Goal: Task Accomplishment & Management: Complete application form

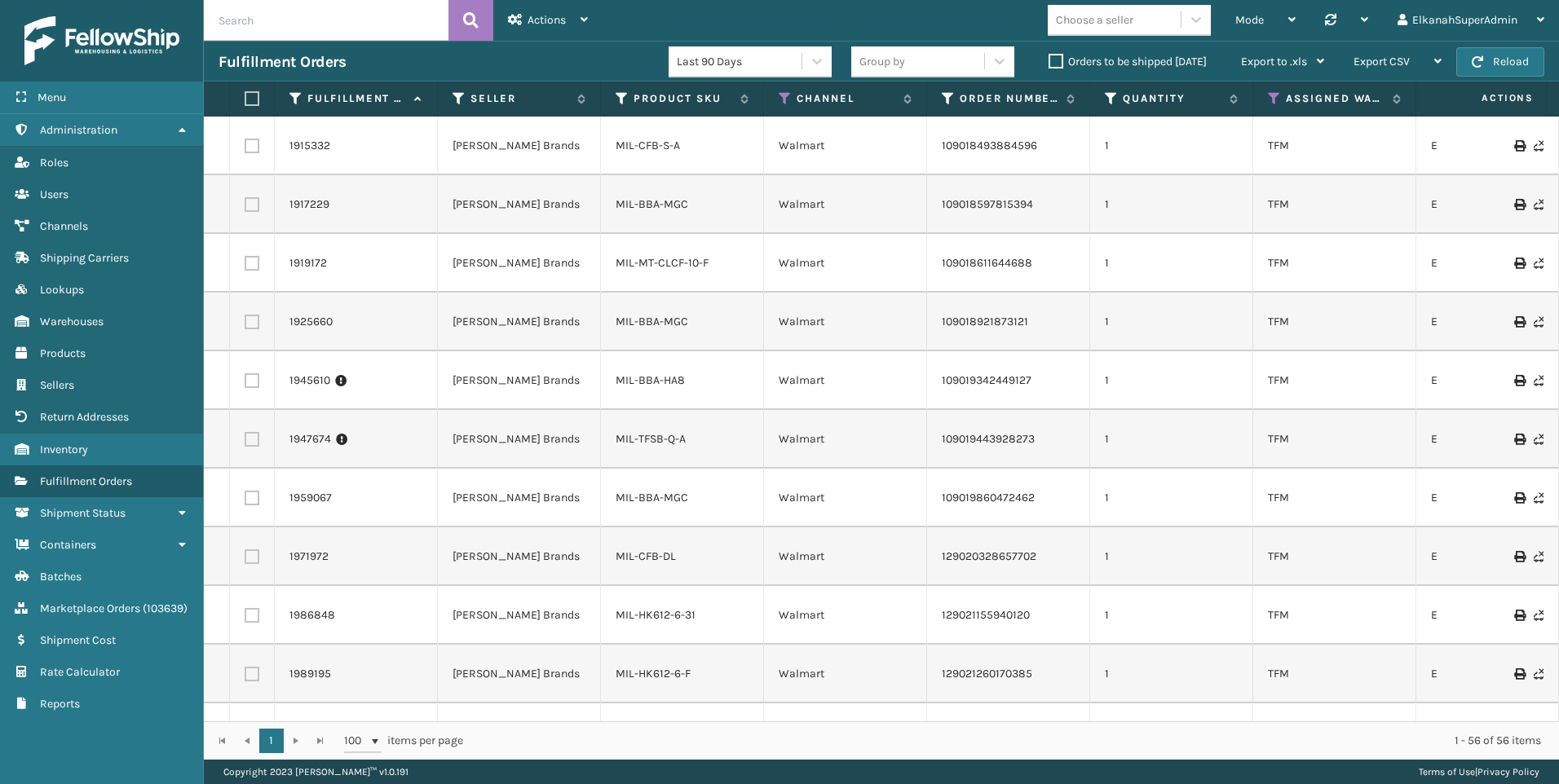
scroll to position [2038, 0]
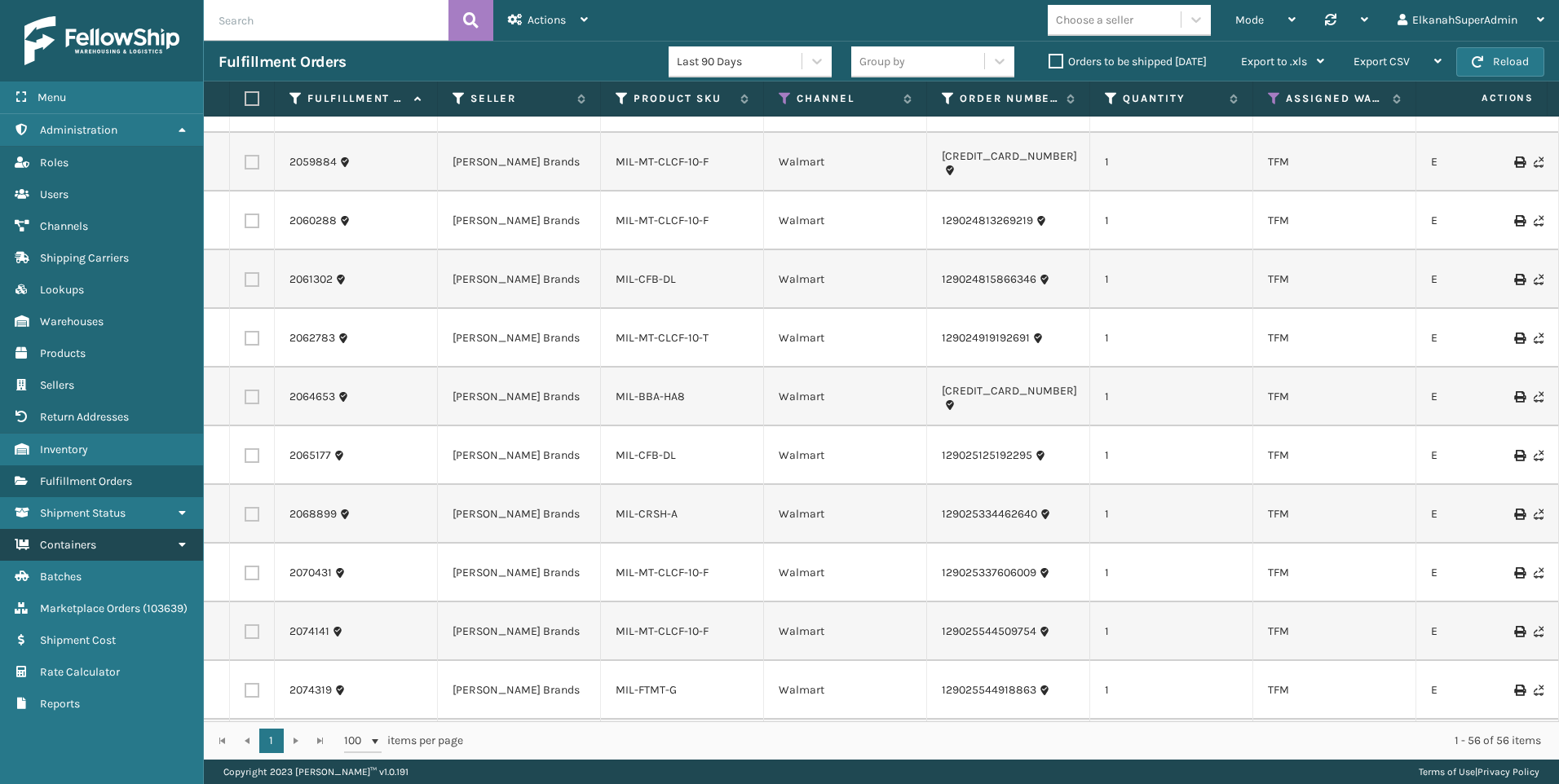
click at [84, 547] on span "Containers" at bounding box center [68, 545] width 56 height 14
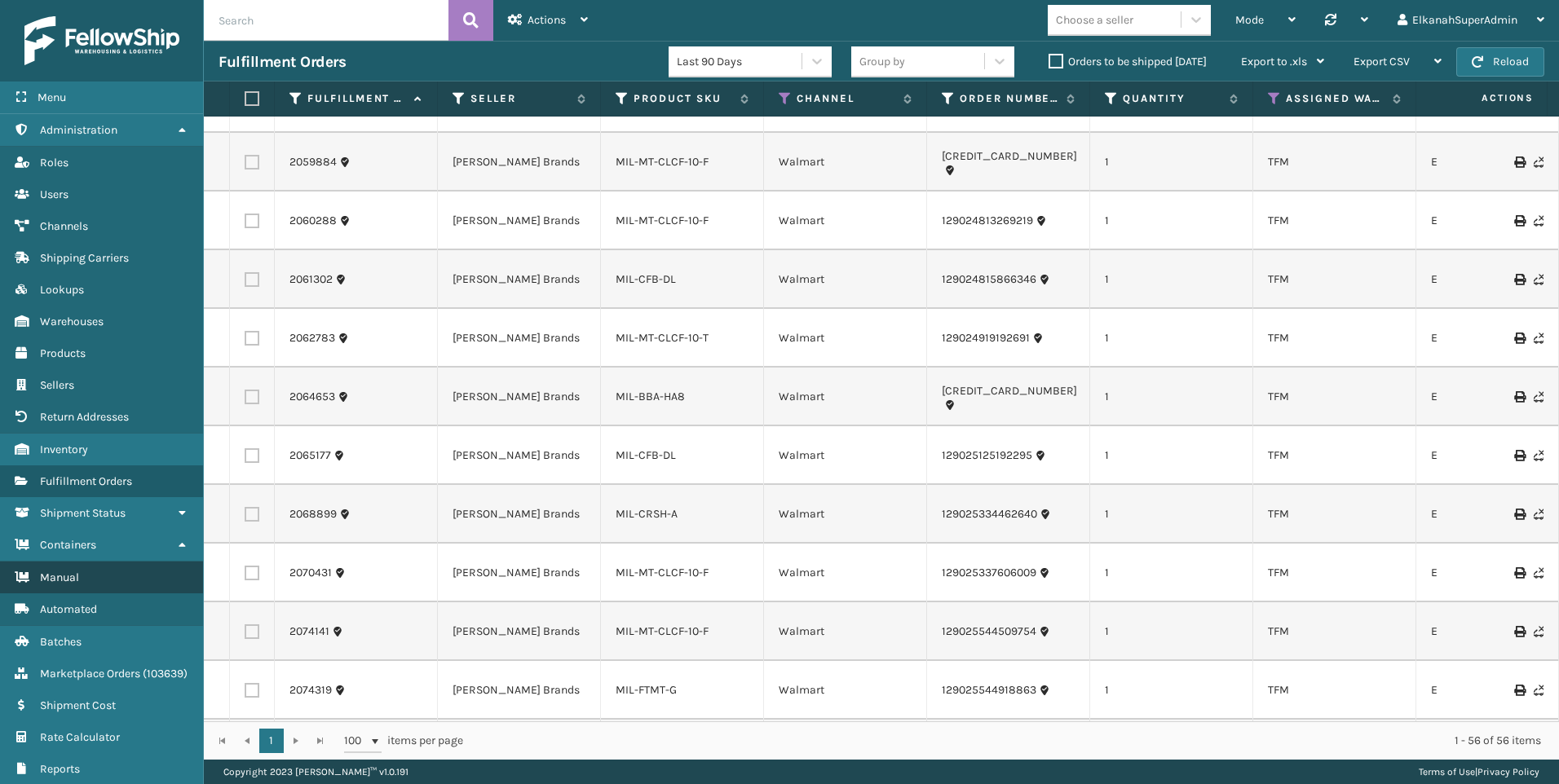
click at [86, 571] on link "Manual" at bounding box center [102, 577] width 203 height 32
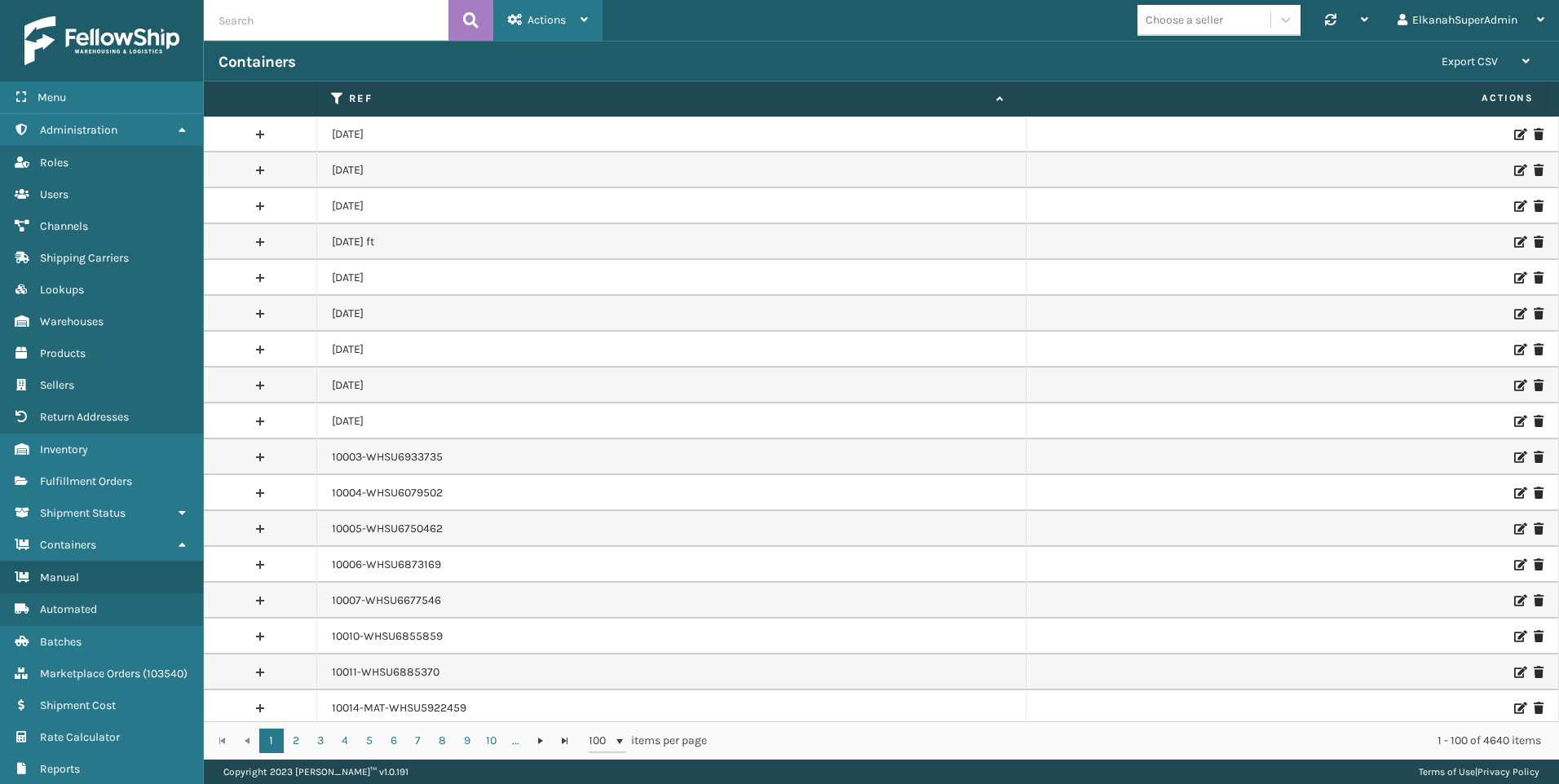
click at [561, 18] on span "Actions" at bounding box center [547, 20] width 38 height 14
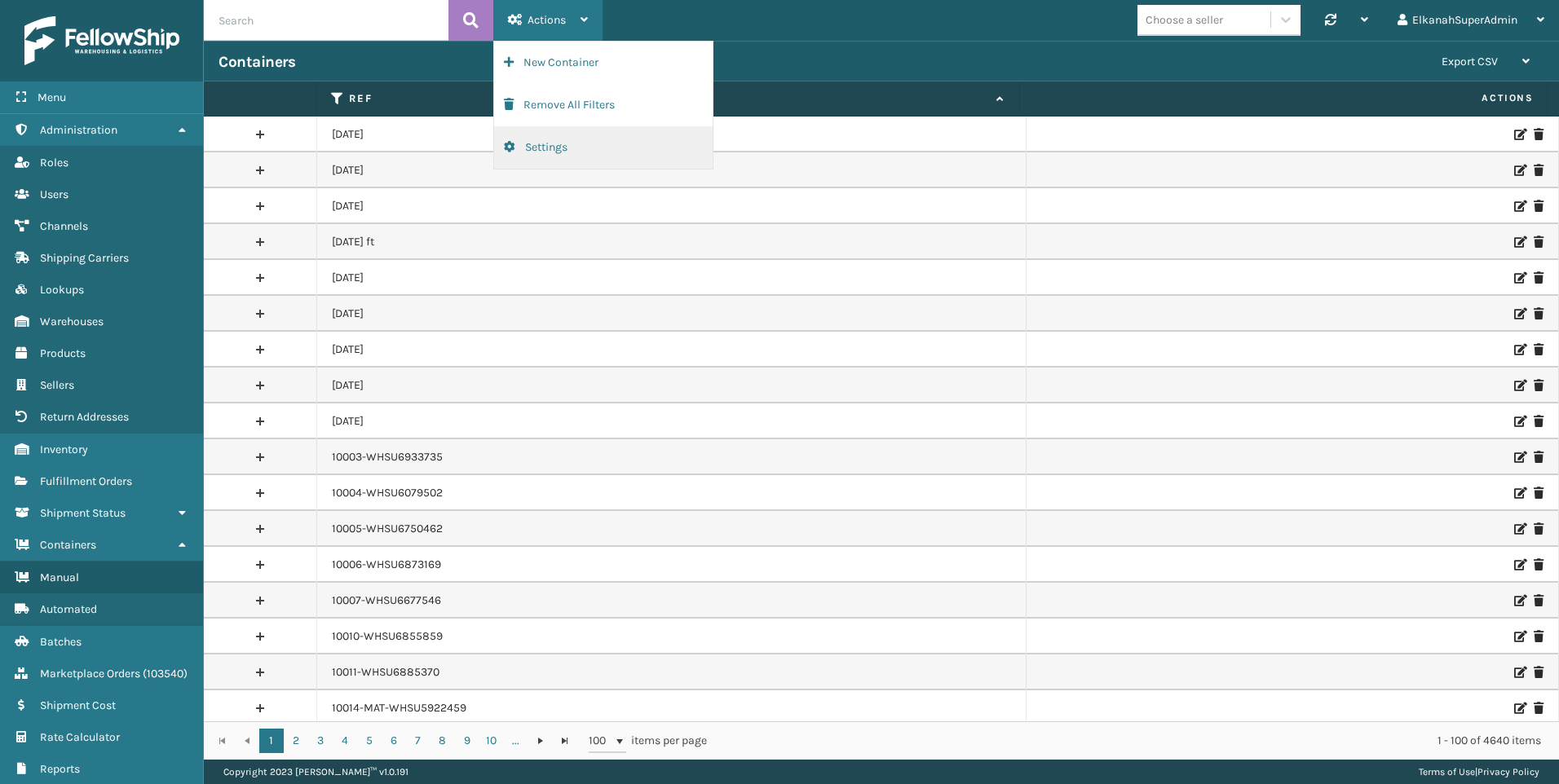
click at [544, 134] on button "Settings" at bounding box center [603, 148] width 219 height 43
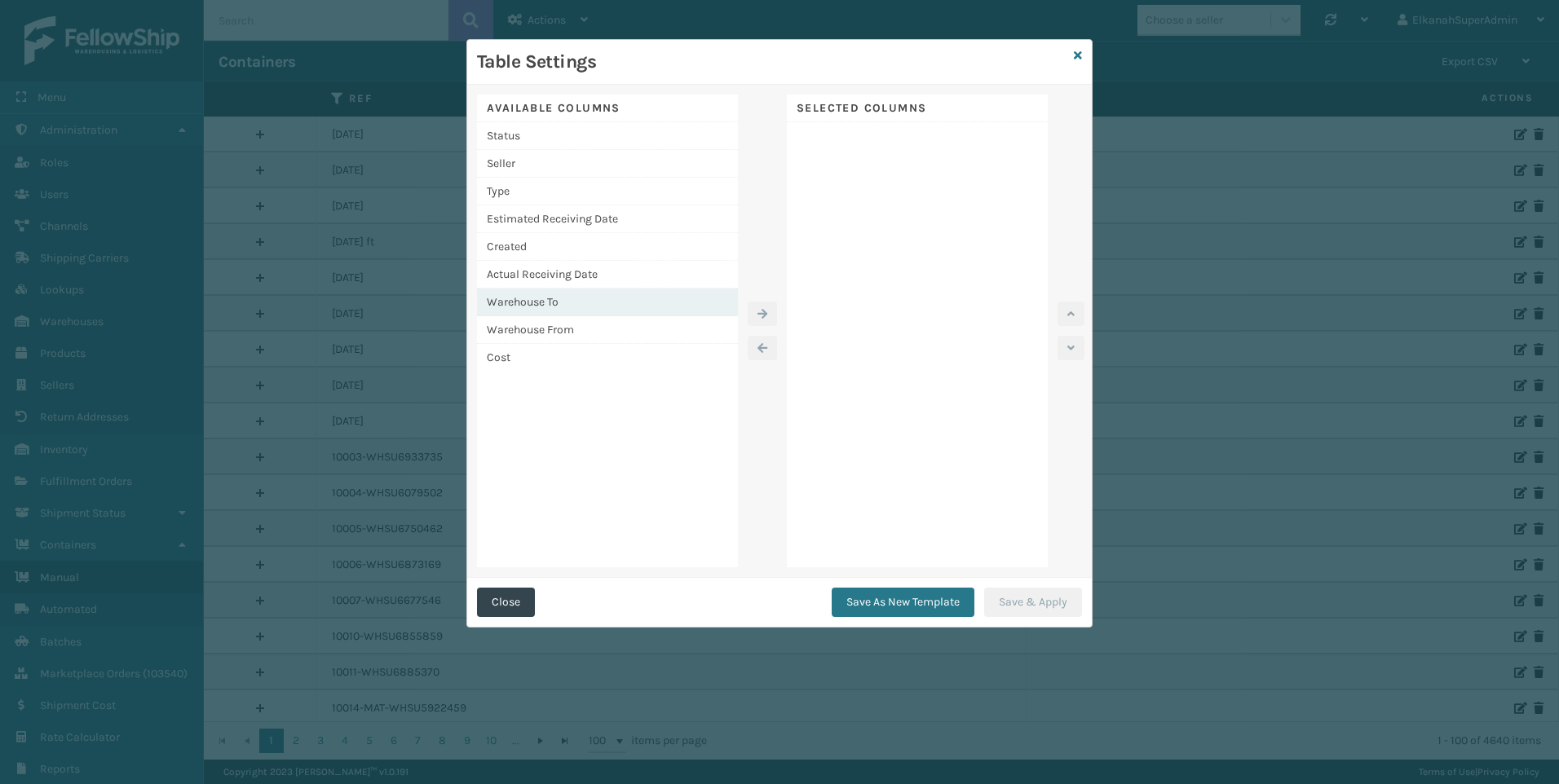
click at [532, 304] on div "Warehouse To" at bounding box center [607, 303] width 261 height 28
click at [762, 308] on icon "button" at bounding box center [762, 314] width 10 height 11
click at [907, 599] on button "Save As New Template" at bounding box center [902, 602] width 142 height 30
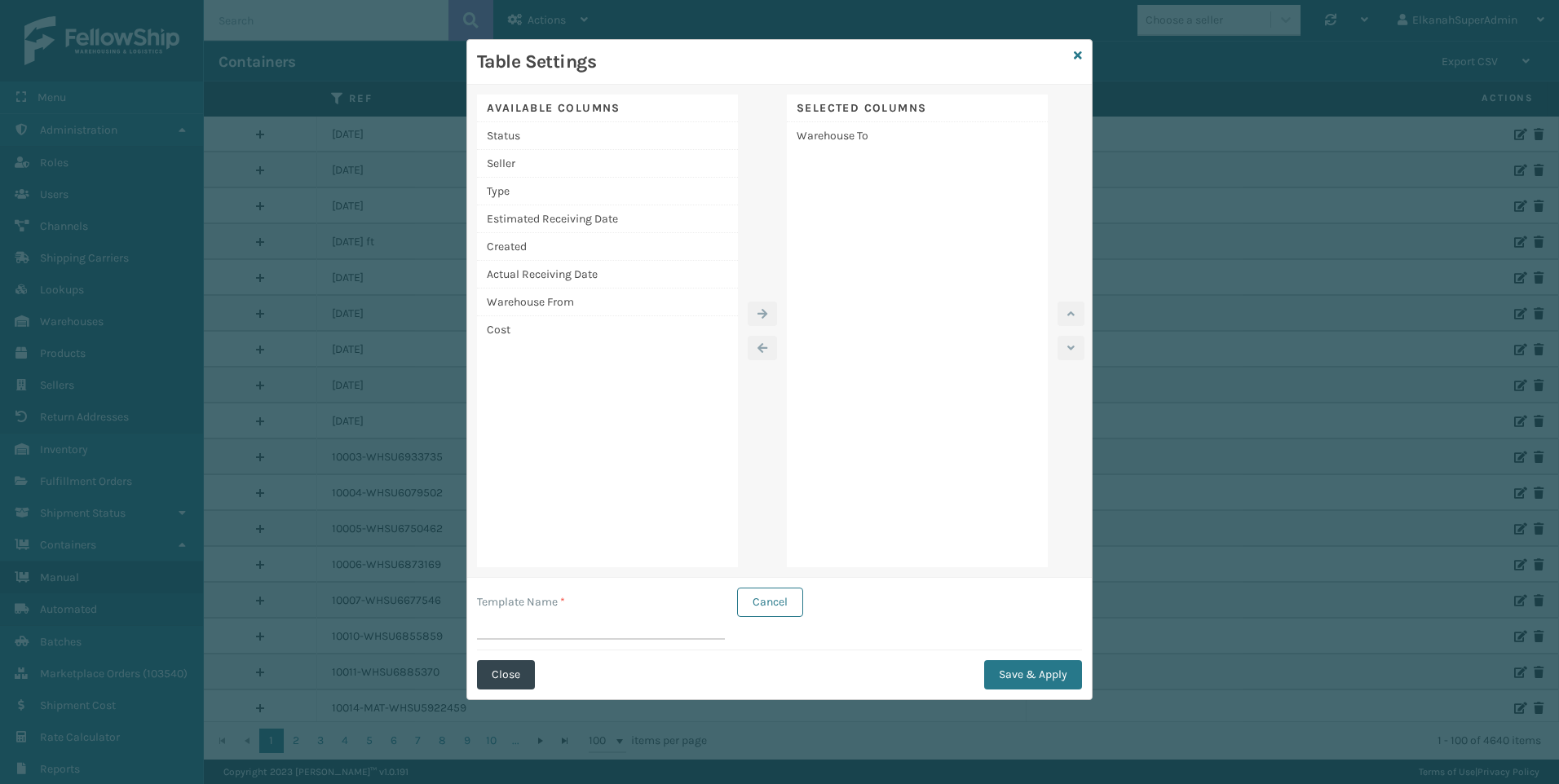
click at [639, 622] on input "Template Name *" at bounding box center [601, 626] width 248 height 30
type input "d"
click at [1014, 671] on button "Save & Apply" at bounding box center [1033, 675] width 98 height 30
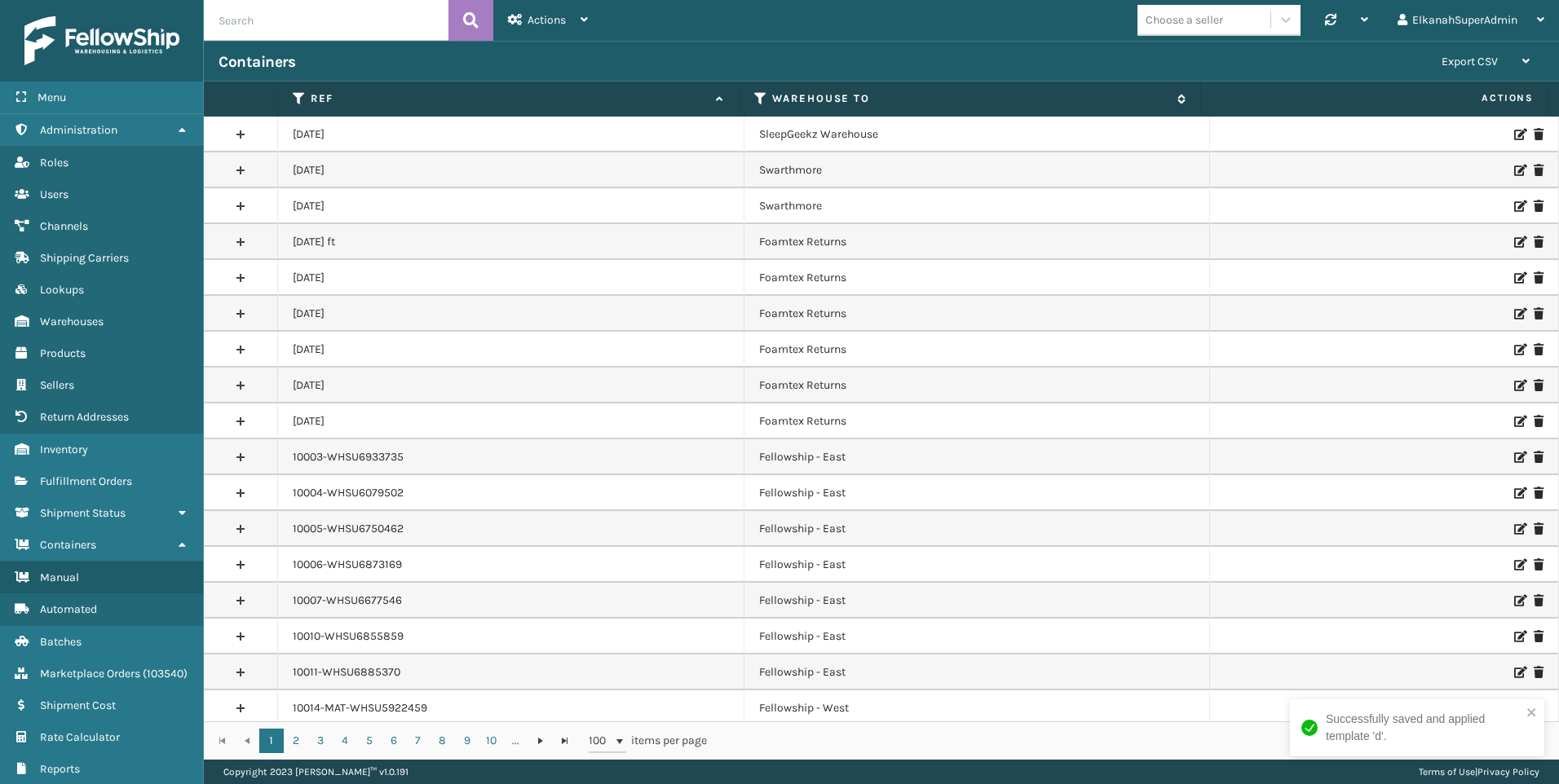
click at [761, 95] on icon at bounding box center [761, 99] width 13 height 15
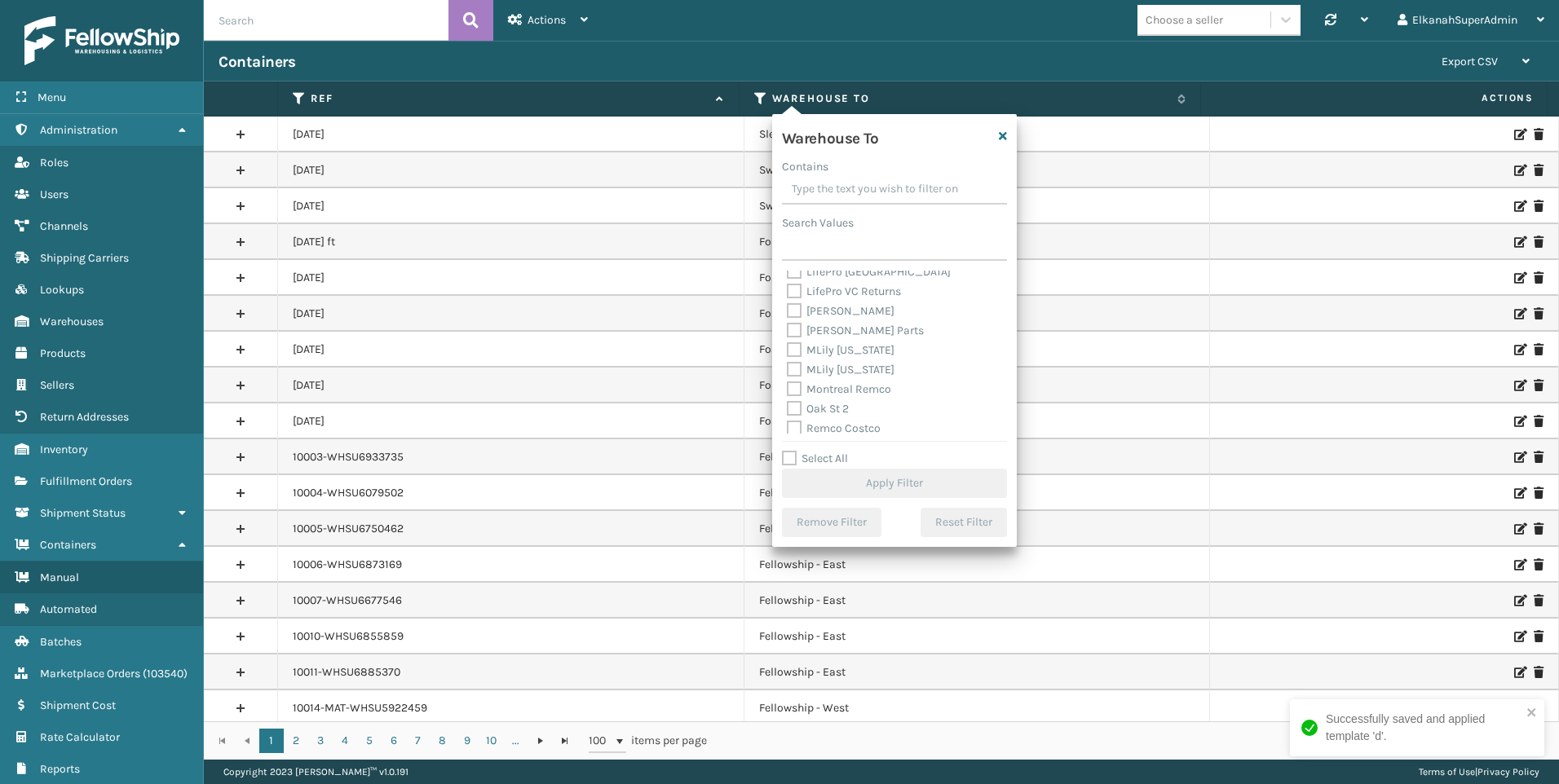
scroll to position [424, 0]
click at [794, 364] on label "TFM" at bounding box center [807, 364] width 41 height 14
click at [788, 364] on input "TFM" at bounding box center [787, 360] width 1 height 10
checkbox input "true"
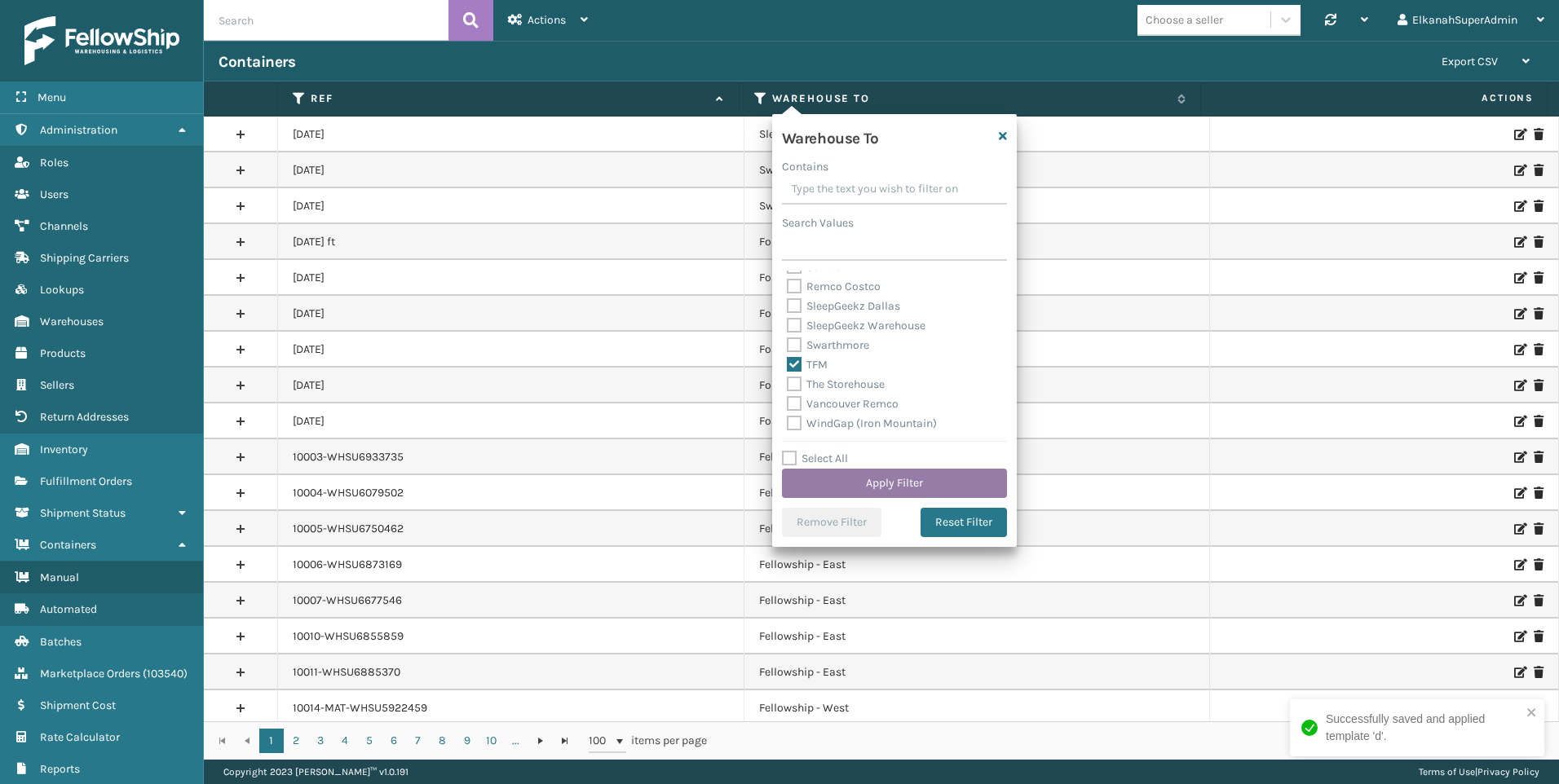
click at [875, 489] on button "Apply Filter" at bounding box center [895, 483] width 225 height 30
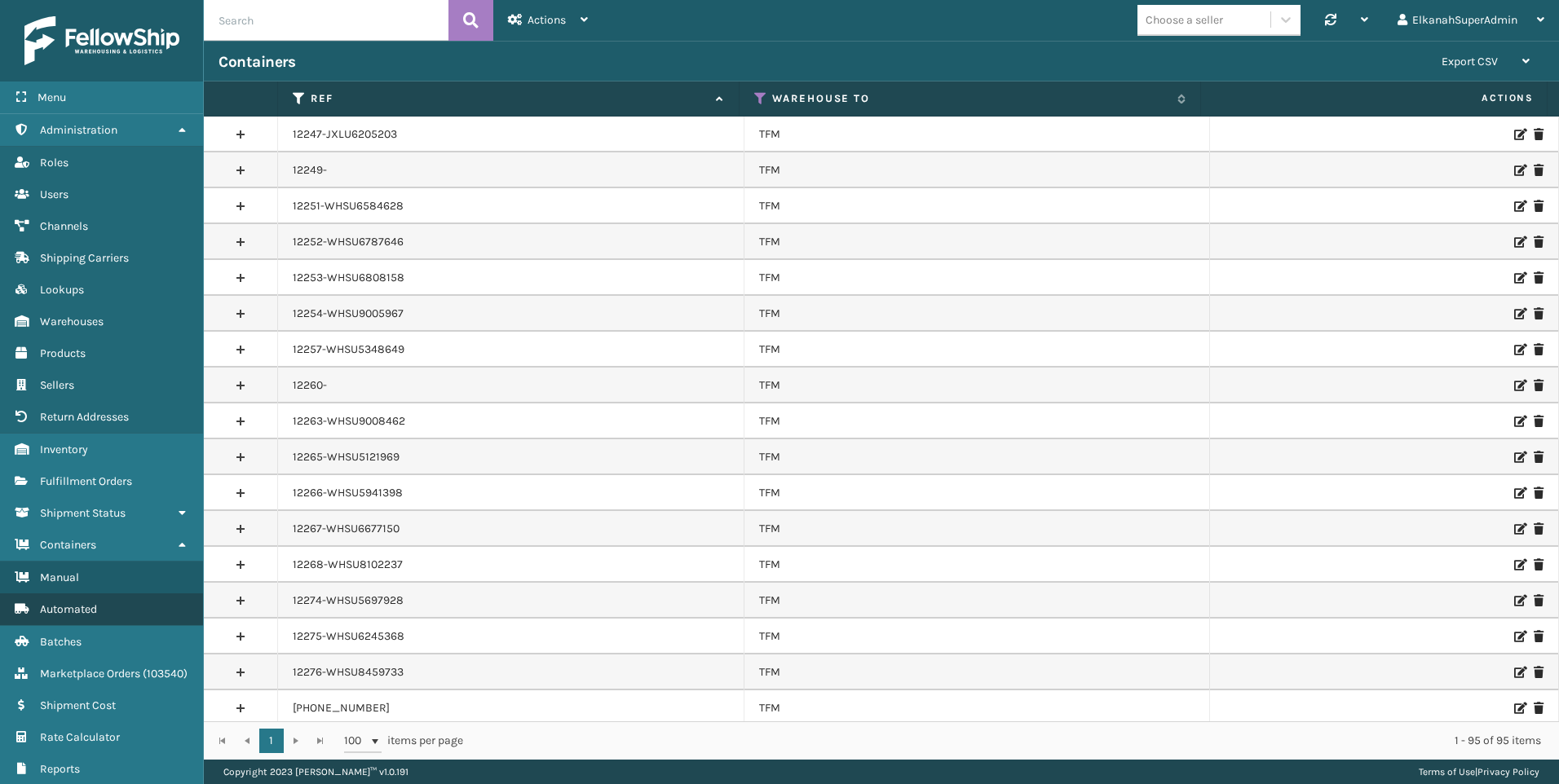
click at [75, 613] on span "Automated" at bounding box center [68, 609] width 57 height 14
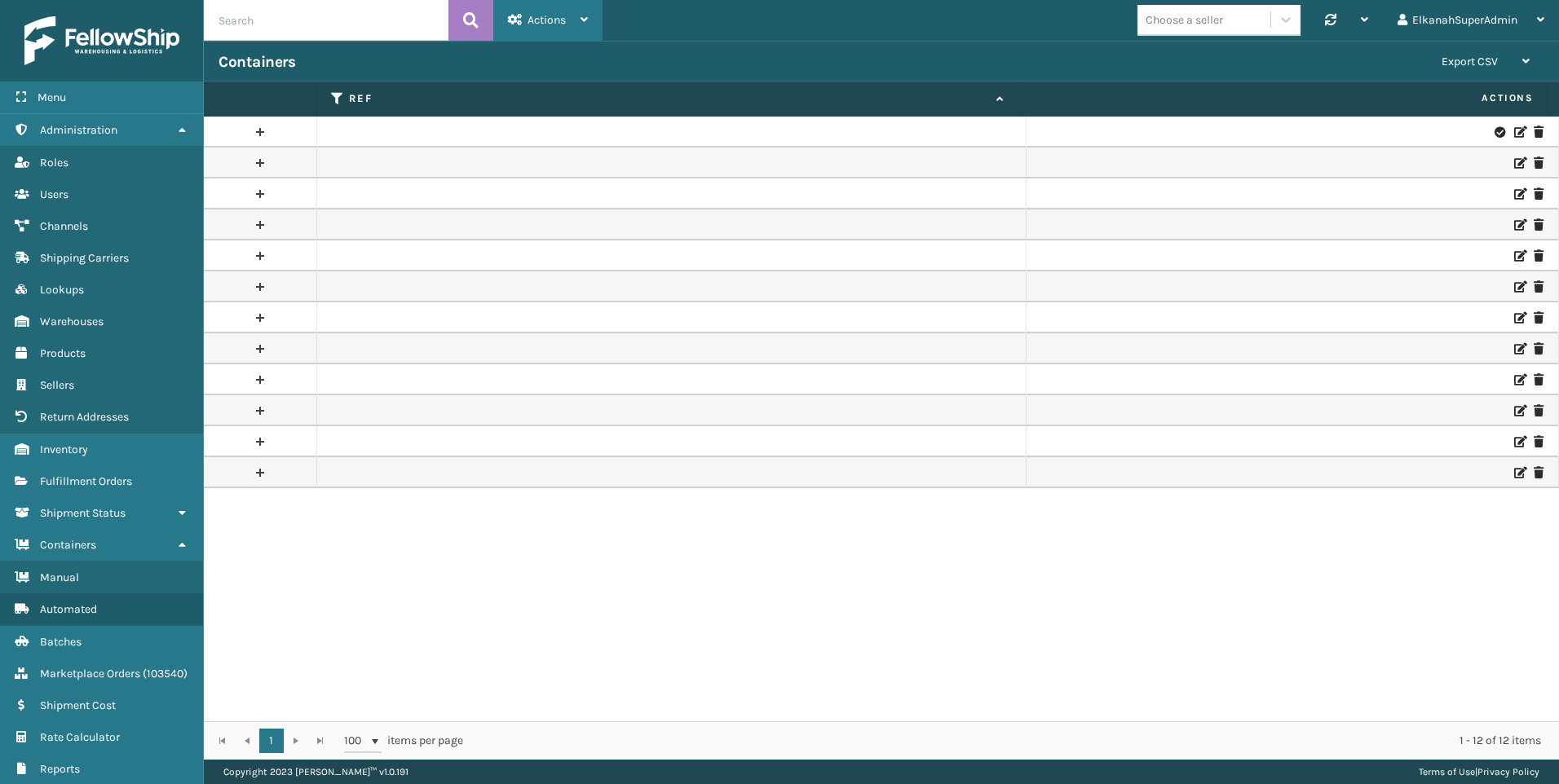
click at [536, 30] on div "Actions" at bounding box center [548, 20] width 80 height 41
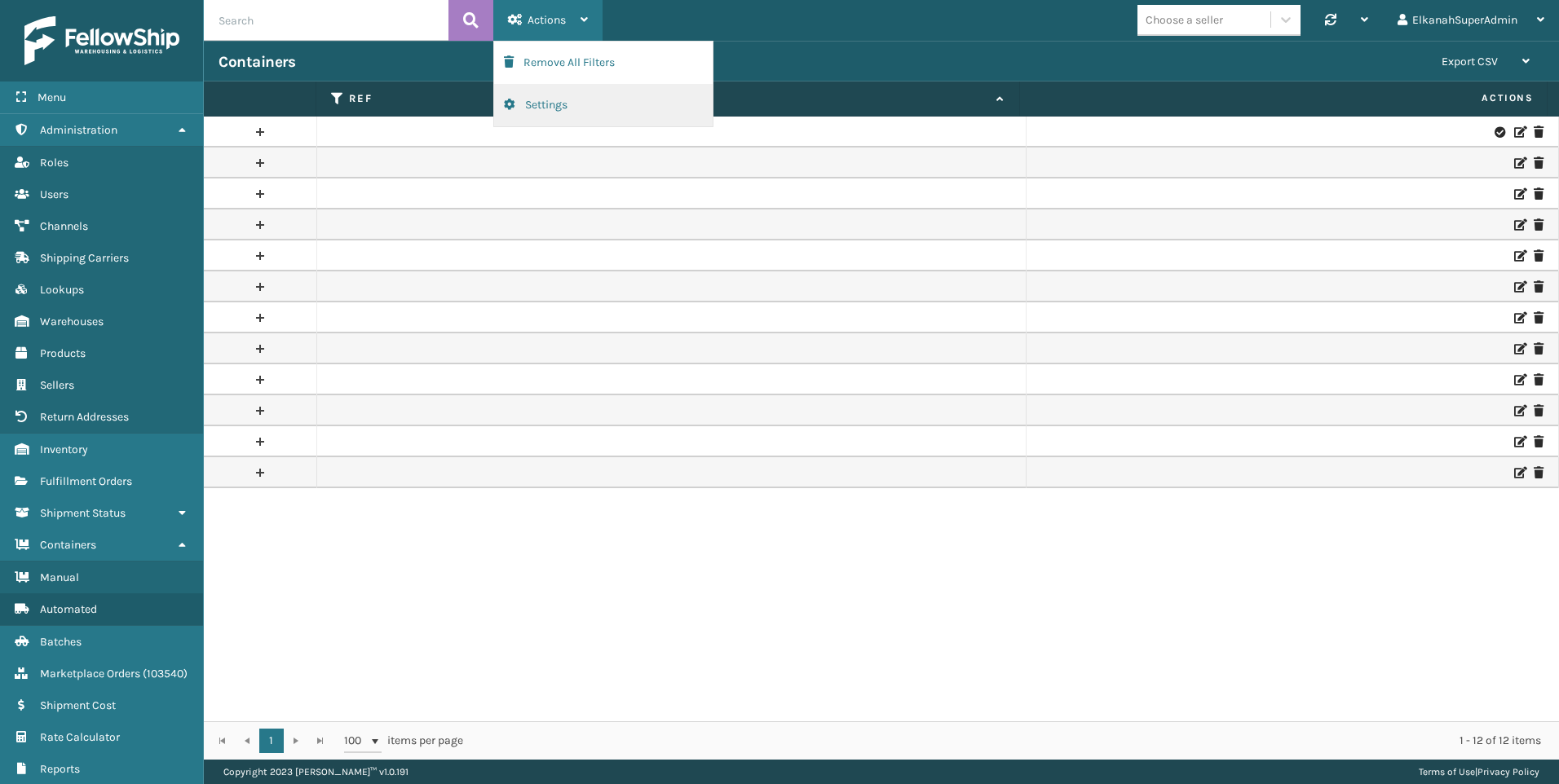
click at [544, 101] on button "Settings" at bounding box center [603, 105] width 219 height 43
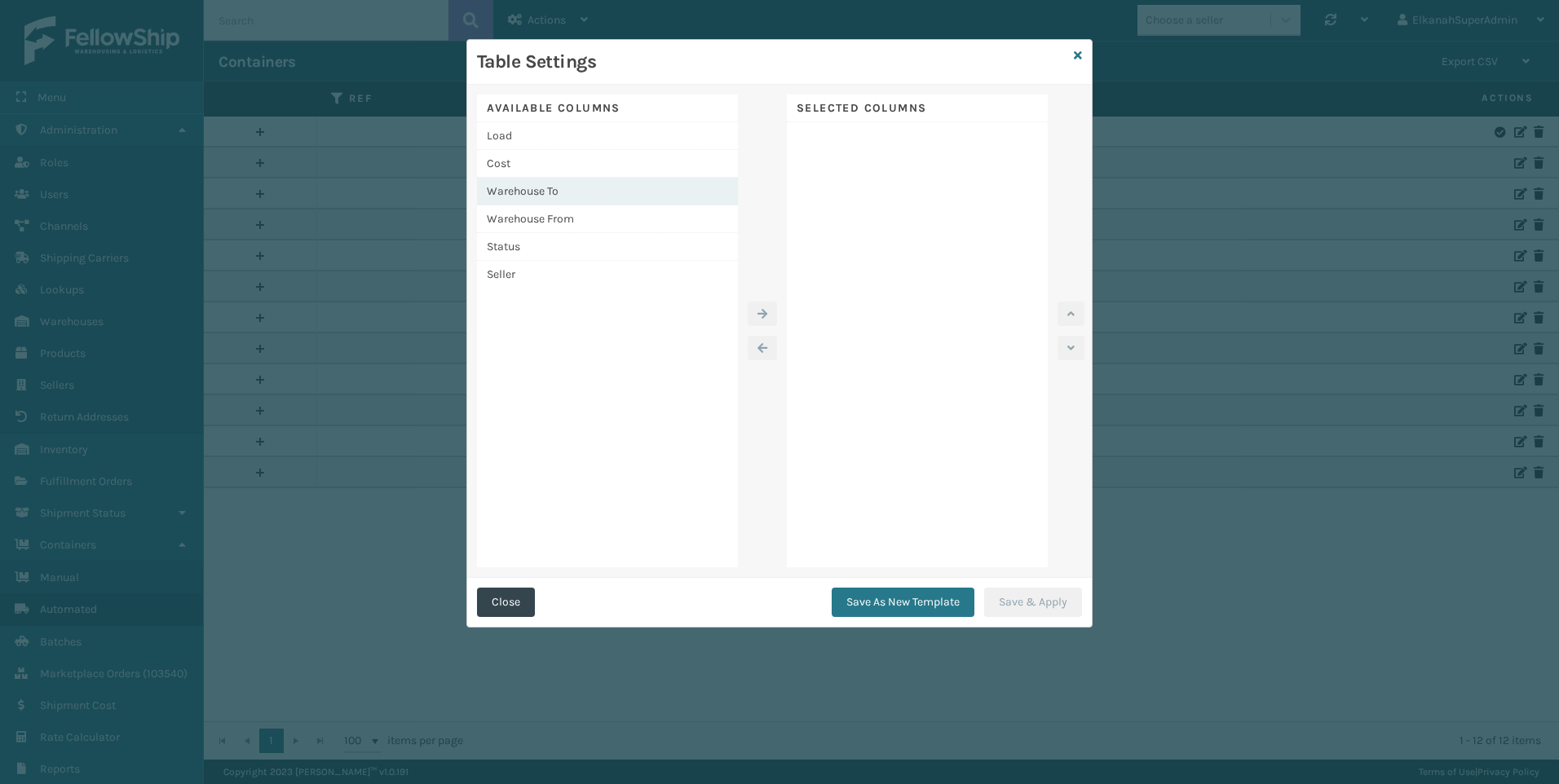
click at [523, 181] on div "Warehouse To" at bounding box center [607, 192] width 261 height 28
click at [754, 304] on button "button" at bounding box center [763, 314] width 30 height 24
click at [881, 600] on button "Save As New Template" at bounding box center [902, 602] width 142 height 30
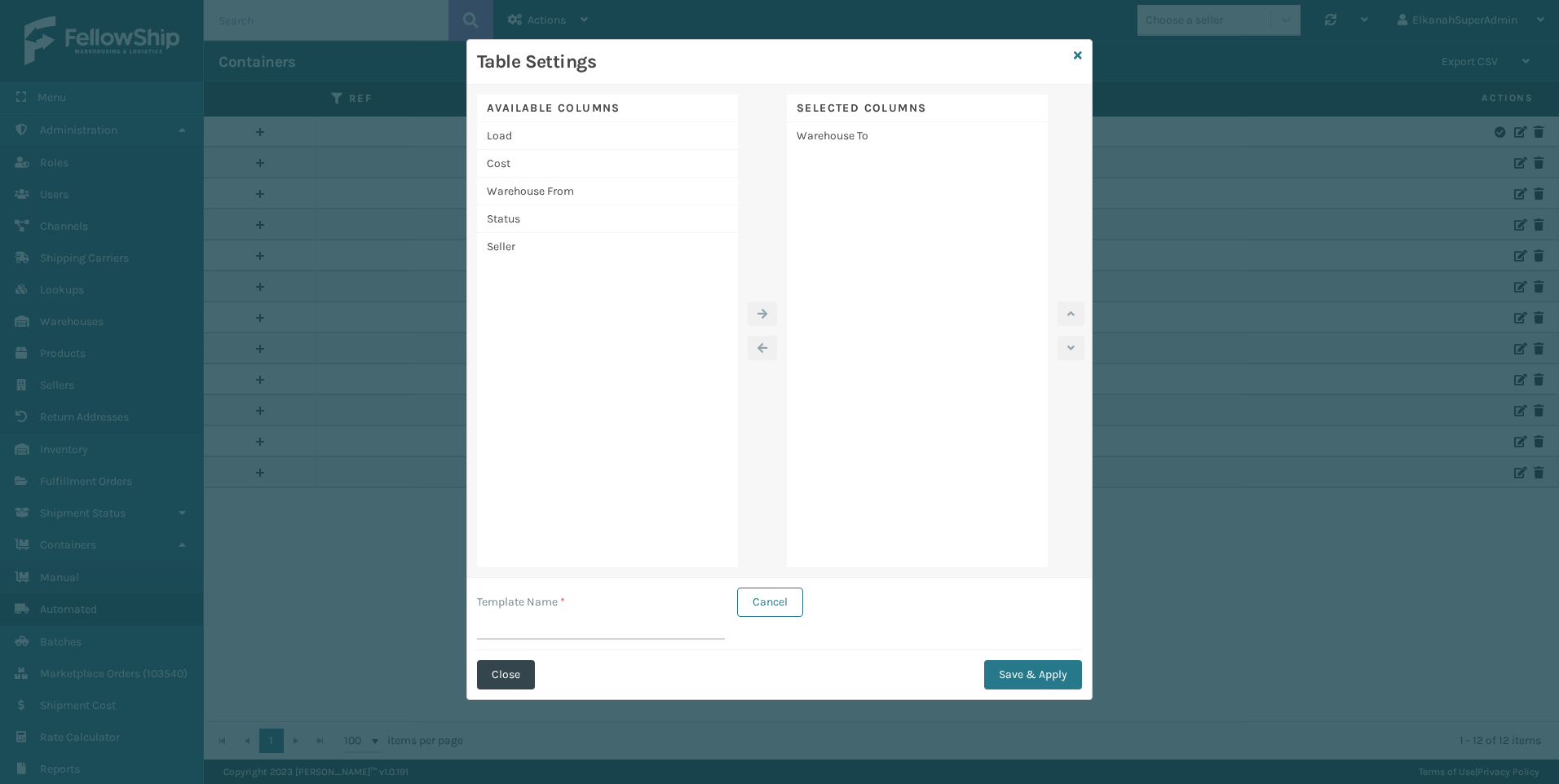
click at [533, 620] on input "Template Name *" at bounding box center [601, 626] width 248 height 30
type input "d"
click at [1005, 667] on button "Save & Apply" at bounding box center [1033, 675] width 98 height 30
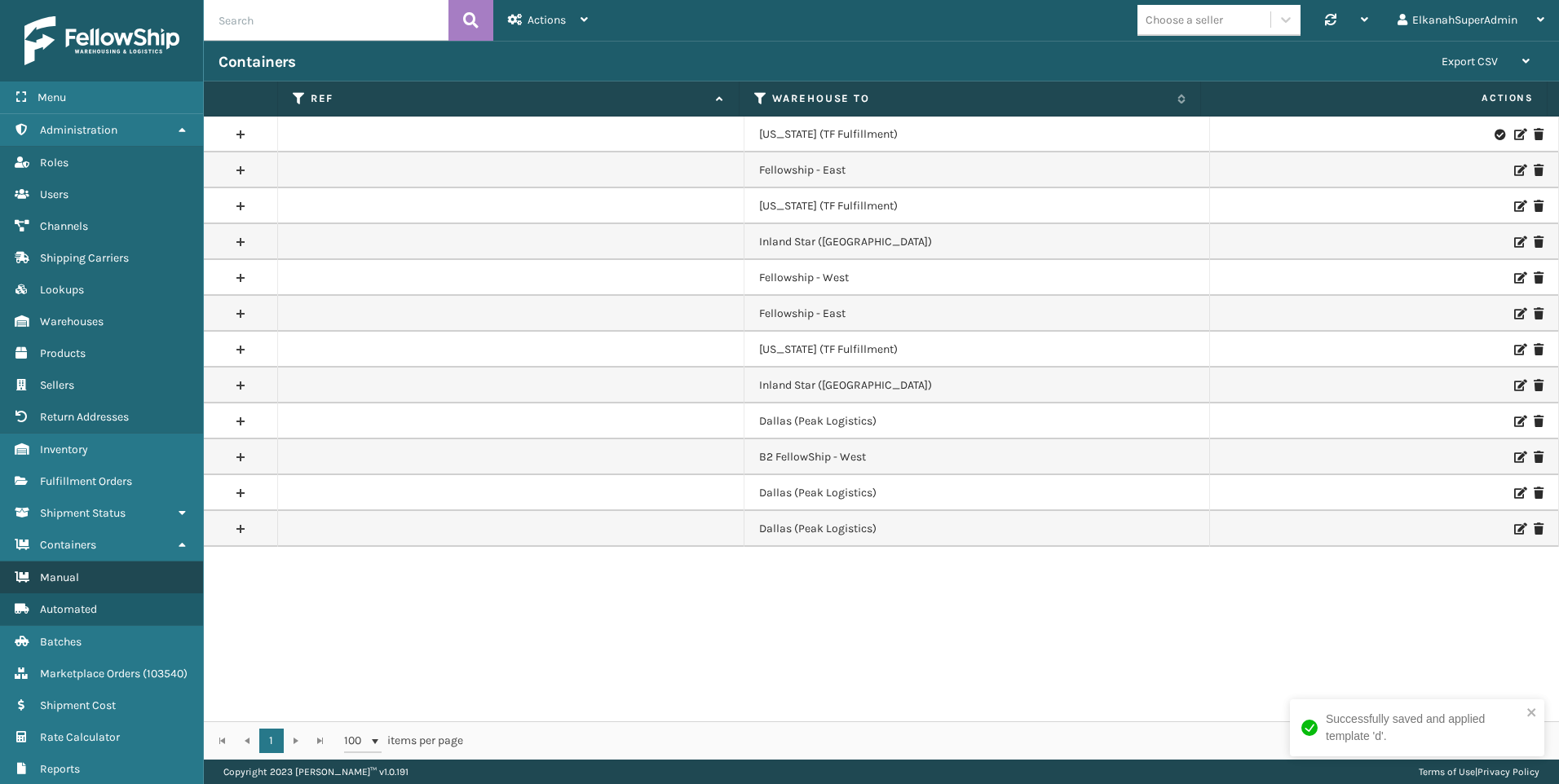
click at [64, 572] on span "Manual" at bounding box center [60, 577] width 39 height 14
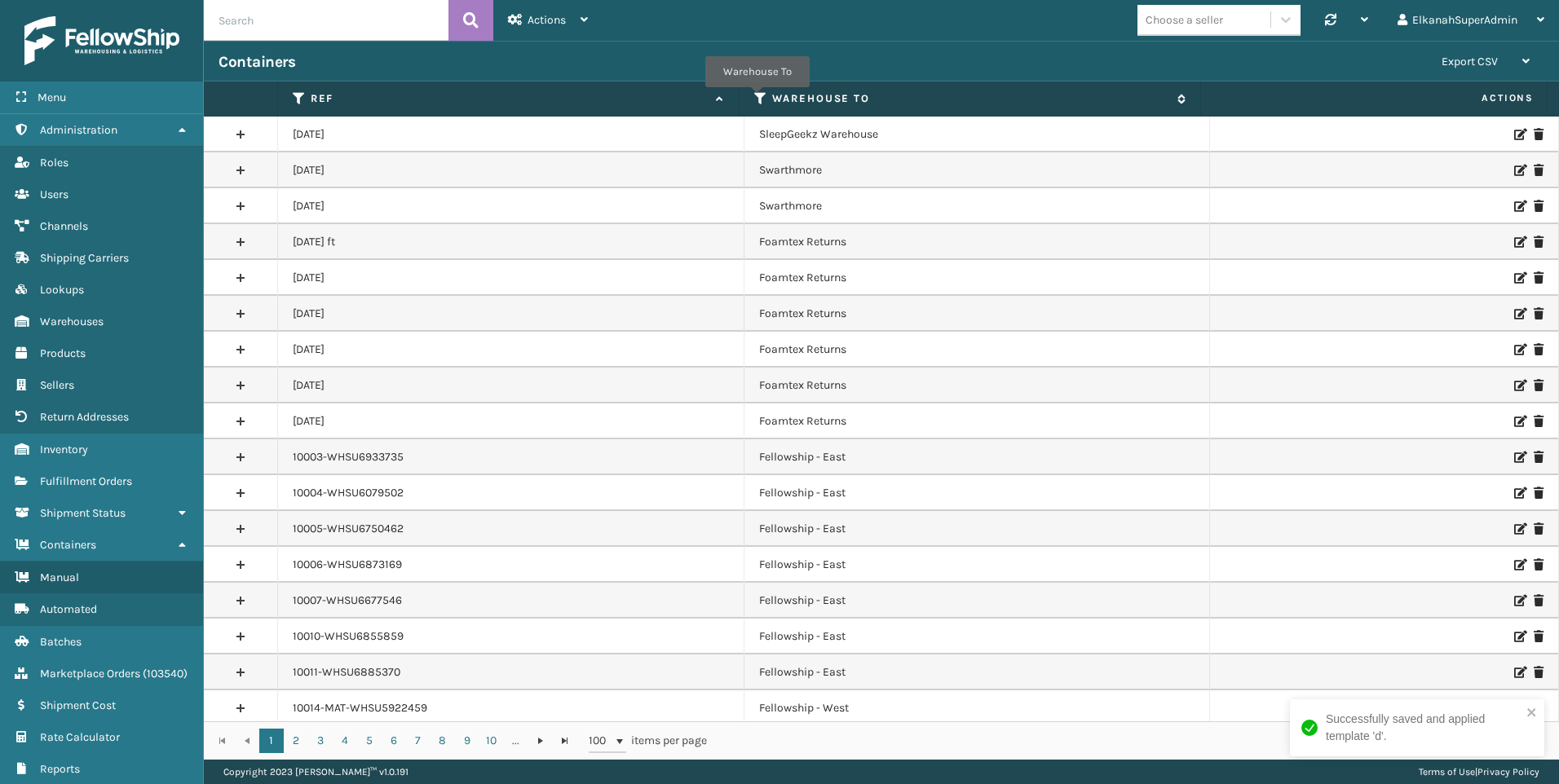
click at [757, 99] on icon at bounding box center [761, 99] width 13 height 15
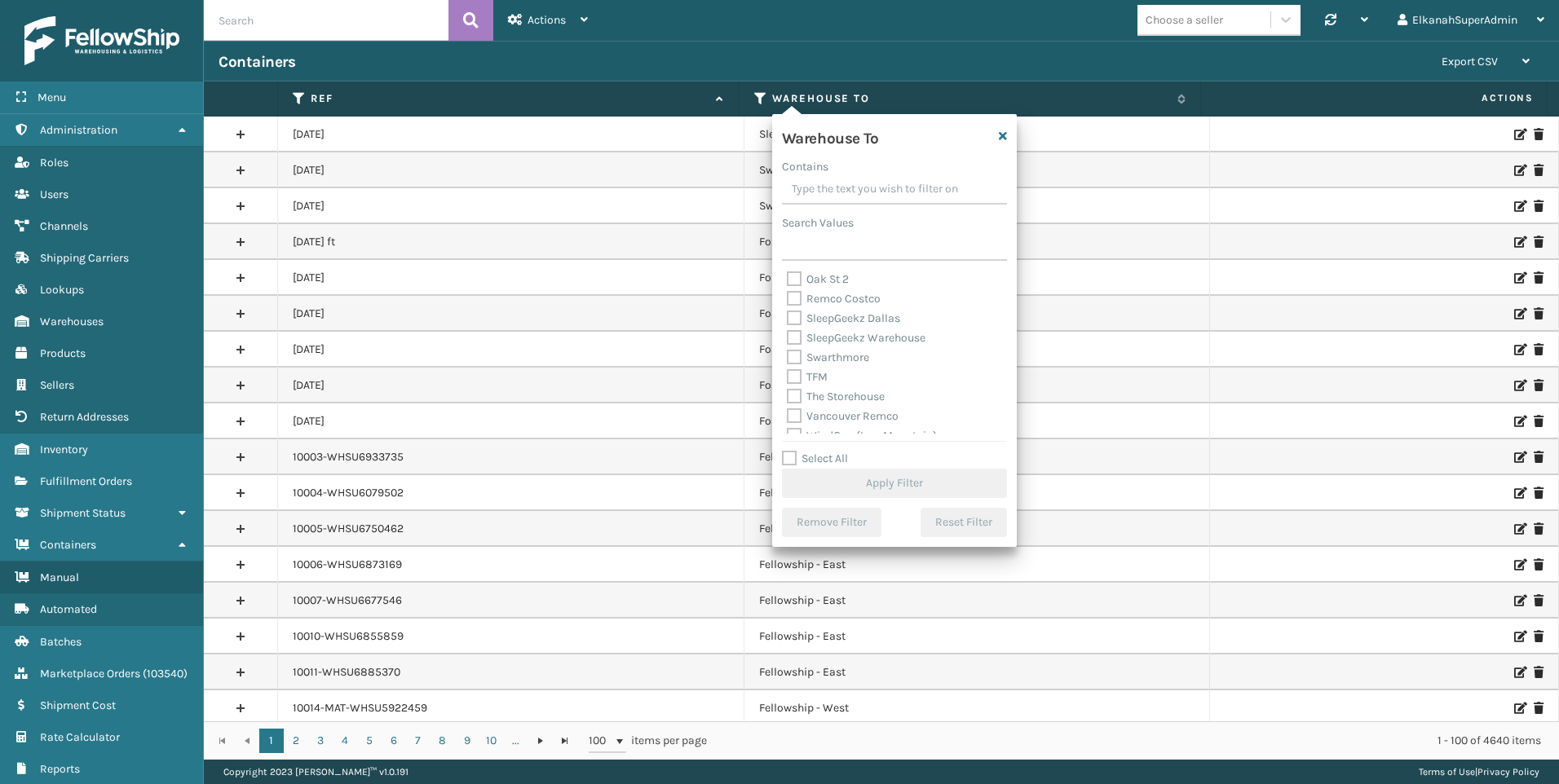
scroll to position [424, 0]
click at [787, 363] on label "TFM" at bounding box center [807, 364] width 41 height 14
click at [787, 363] on input "TFM" at bounding box center [787, 360] width 1 height 10
checkbox input "true"
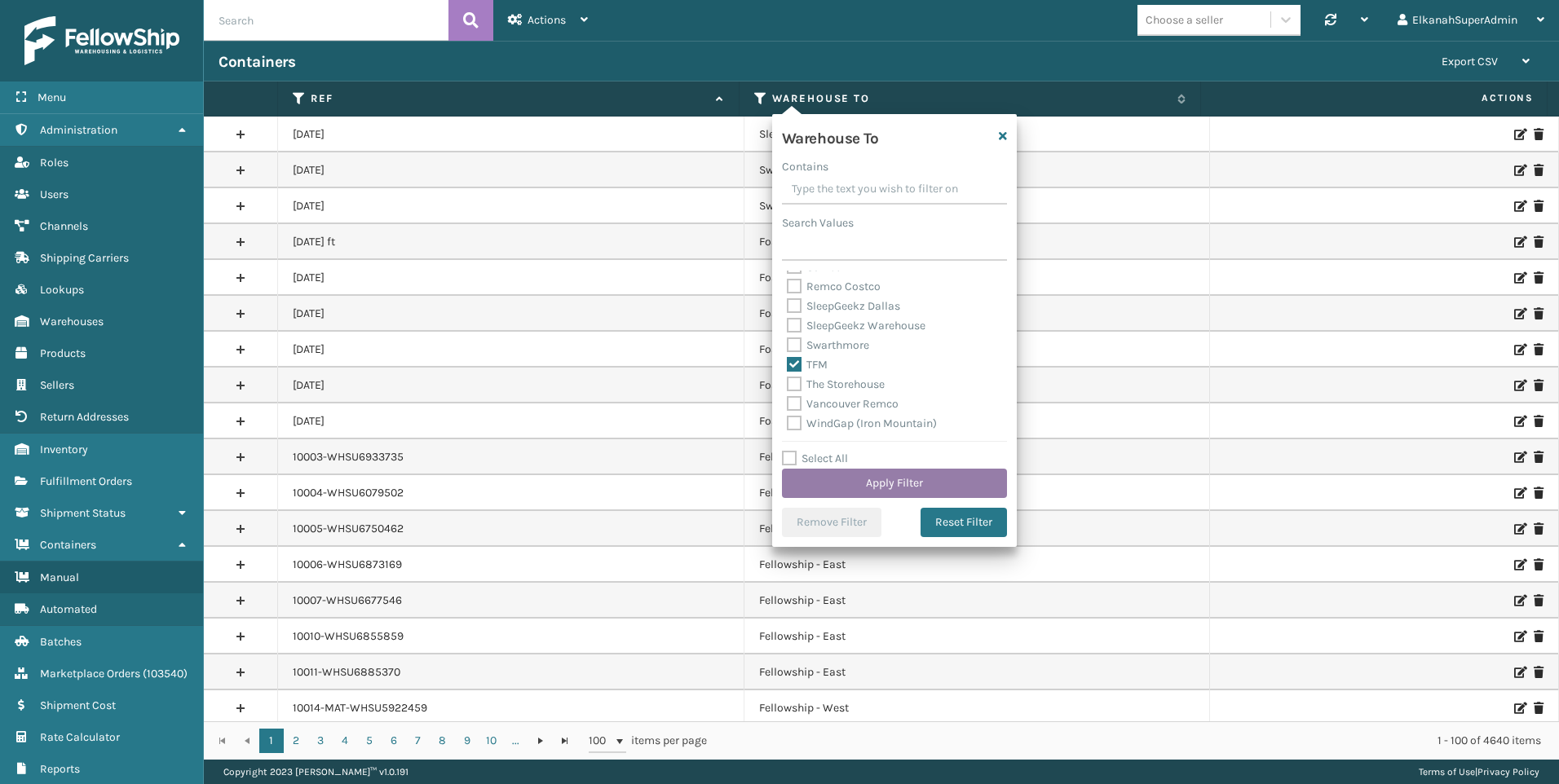
click at [908, 486] on button "Apply Filter" at bounding box center [895, 483] width 225 height 30
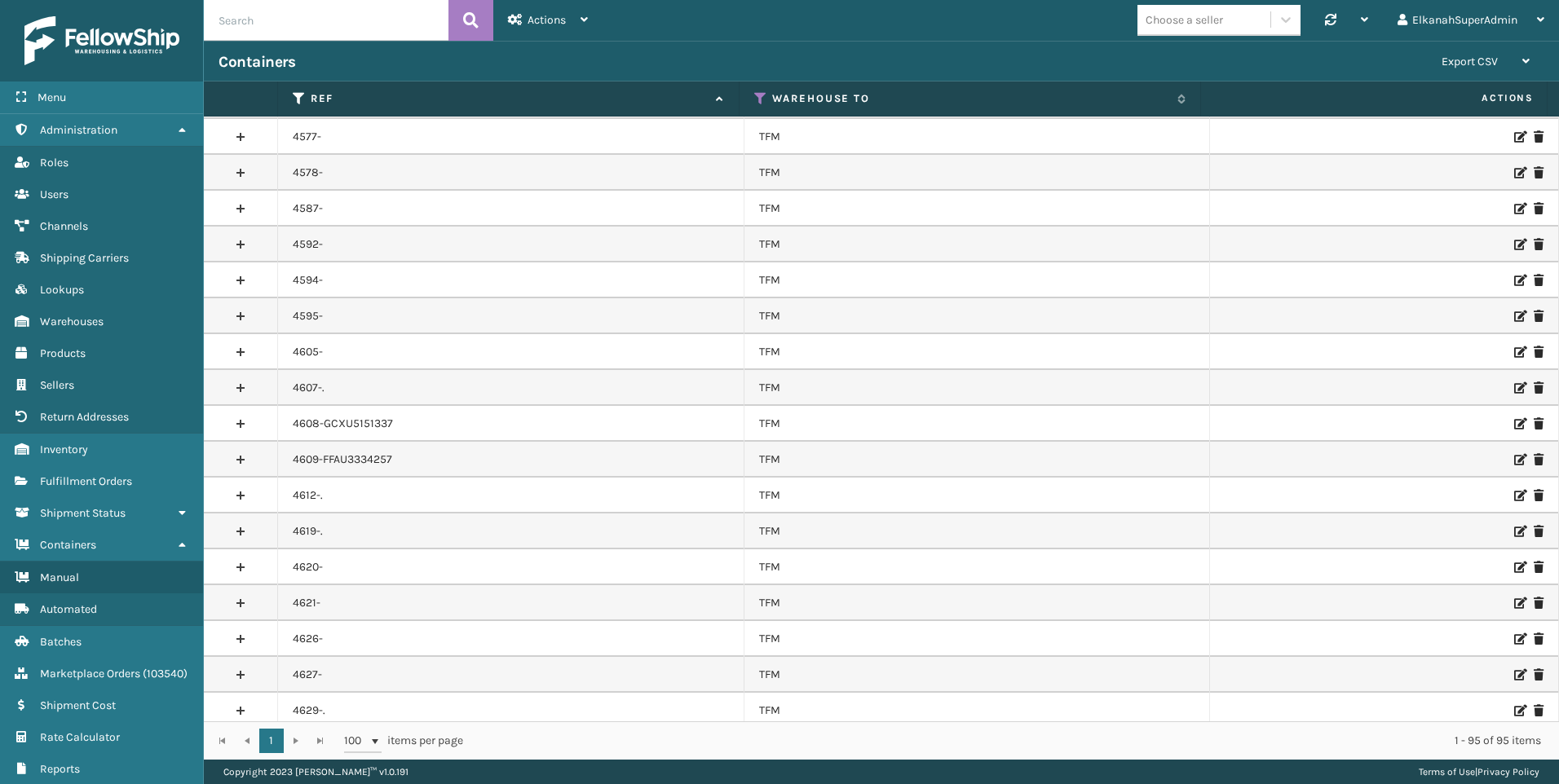
scroll to position [1580, 0]
click at [563, 18] on span "Actions" at bounding box center [547, 20] width 38 height 14
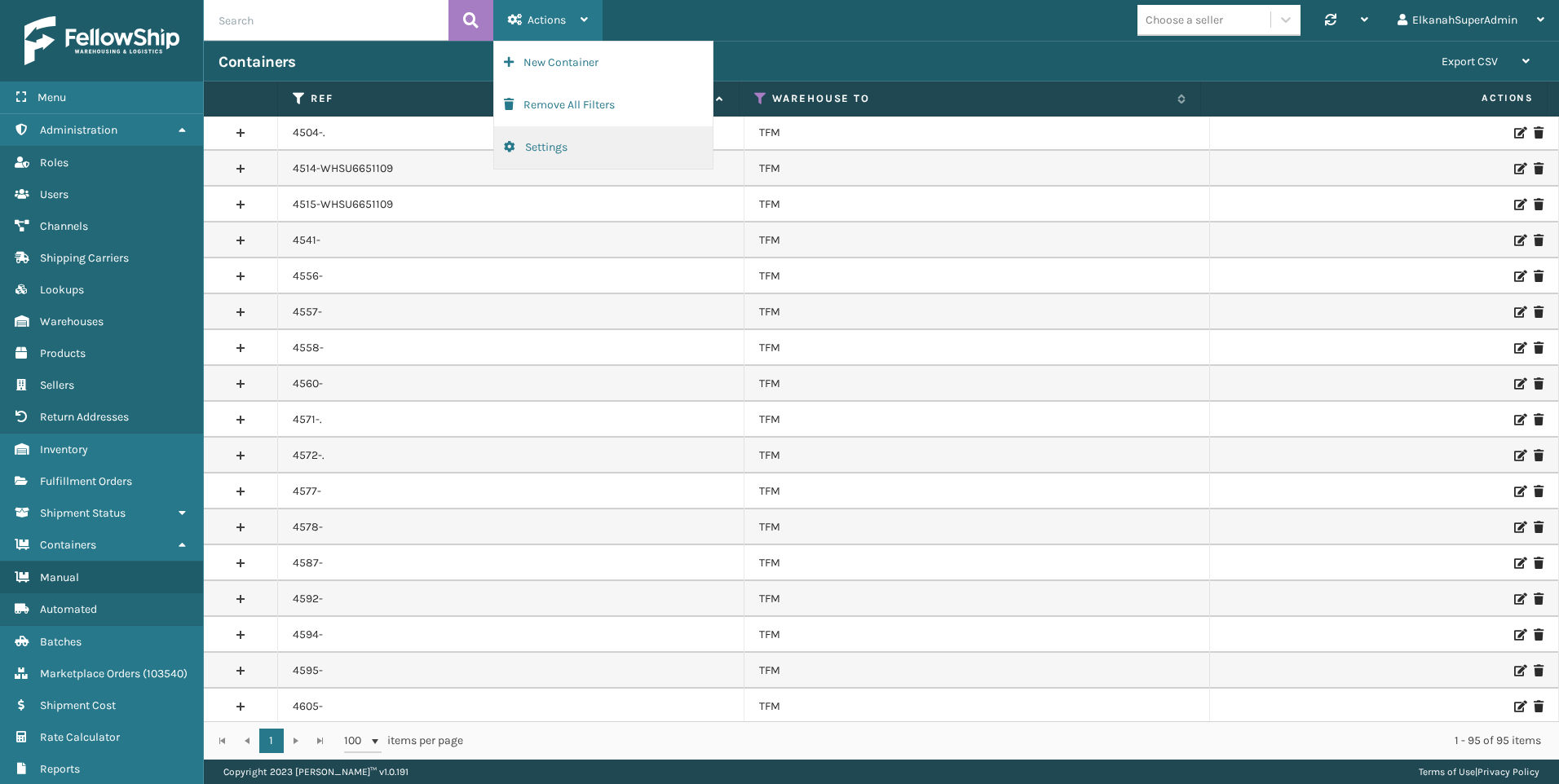
click at [546, 146] on button "Settings" at bounding box center [603, 148] width 219 height 43
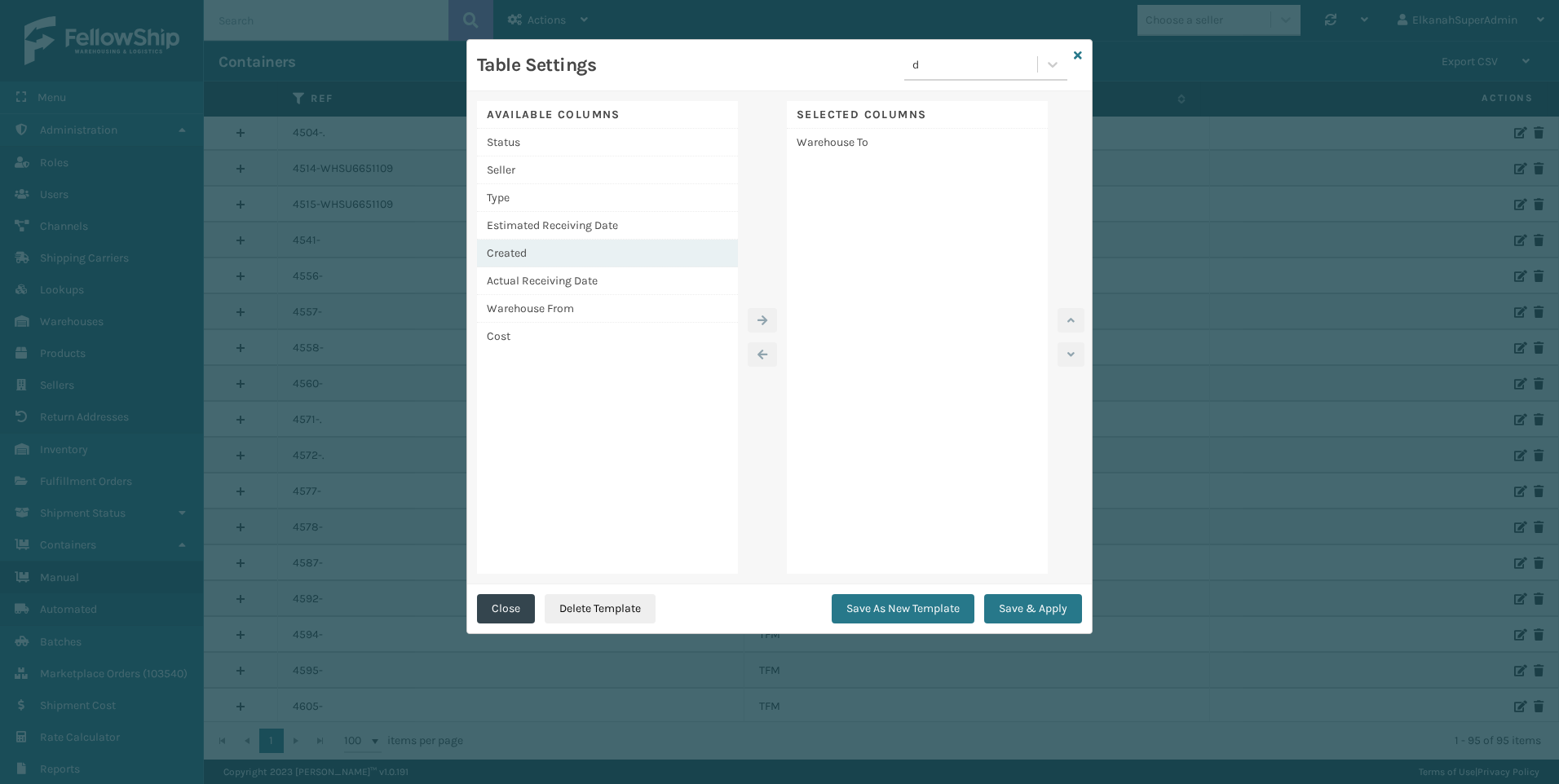
click at [527, 257] on div "Created" at bounding box center [607, 253] width 261 height 28
click at [767, 320] on icon "button" at bounding box center [762, 320] width 10 height 11
click at [1057, 604] on button "Save & Apply" at bounding box center [1033, 609] width 98 height 30
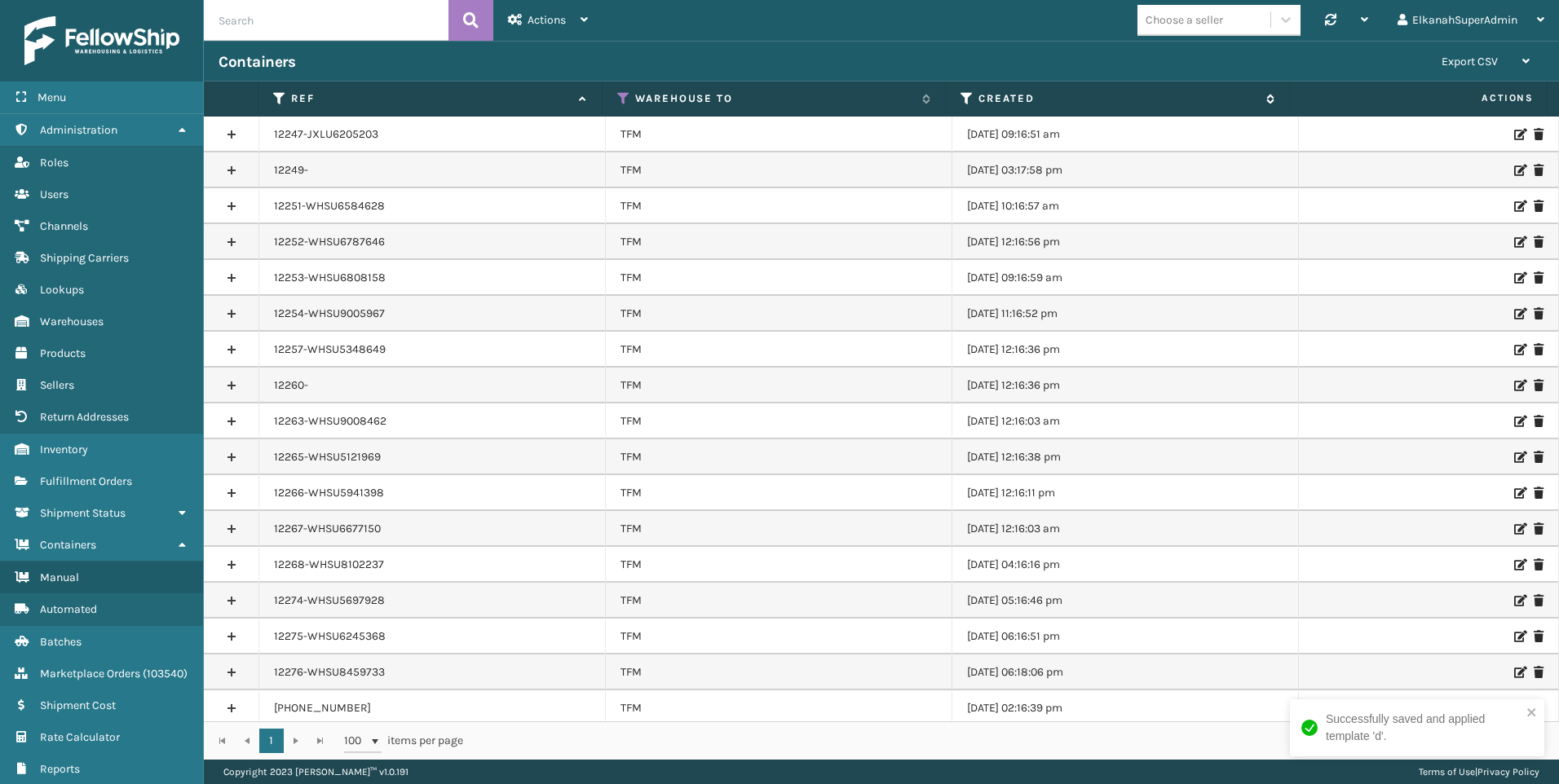
click at [1010, 96] on label "Created" at bounding box center [1118, 99] width 279 height 15
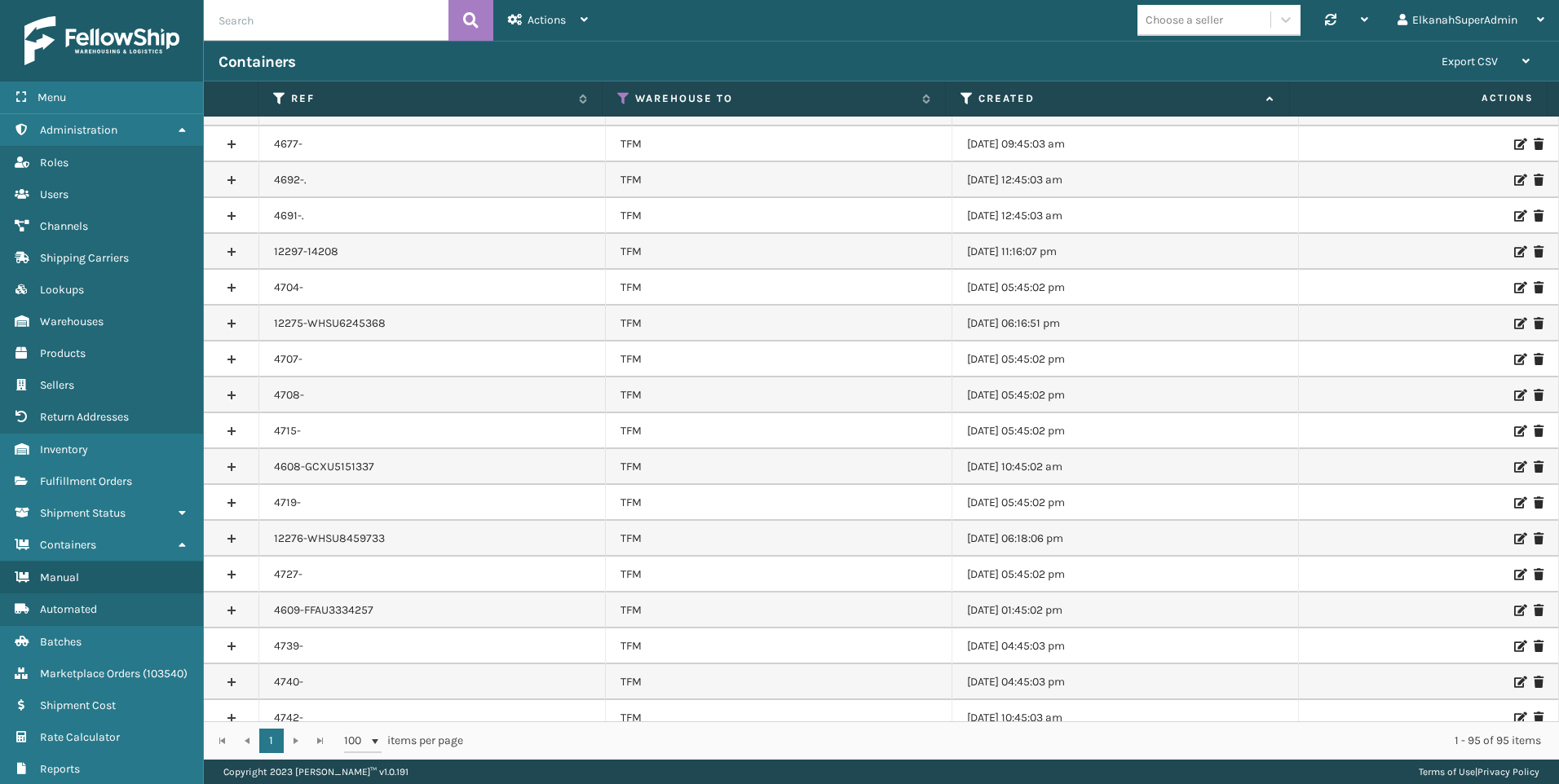
scroll to position [2803, 0]
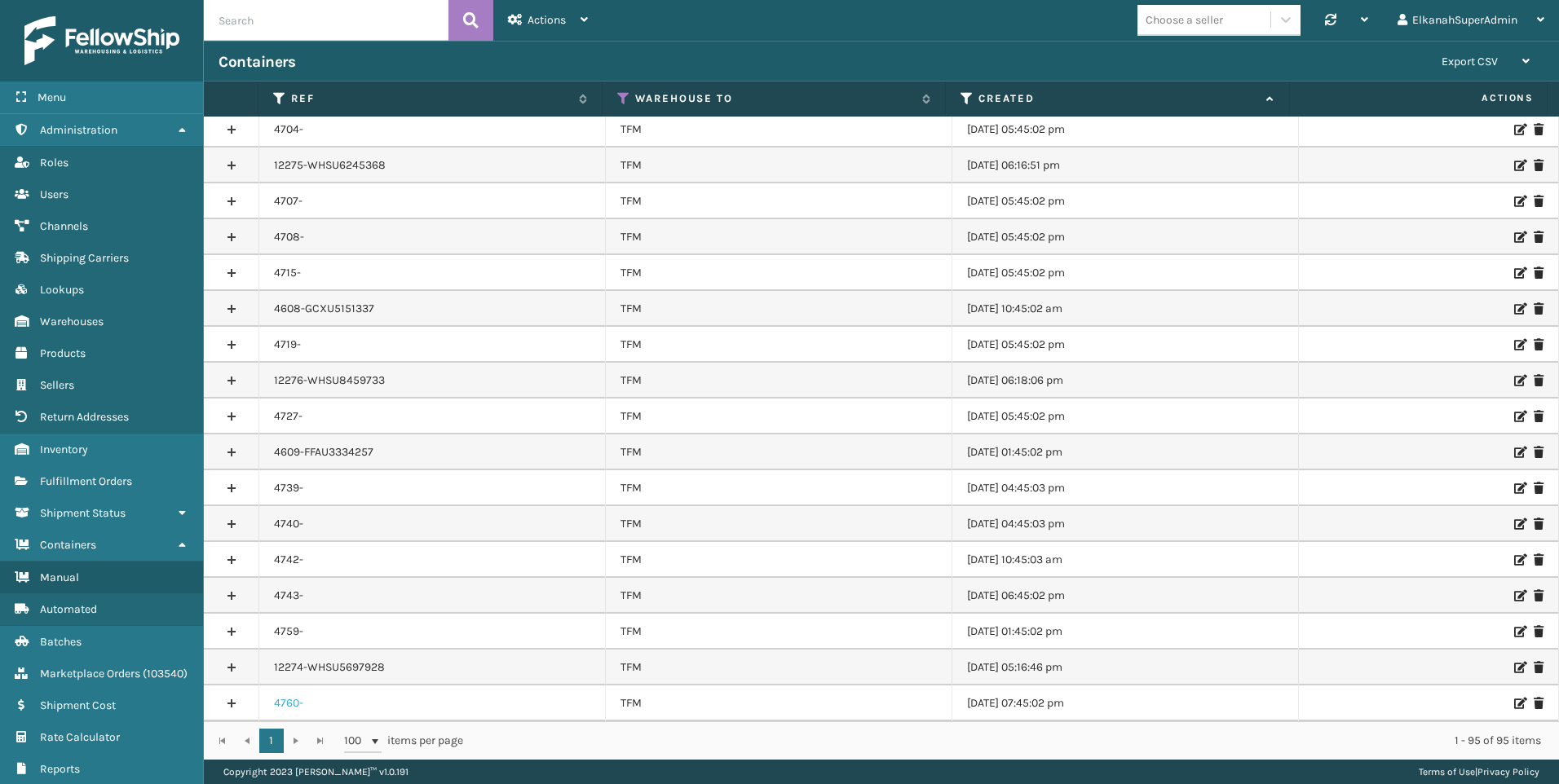
click at [278, 704] on link "4760-" at bounding box center [289, 704] width 30 height 17
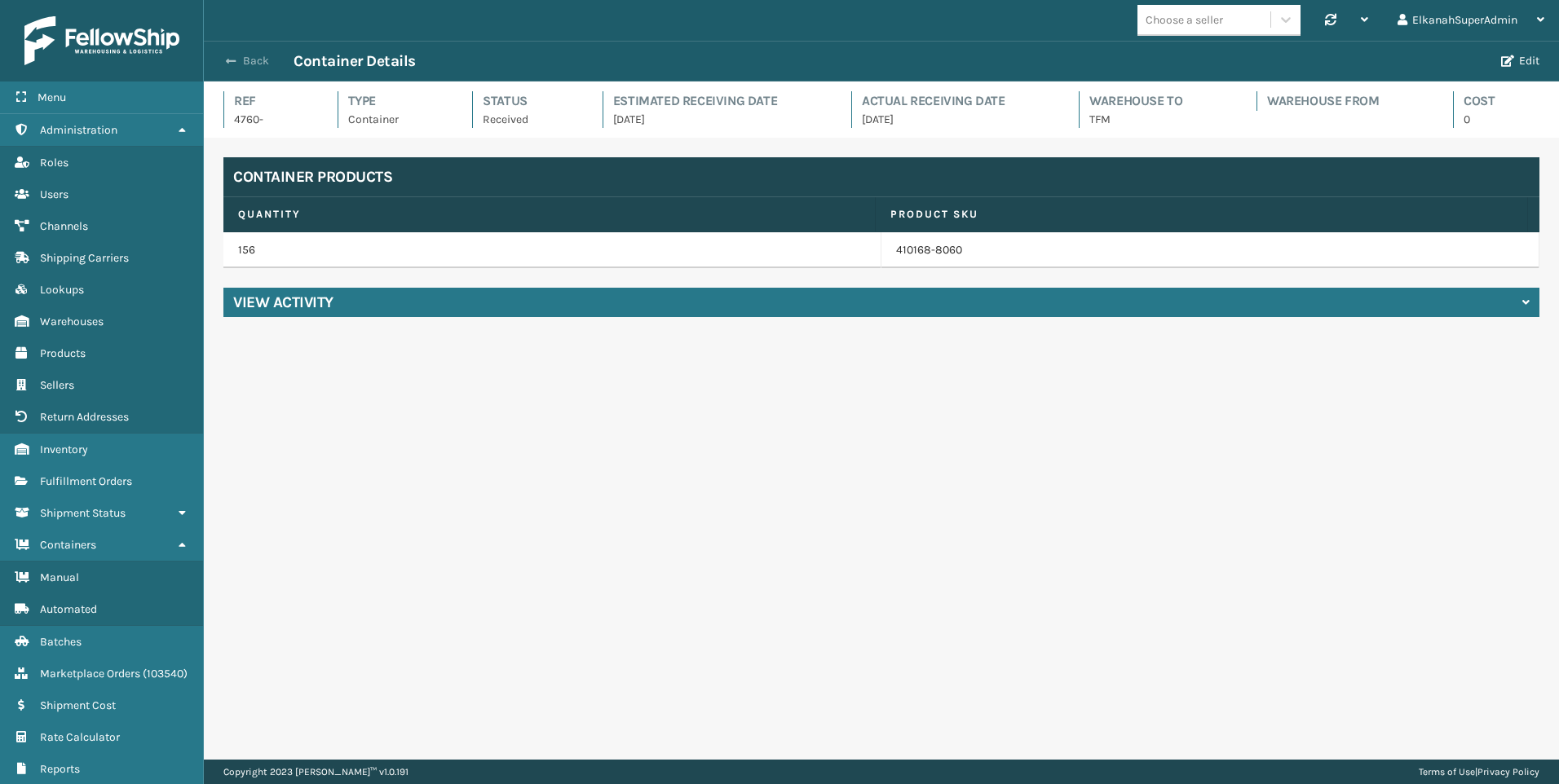
click at [251, 66] on button "Back" at bounding box center [256, 61] width 75 height 15
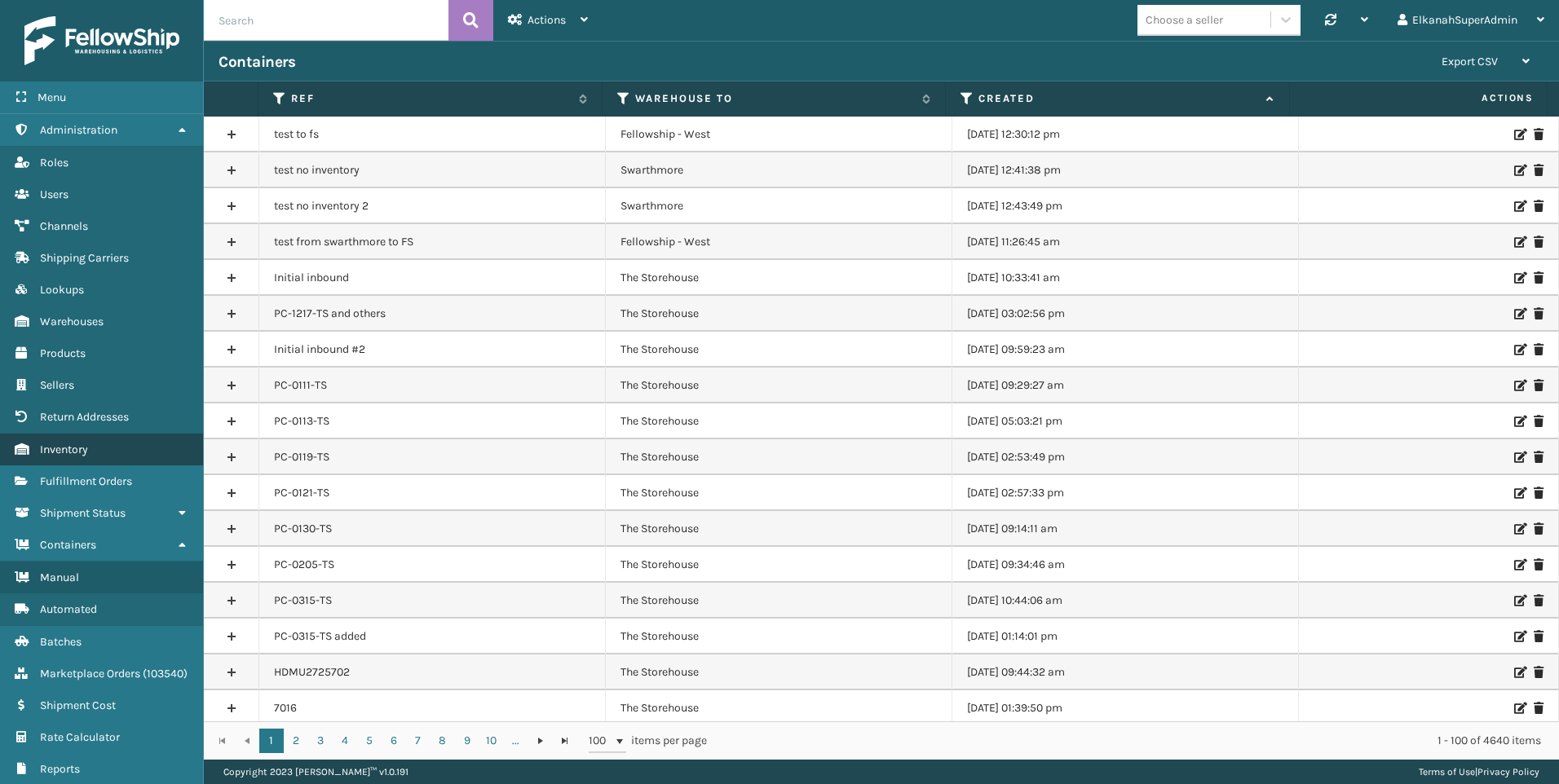
click at [63, 448] on span "Inventory" at bounding box center [64, 449] width 48 height 14
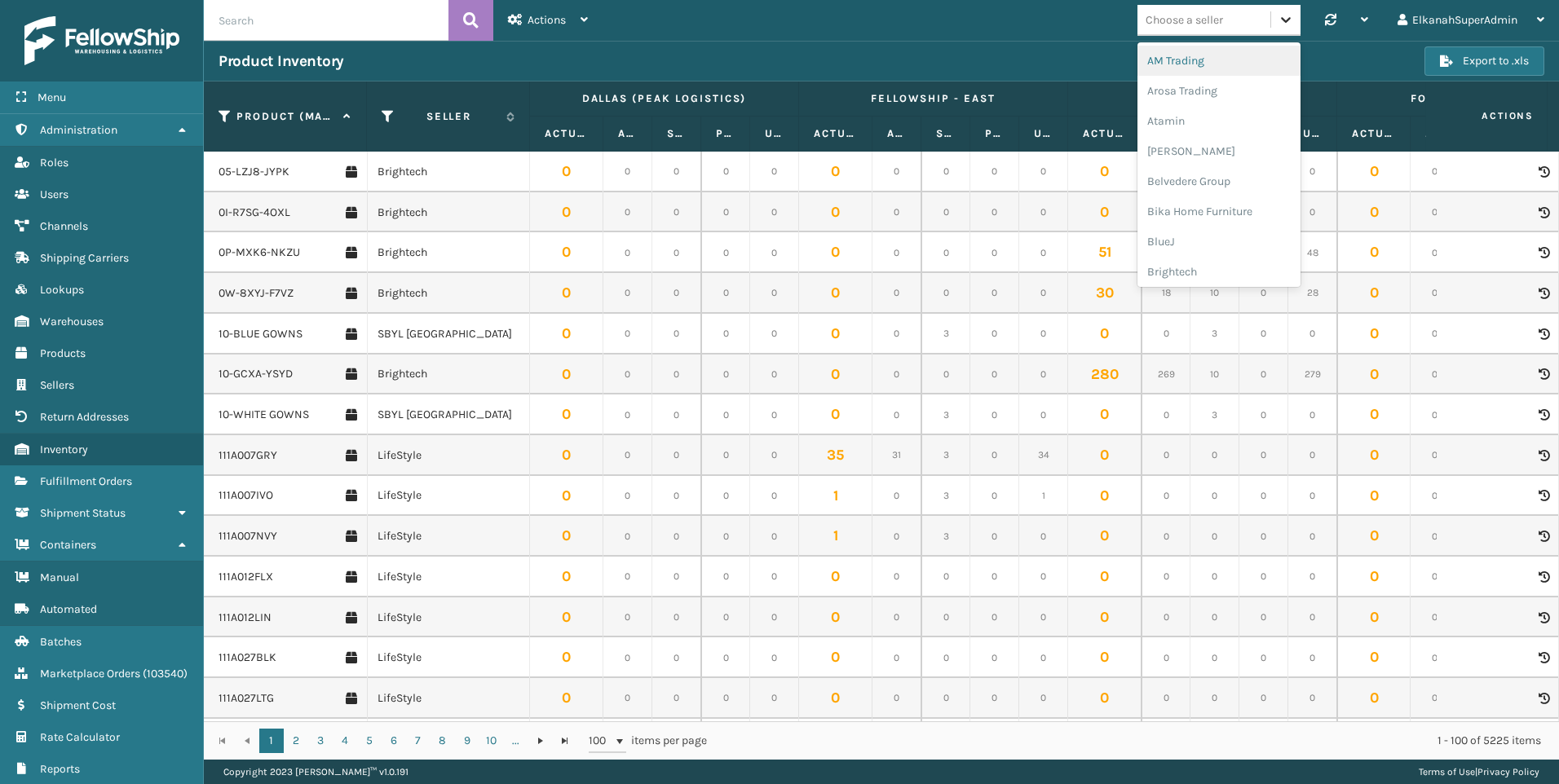
click at [1280, 20] on icon at bounding box center [1286, 20] width 17 height 17
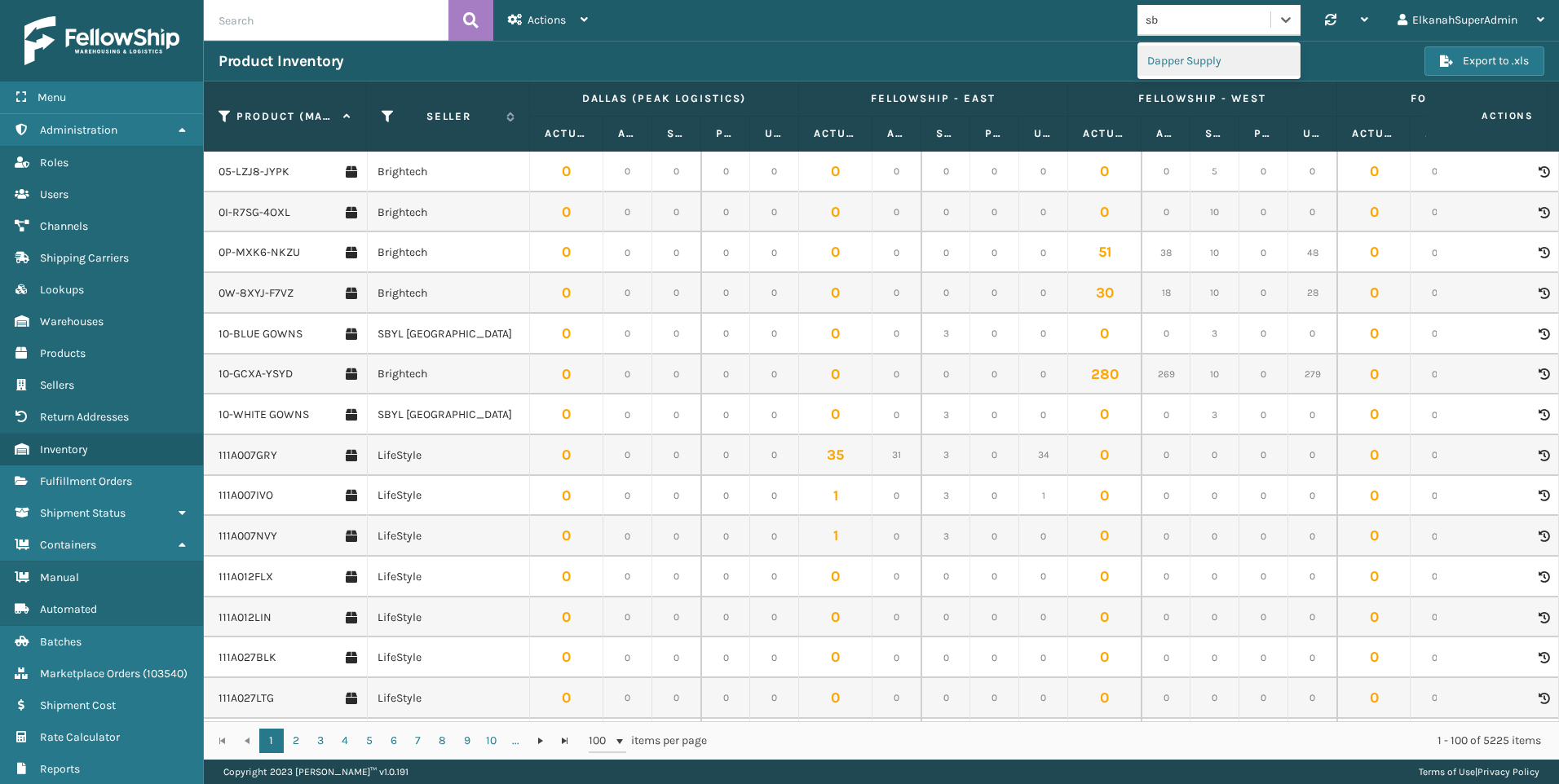
type input "sby"
click at [1185, 55] on div "SBYL [GEOGRAPHIC_DATA]" at bounding box center [1218, 61] width 163 height 30
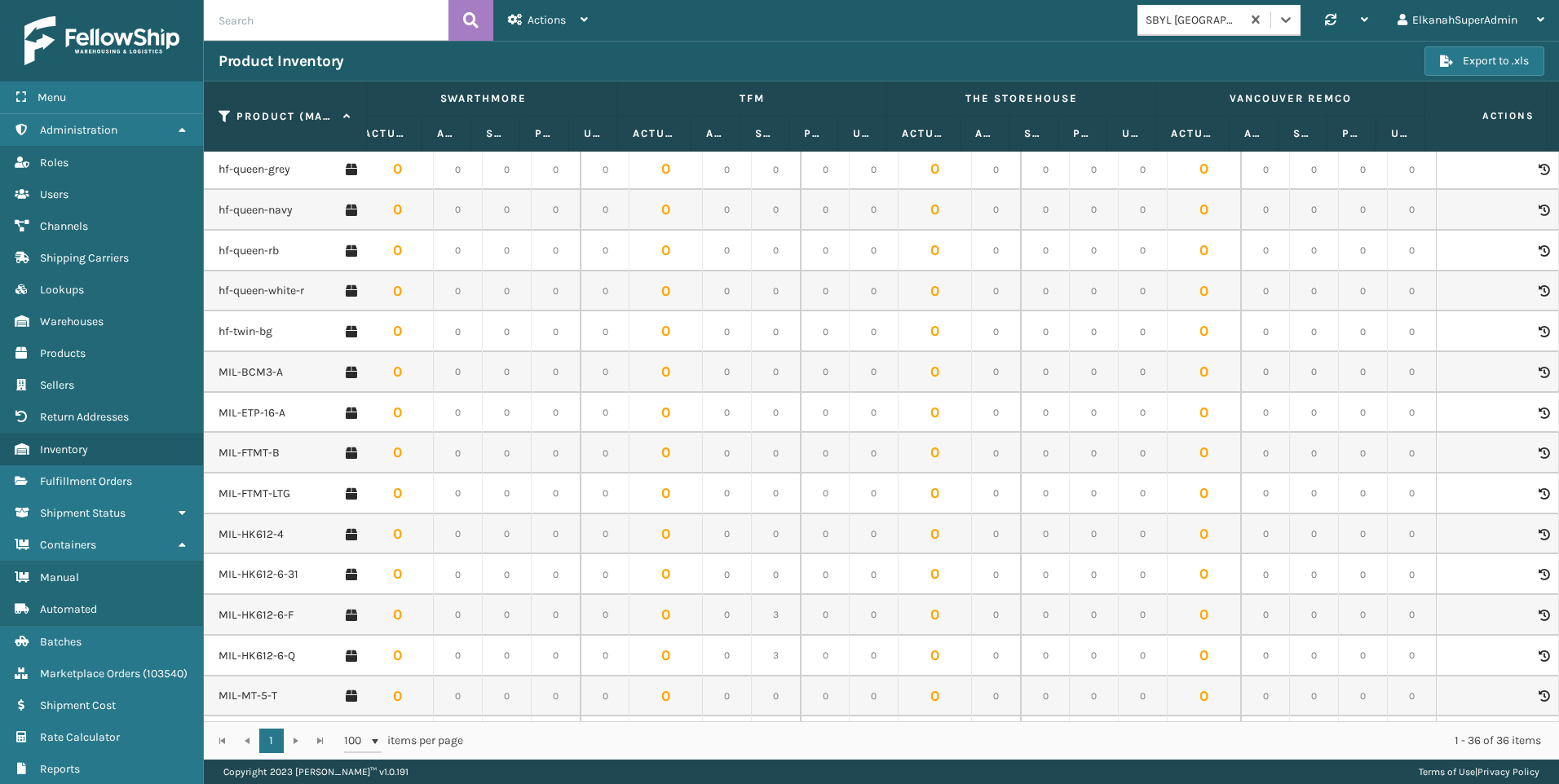
scroll to position [489, 3142]
click at [259, 453] on link "MIL-FTMT-B" at bounding box center [250, 453] width 61 height 17
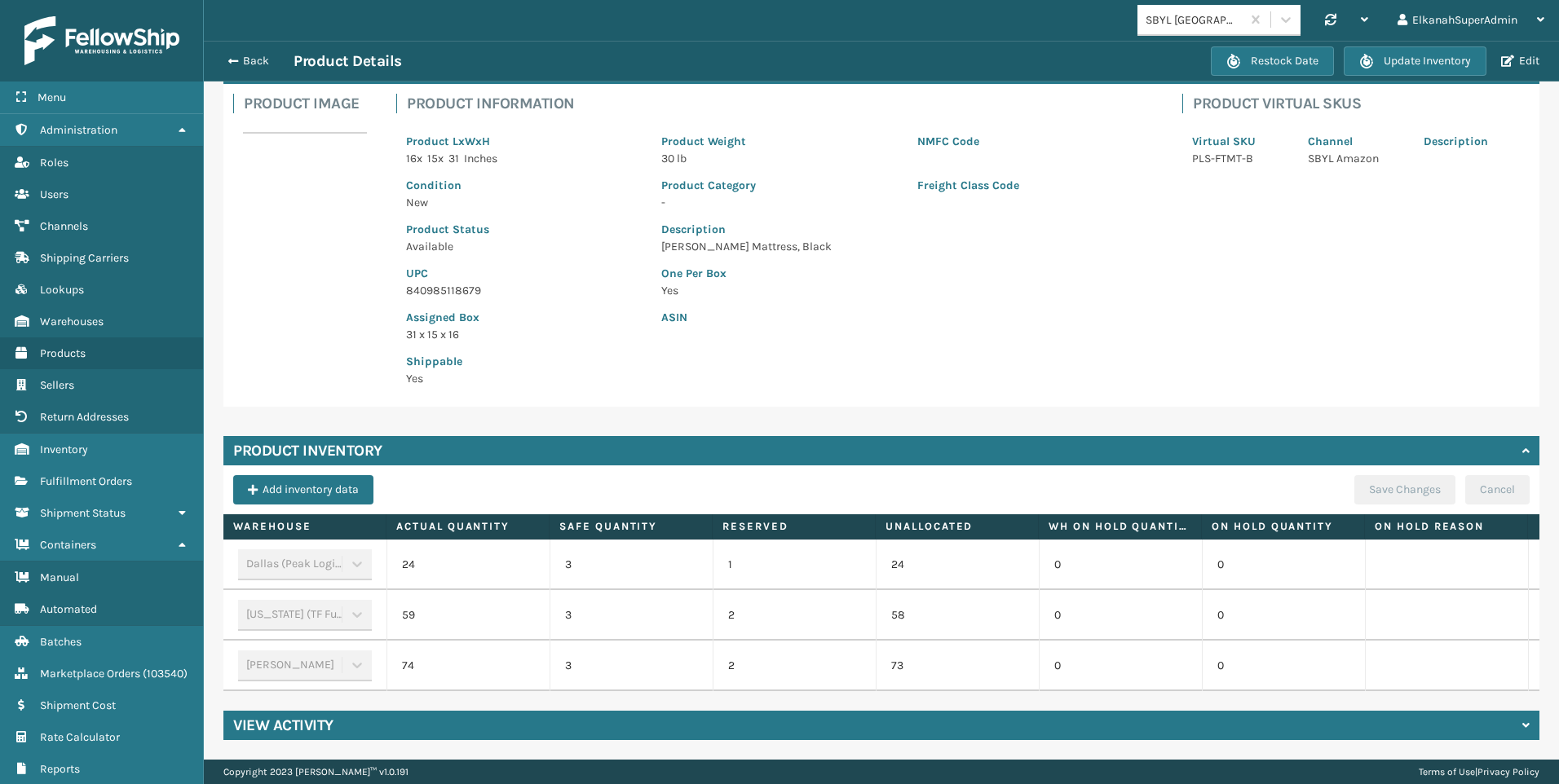
scroll to position [115, 0]
click at [65, 547] on span "Containers" at bounding box center [68, 545] width 56 height 14
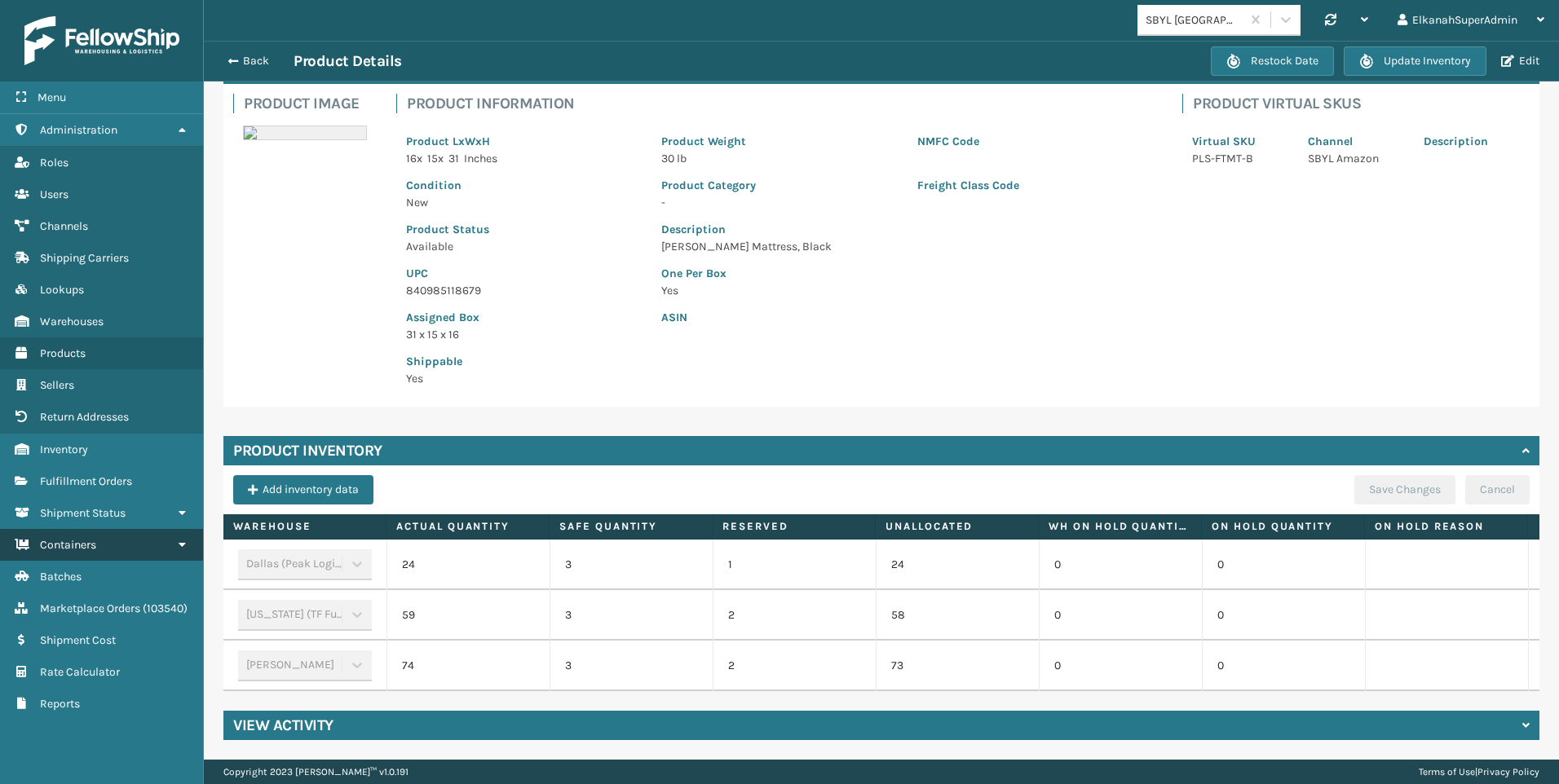
click at [62, 554] on link "Containers" at bounding box center [102, 545] width 203 height 32
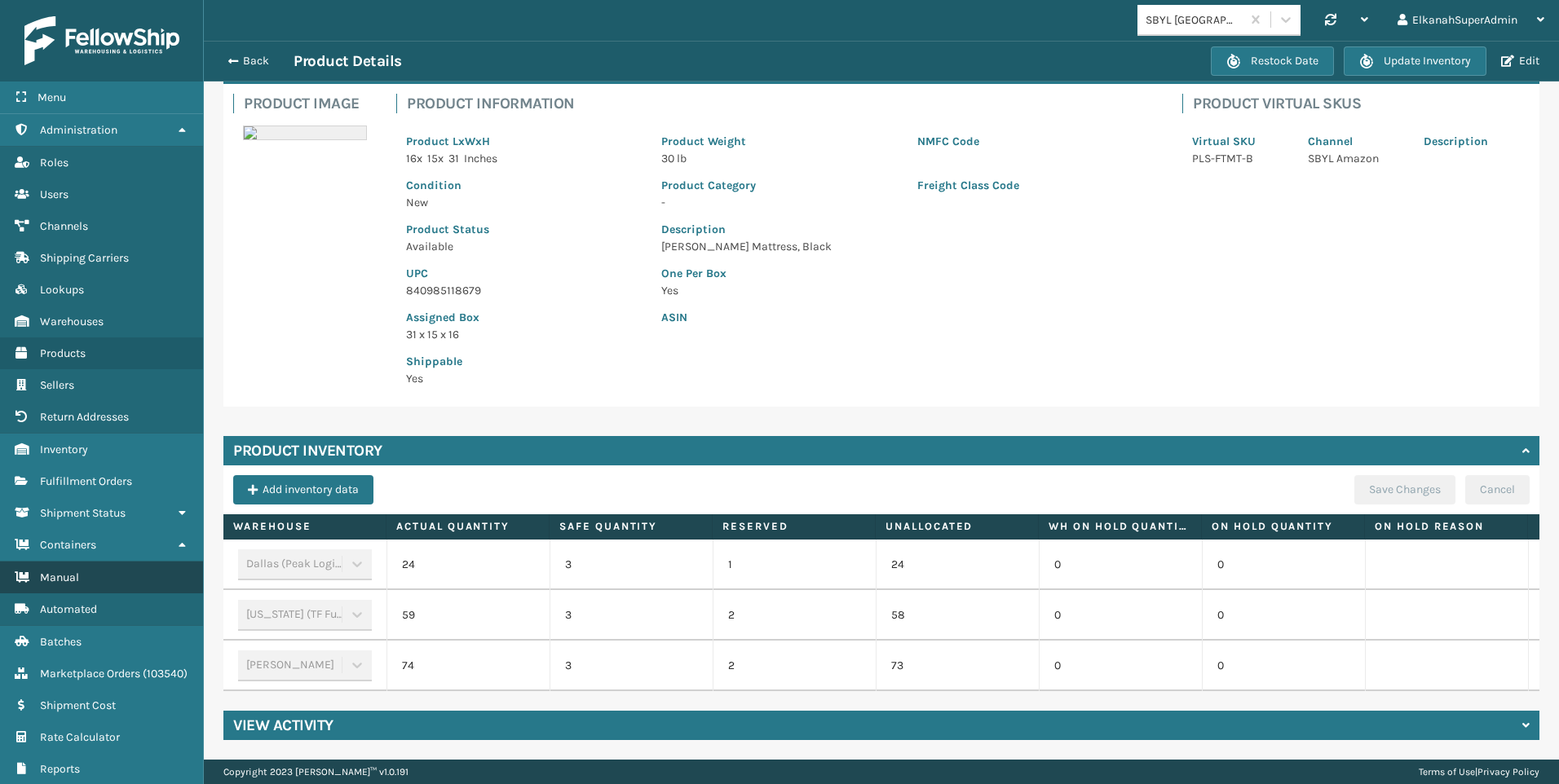
click at [72, 585] on link "Manual" at bounding box center [102, 577] width 203 height 32
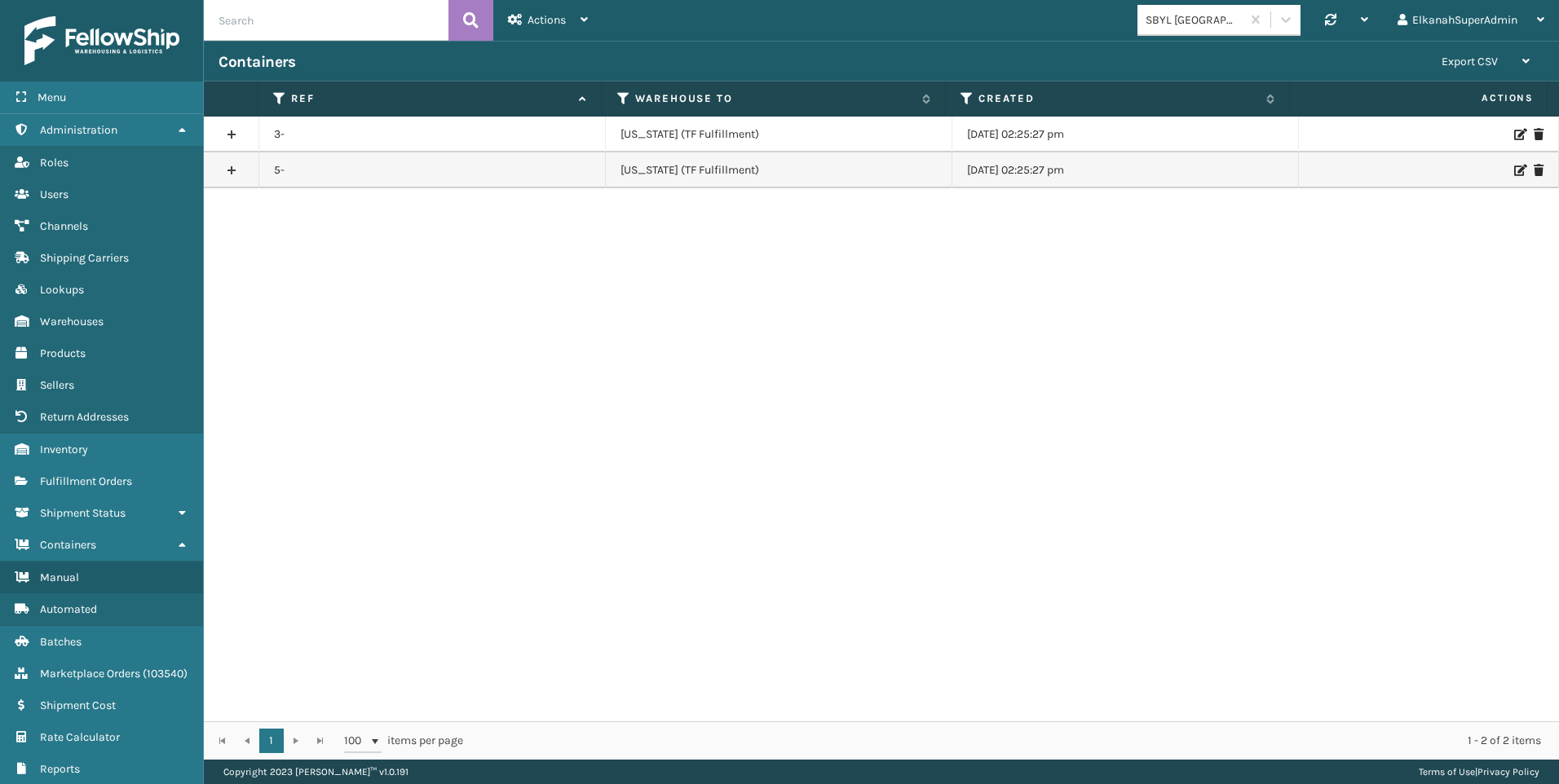
click at [587, 368] on div "3- [US_STATE] (TF Fulfillment) [DATE] 02:25:27 pm 5- [US_STATE] (TF Fulfillment…" at bounding box center [881, 419] width 1355 height 605
click at [56, 328] on span "Warehouses" at bounding box center [72, 321] width 63 height 14
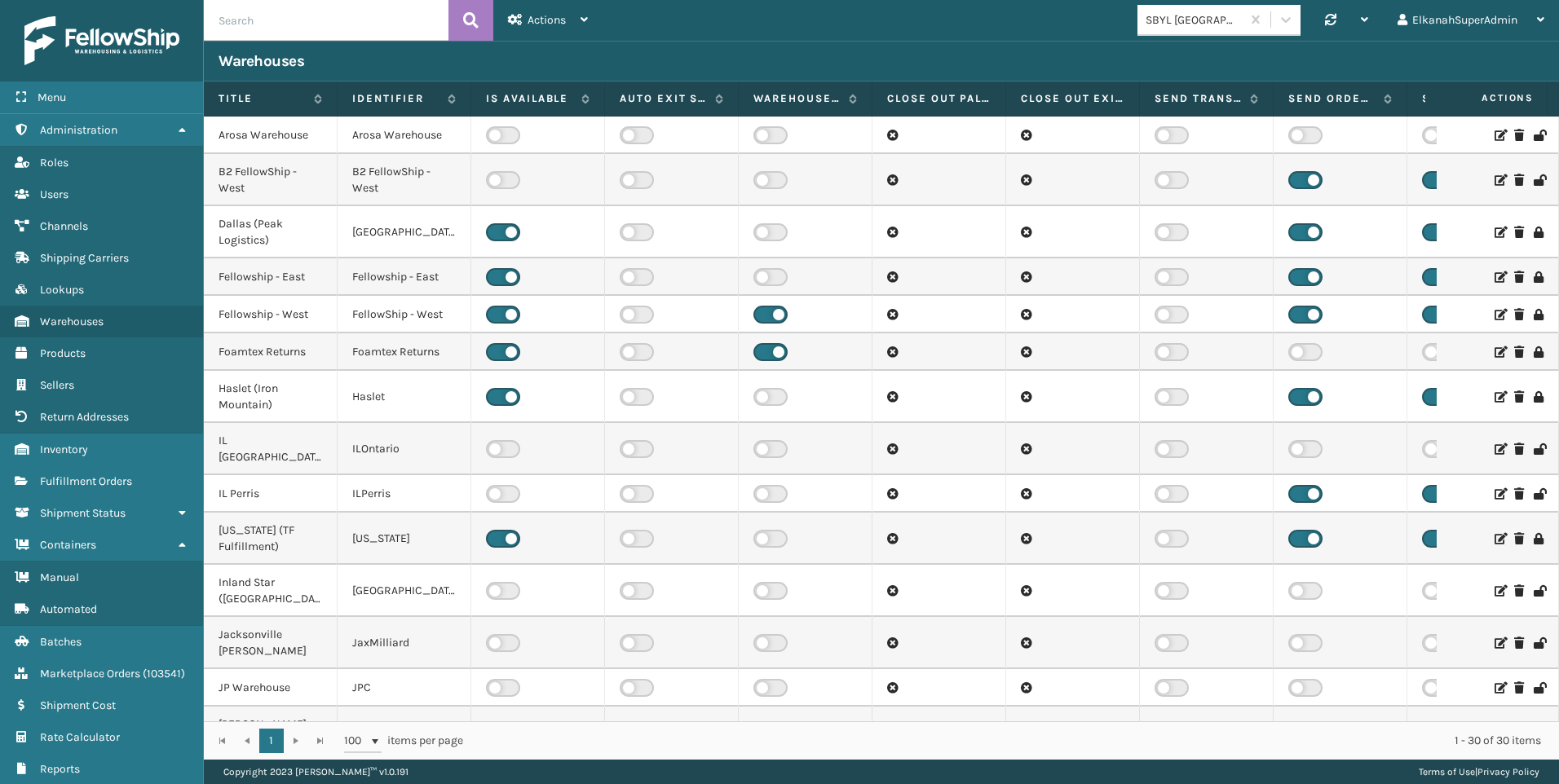
click at [264, 28] on input "text" at bounding box center [326, 20] width 245 height 41
type input "tfm"
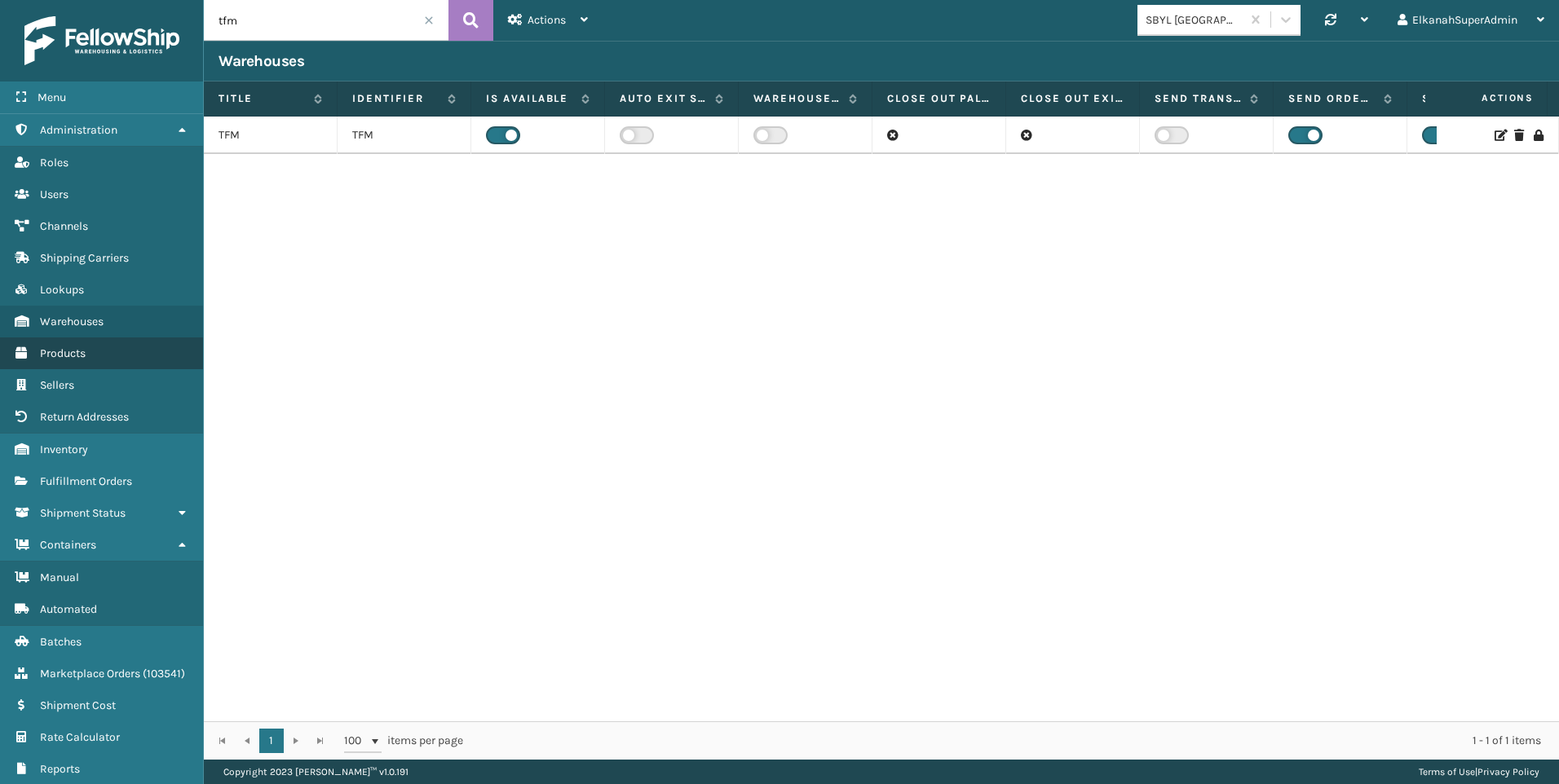
click at [55, 342] on link "Products" at bounding box center [102, 353] width 203 height 32
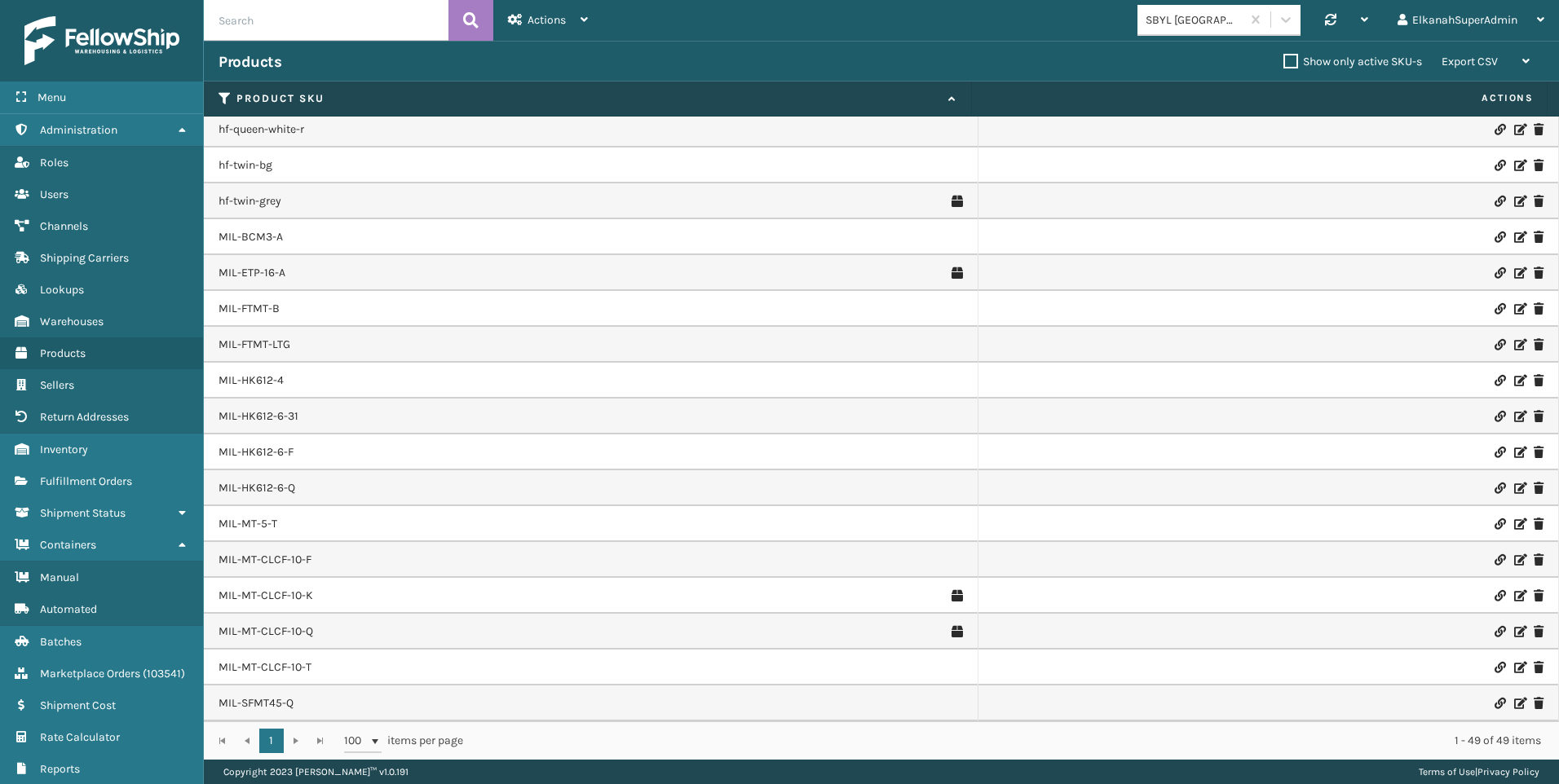
scroll to position [734, 0]
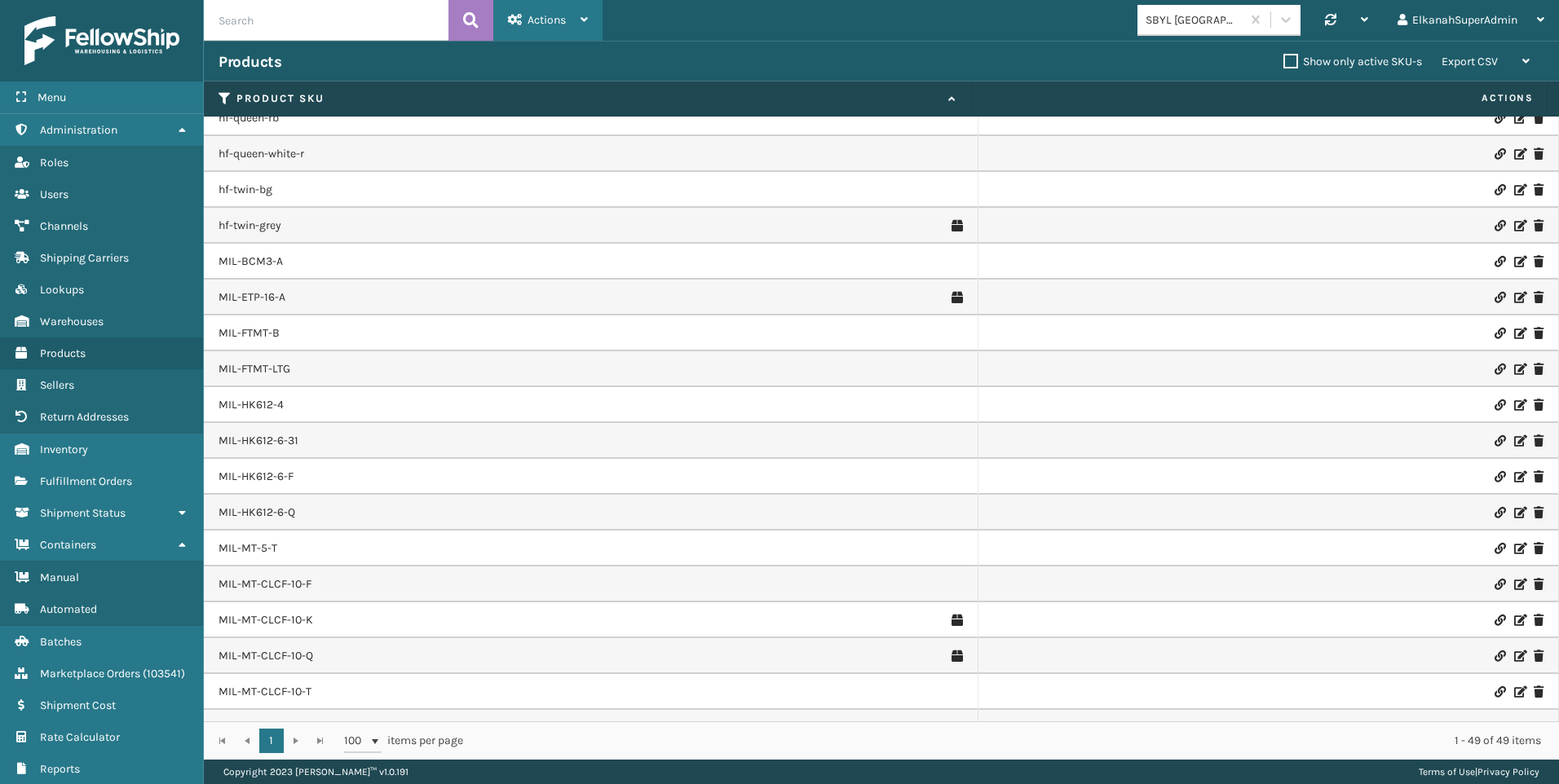
click at [554, 23] on span "Actions" at bounding box center [547, 20] width 38 height 14
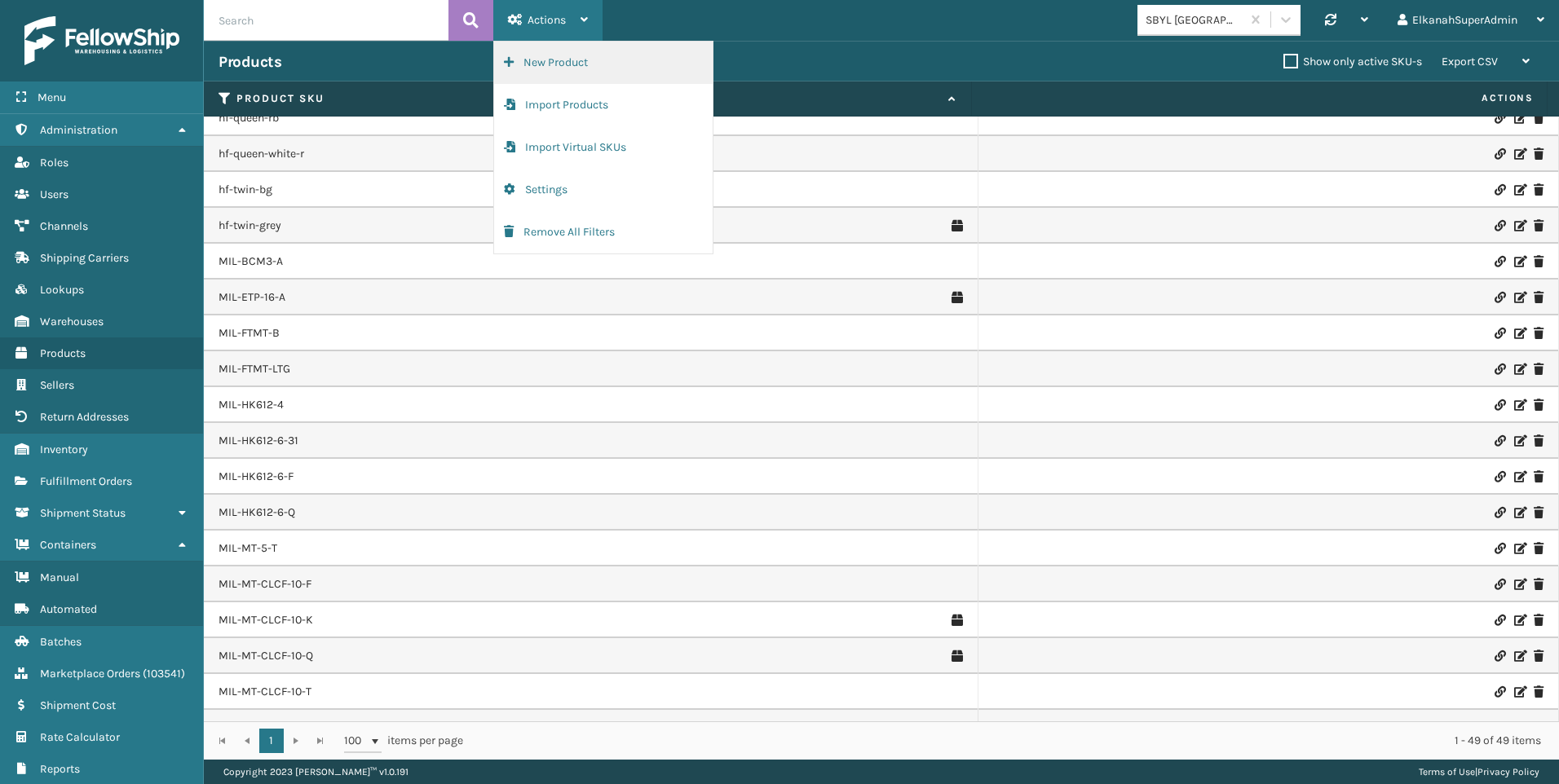
click at [559, 62] on button "New Product" at bounding box center [603, 63] width 219 height 43
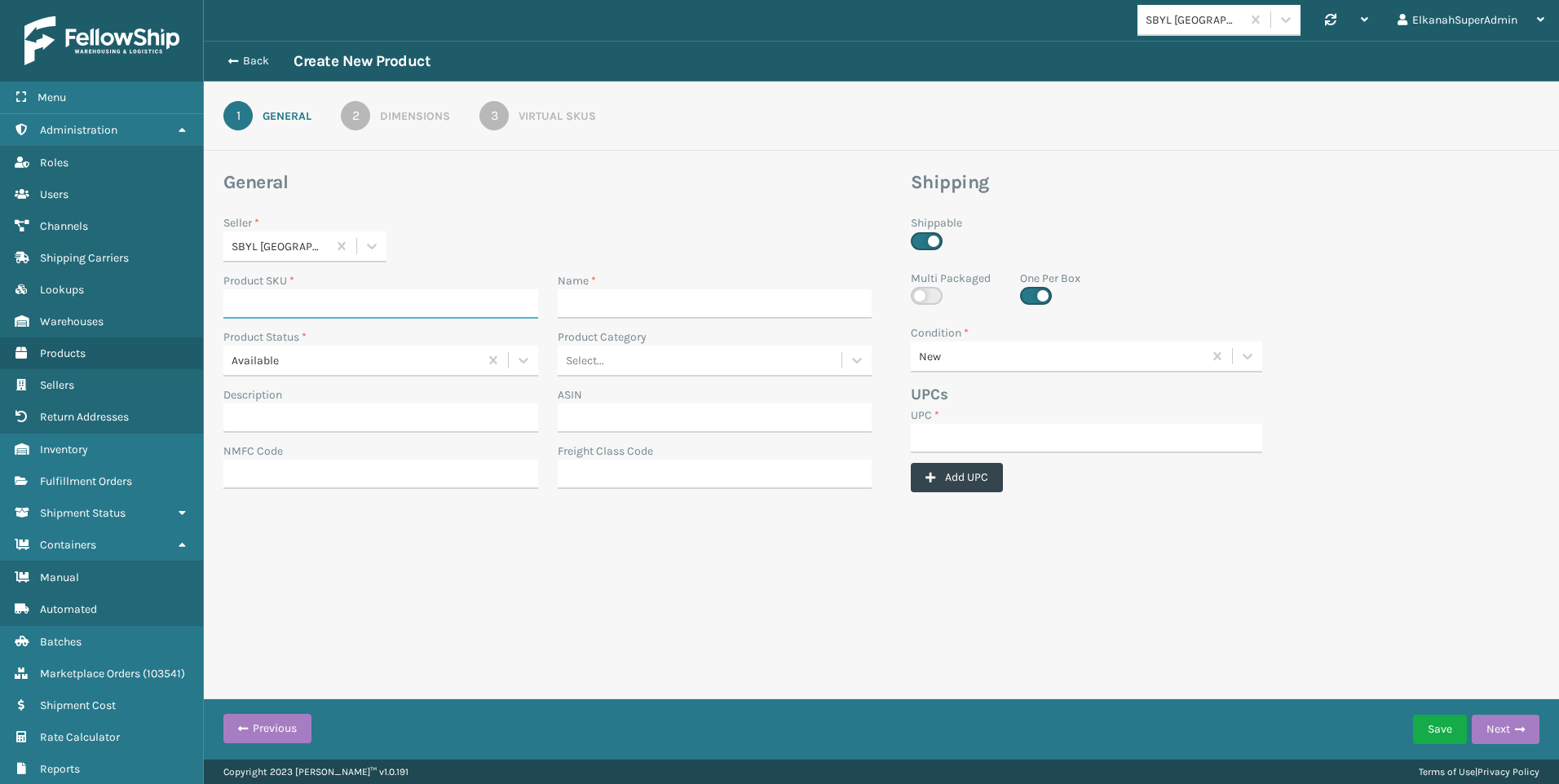
click at [291, 297] on input "Product SKU *" at bounding box center [381, 304] width 315 height 30
type input "m"
type input "MIL-FTMT-G"
click at [591, 318] on input "Name *" at bounding box center [715, 304] width 315 height 30
paste input "[PERSON_NAME] [MEDICAL_DATA] Futon Mattress – Full Size (Frame Not Included) (G…"
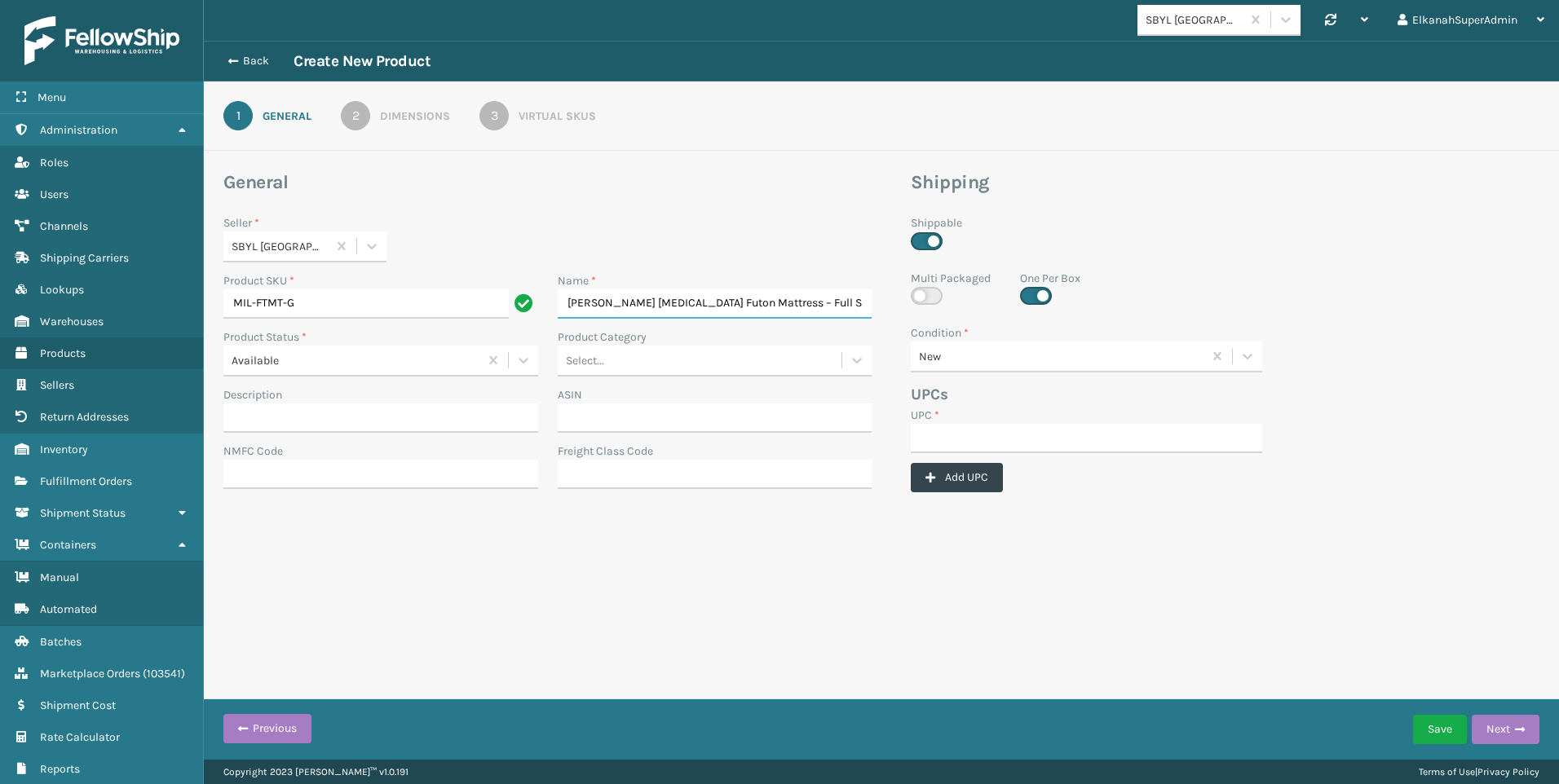
scroll to position [0, 140]
type input "[PERSON_NAME] [MEDICAL_DATA] Futon Mattress – Full Size (Frame Not Included) (G…"
click at [698, 230] on div "Seller * SBYL [GEOGRAPHIC_DATA]" at bounding box center [548, 238] width 648 height 48
click at [855, 363] on icon at bounding box center [857, 360] width 17 height 17
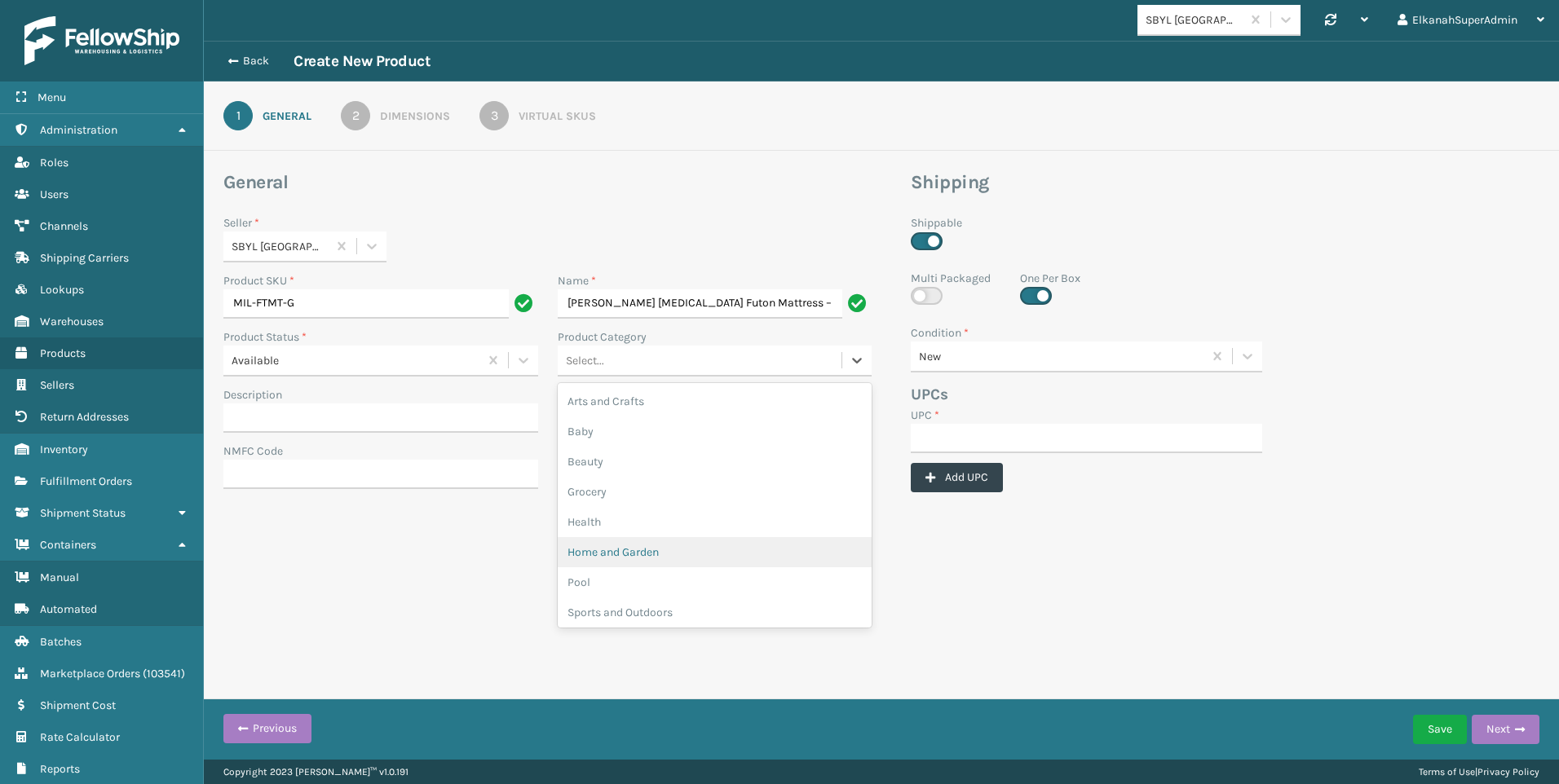
click at [671, 546] on div "Home and Garden" at bounding box center [715, 552] width 315 height 30
click at [1009, 441] on input "UPC *" at bounding box center [1086, 439] width 351 height 30
paste input "840985118686"
type input "840985118686"
click at [398, 115] on div "Dimensions" at bounding box center [414, 116] width 70 height 17
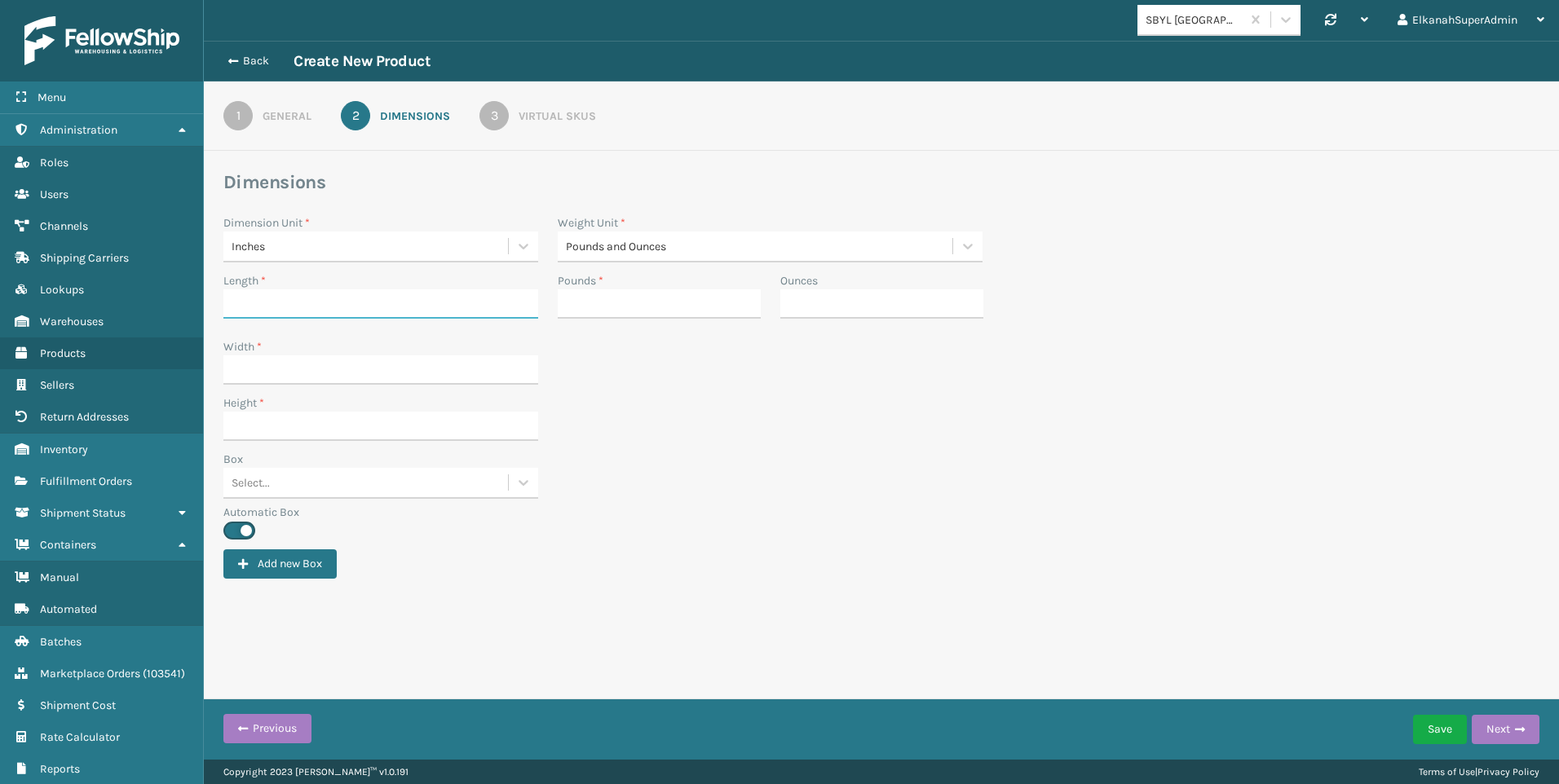
click at [424, 297] on input "Length *" at bounding box center [381, 304] width 315 height 30
type input "31"
type input "16"
type input "15"
click at [615, 312] on input "Pounds *" at bounding box center [659, 304] width 203 height 30
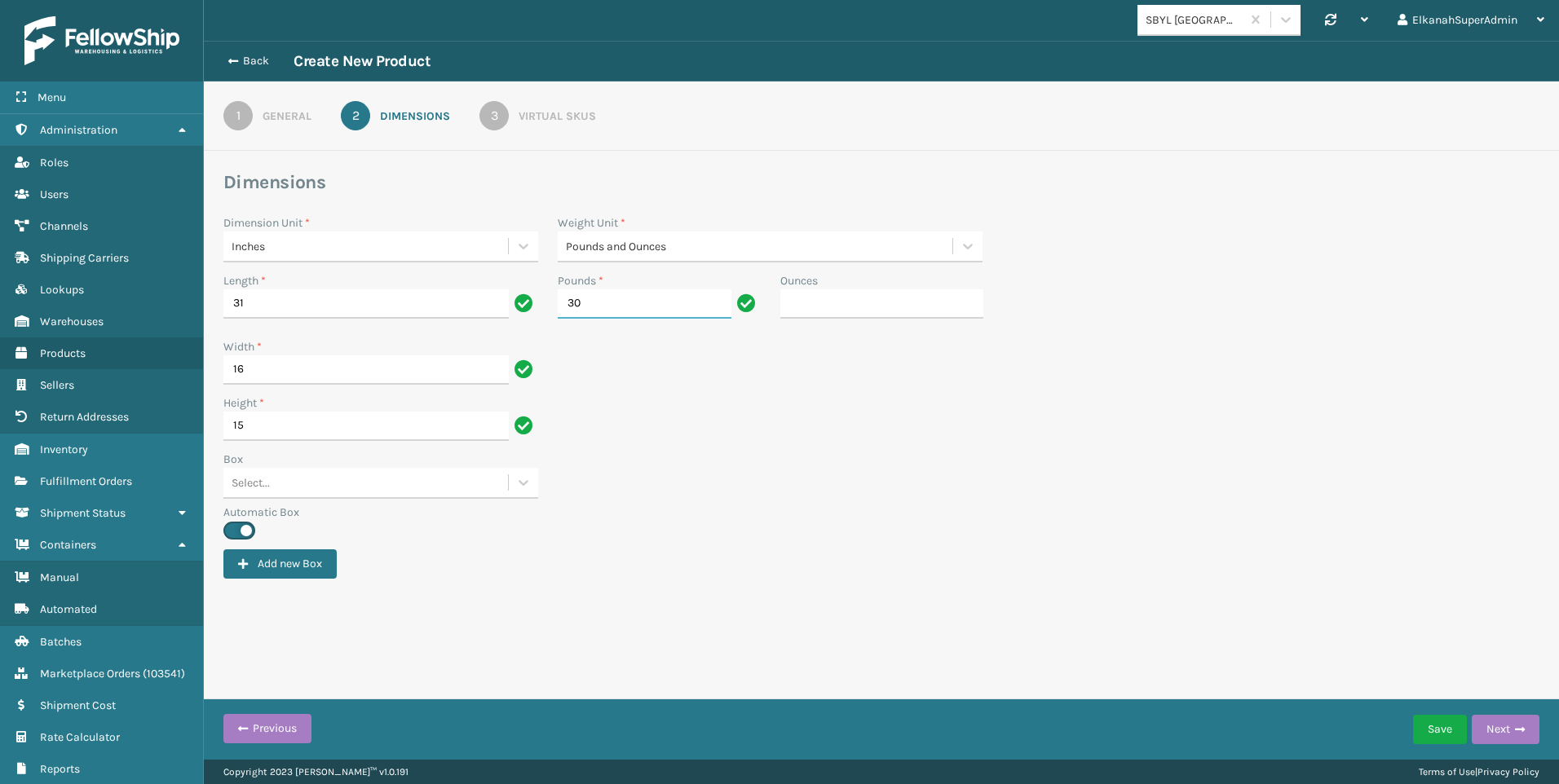
type input "30"
click at [506, 117] on div "3" at bounding box center [495, 116] width 30 height 30
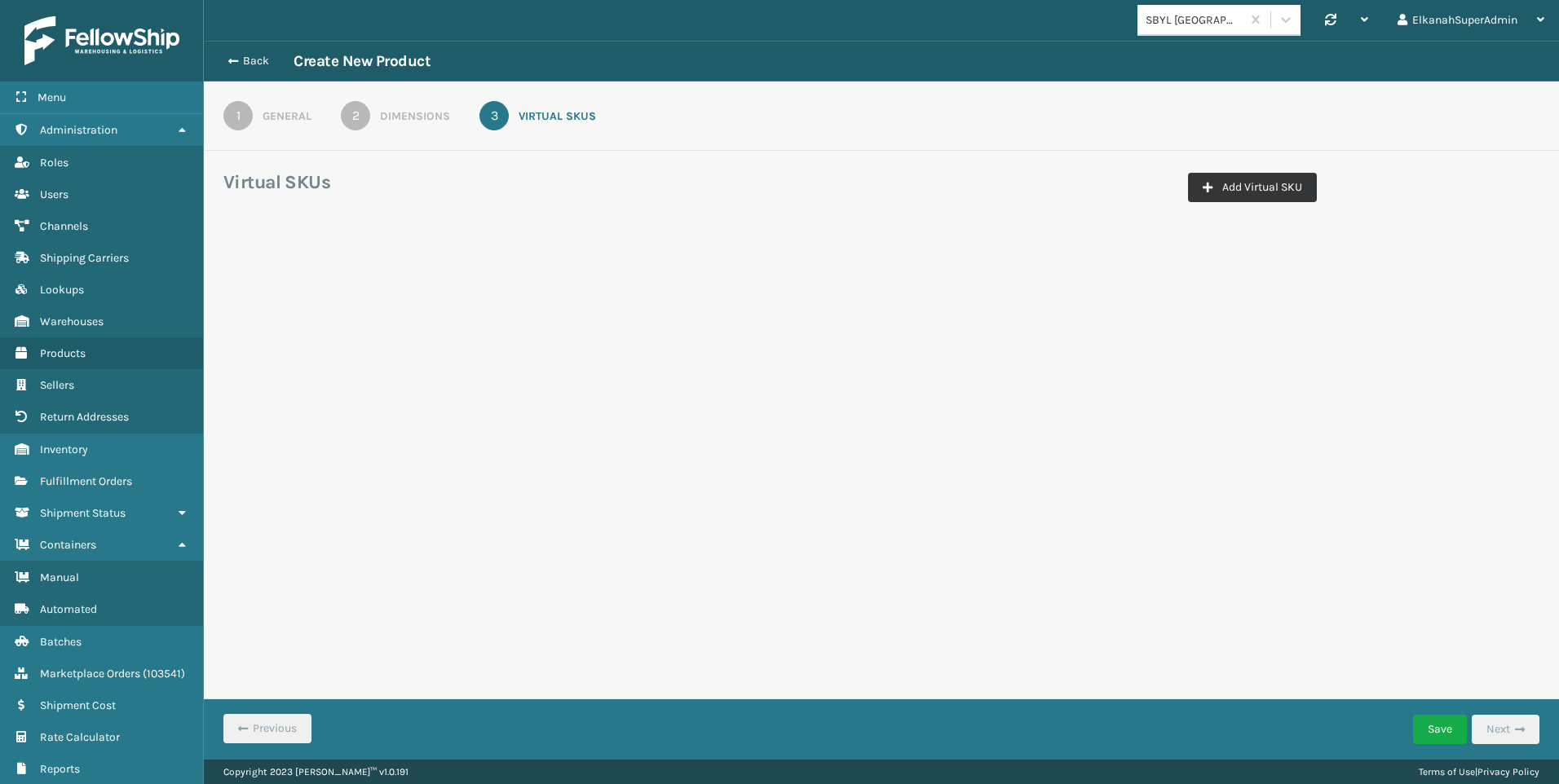
click at [1265, 174] on button "Add Virtual SKU" at bounding box center [1253, 188] width 129 height 30
click at [351, 285] on input "Virtual SKU *" at bounding box center [315, 287] width 162 height 30
click at [364, 290] on input "Virtual SKU *" at bounding box center [315, 287] width 162 height 30
paste input "-FTMT-G"
type input "PLS-FTMT-G"
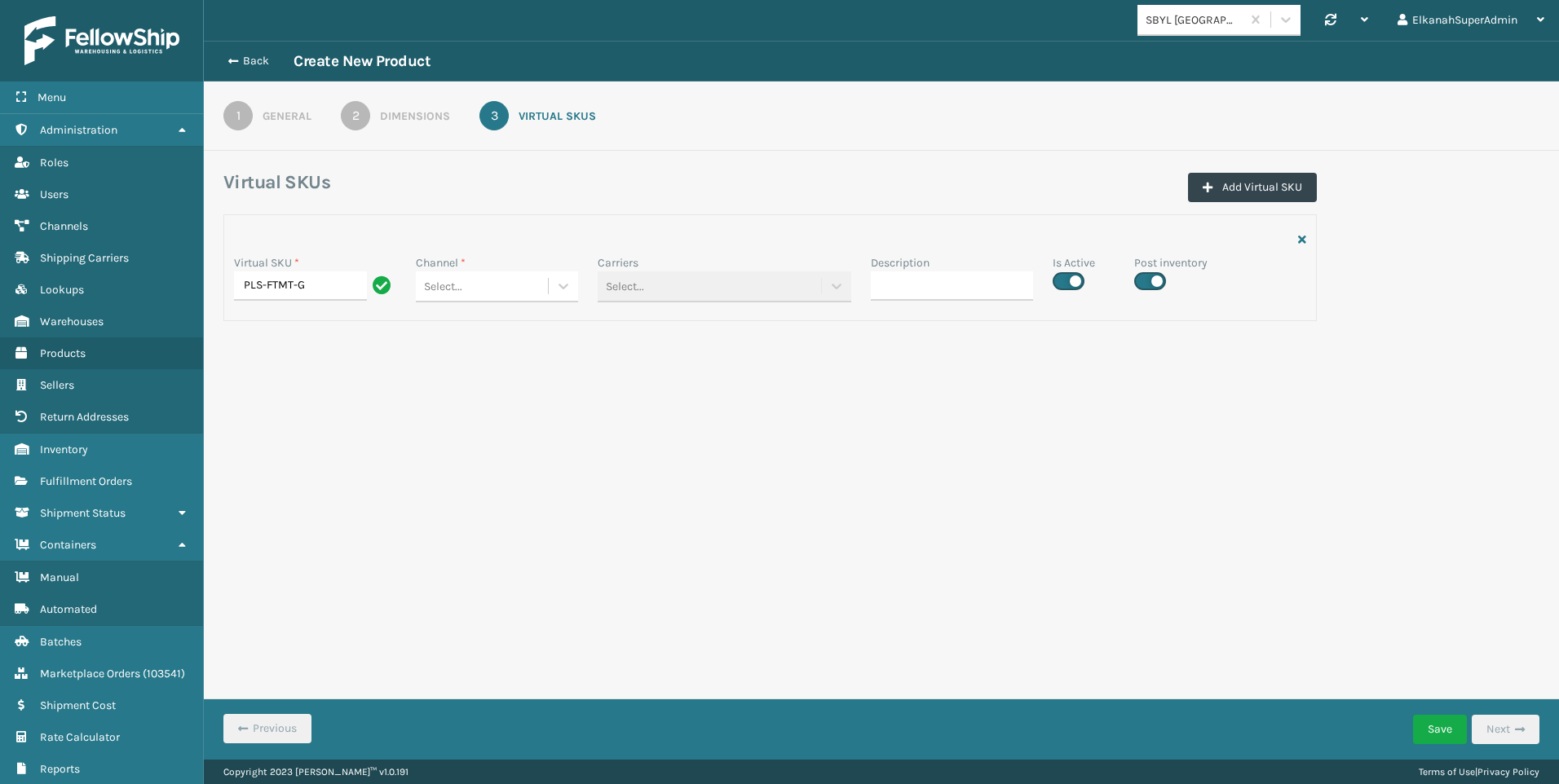
click at [1164, 282] on label at bounding box center [1150, 280] width 32 height 18
click at [1145, 282] on input "checkbox" at bounding box center [1139, 277] width 10 height 10
checkbox input "false"
click at [1072, 280] on label at bounding box center [1068, 280] width 32 height 18
click at [1064, 280] on input "checkbox" at bounding box center [1057, 277] width 10 height 10
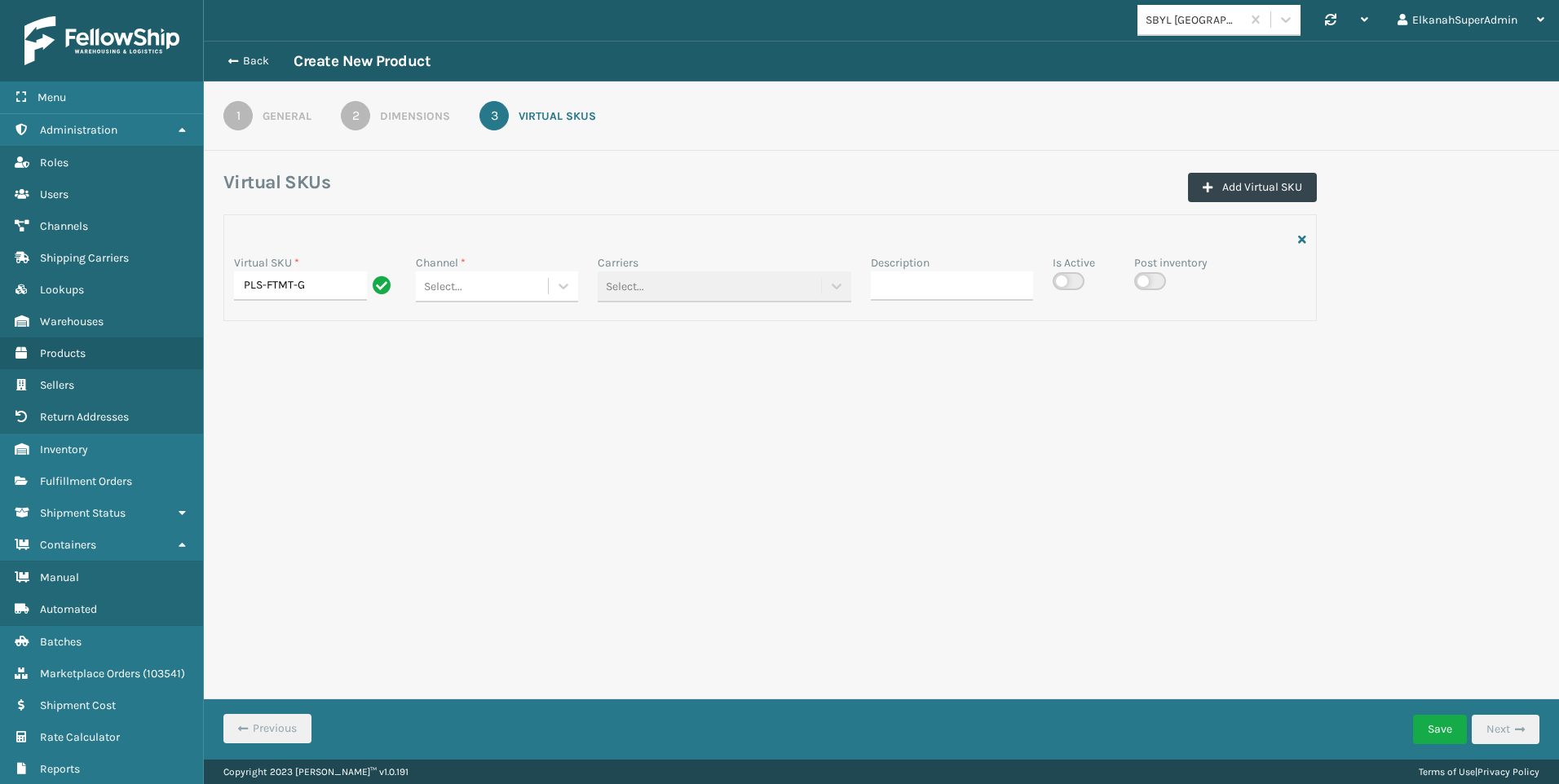
checkbox input "false"
click at [563, 294] on div at bounding box center [563, 287] width 30 height 30
click at [454, 334] on div "SBYL Amazon" at bounding box center [497, 327] width 162 height 30
click at [1432, 722] on button "Save" at bounding box center [1440, 730] width 54 height 30
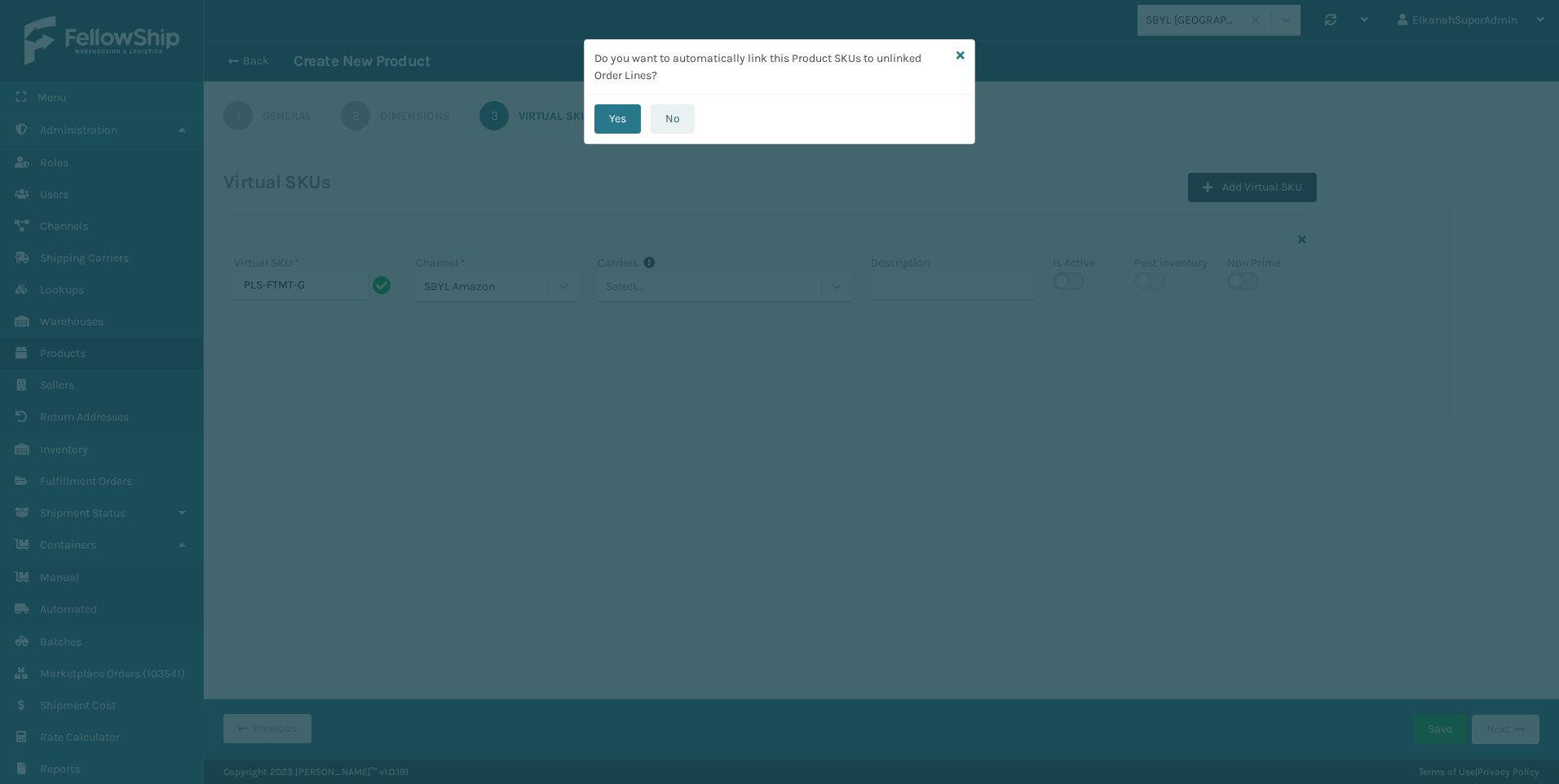
click at [667, 113] on button "No" at bounding box center [672, 119] width 44 height 30
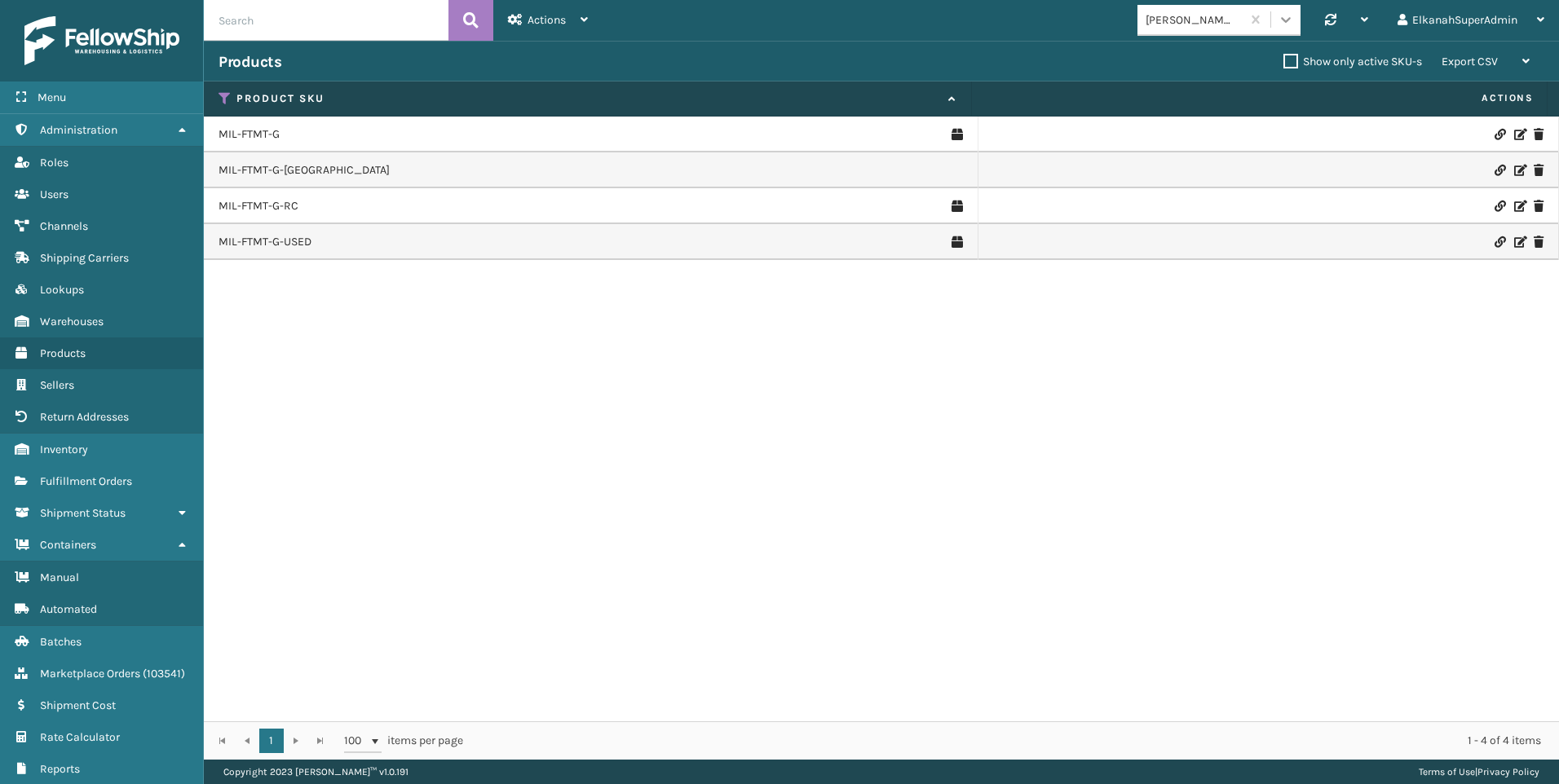
click at [1283, 6] on div at bounding box center [1286, 20] width 30 height 30
type input "SBY"
click at [1193, 63] on div "SBYL [GEOGRAPHIC_DATA]" at bounding box center [1218, 61] width 163 height 30
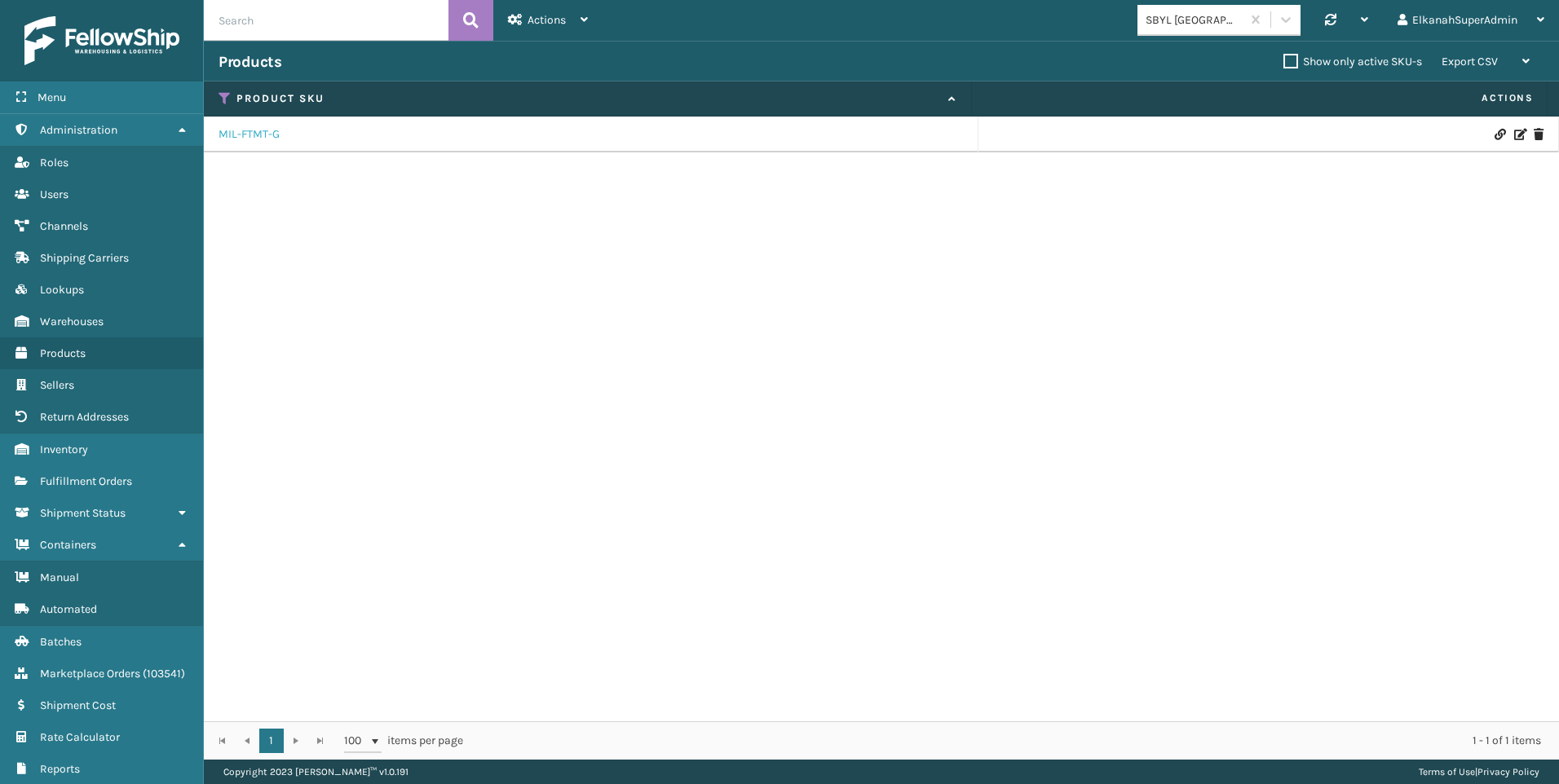
click at [246, 129] on link "MIL-FTMT-G" at bounding box center [250, 135] width 61 height 17
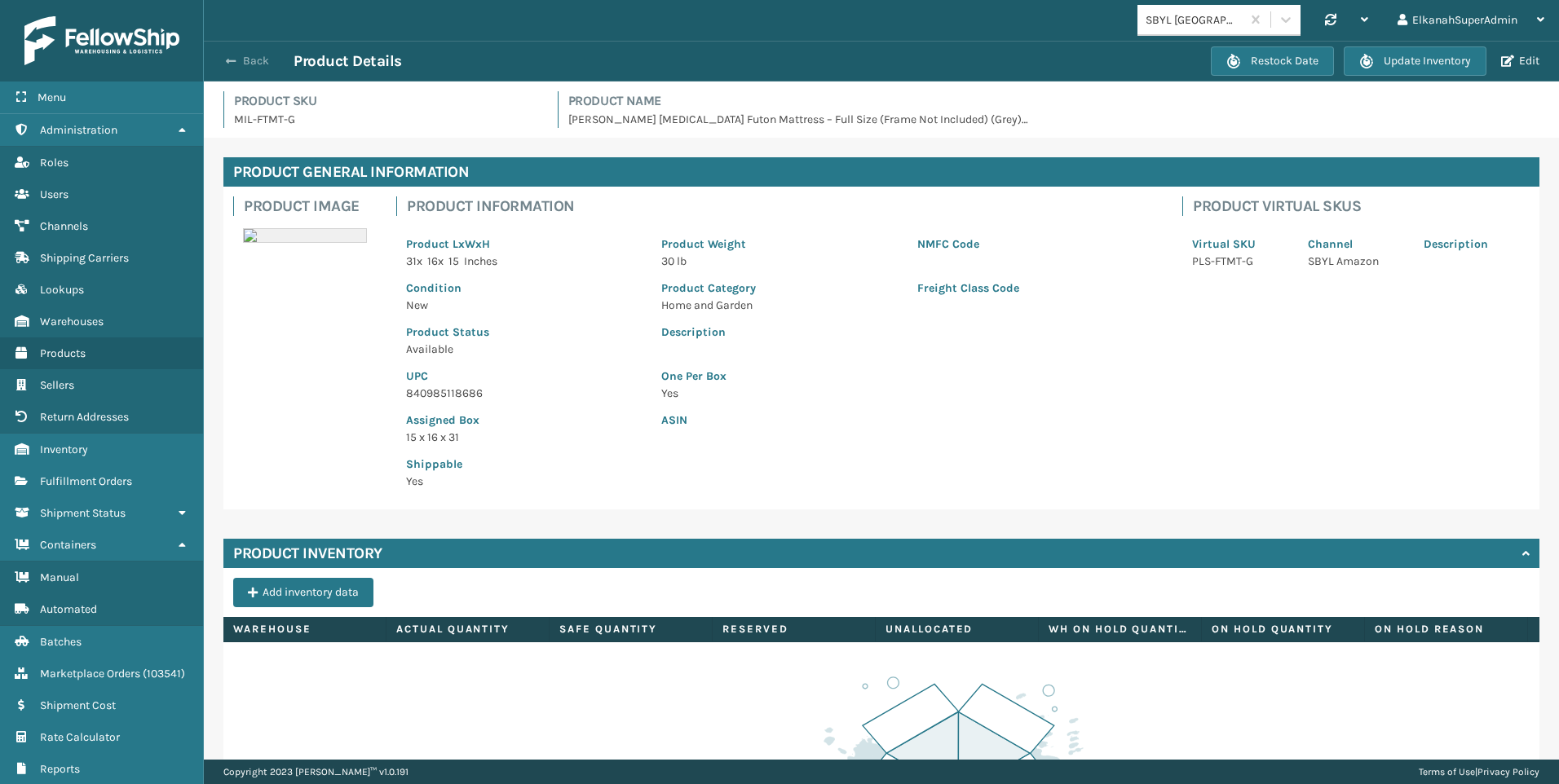
click at [241, 61] on button "Back" at bounding box center [256, 61] width 75 height 15
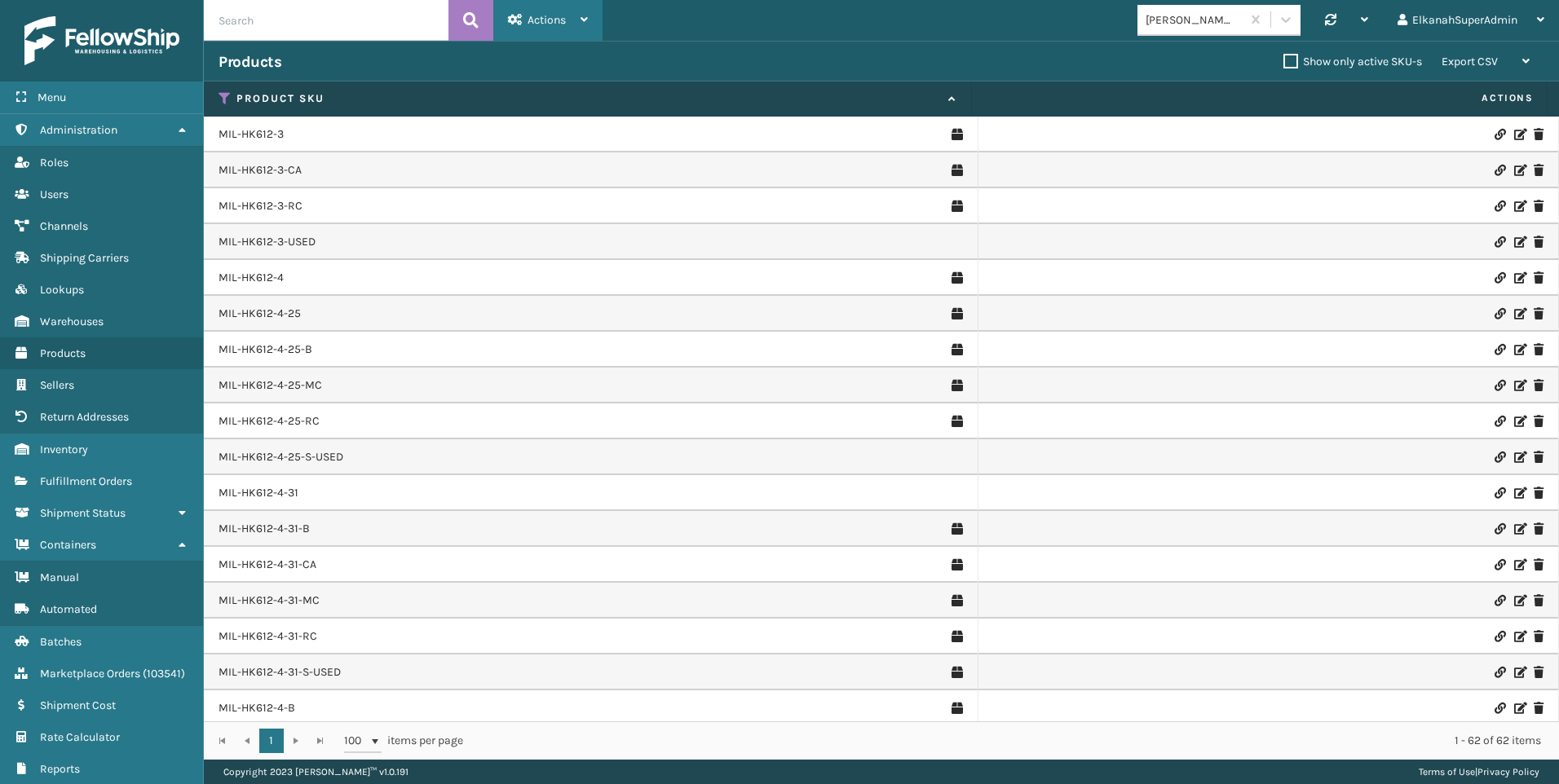
click at [535, 11] on div "Actions" at bounding box center [548, 20] width 80 height 41
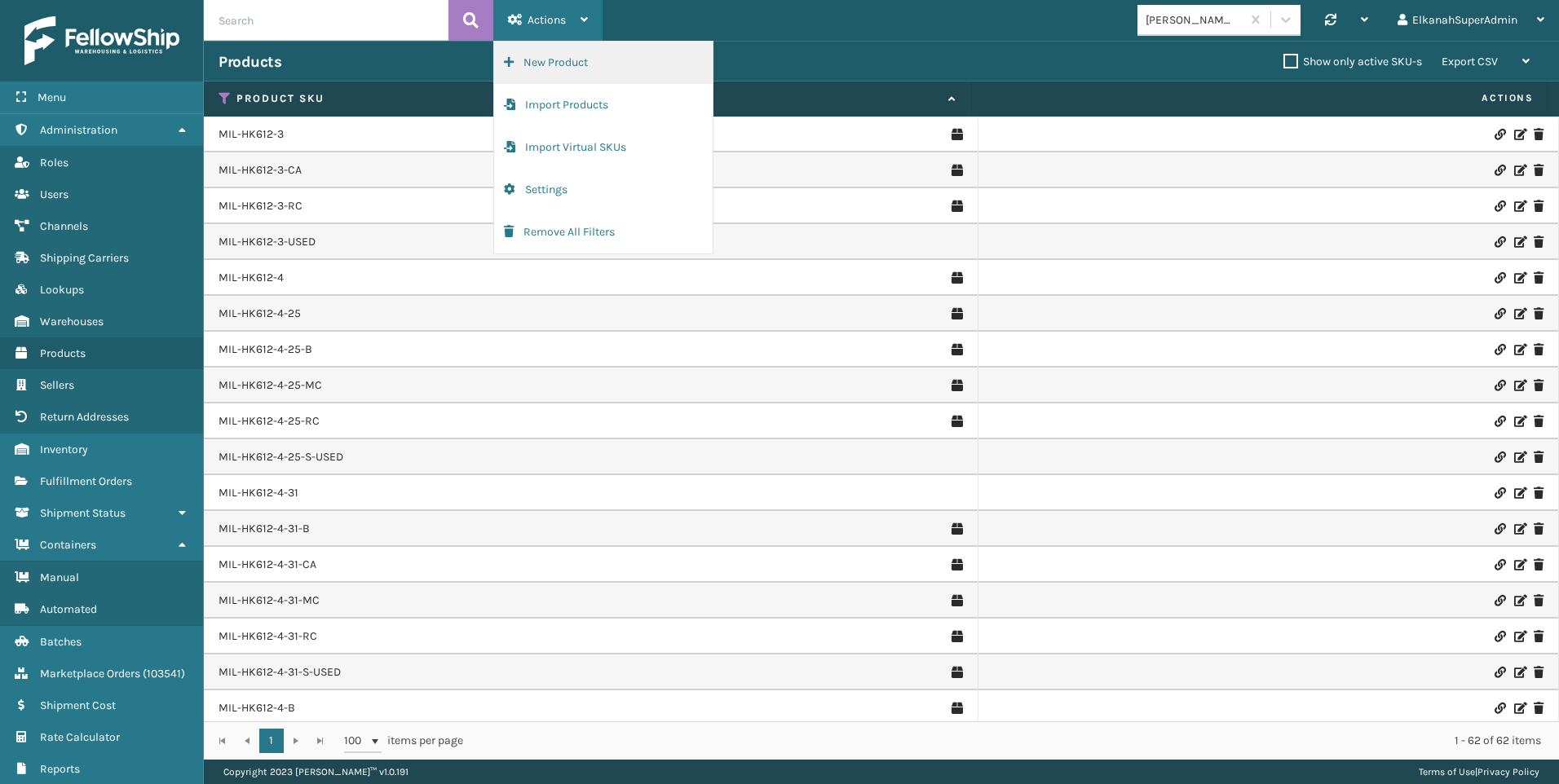
click at [545, 49] on button "New Product" at bounding box center [603, 63] width 219 height 43
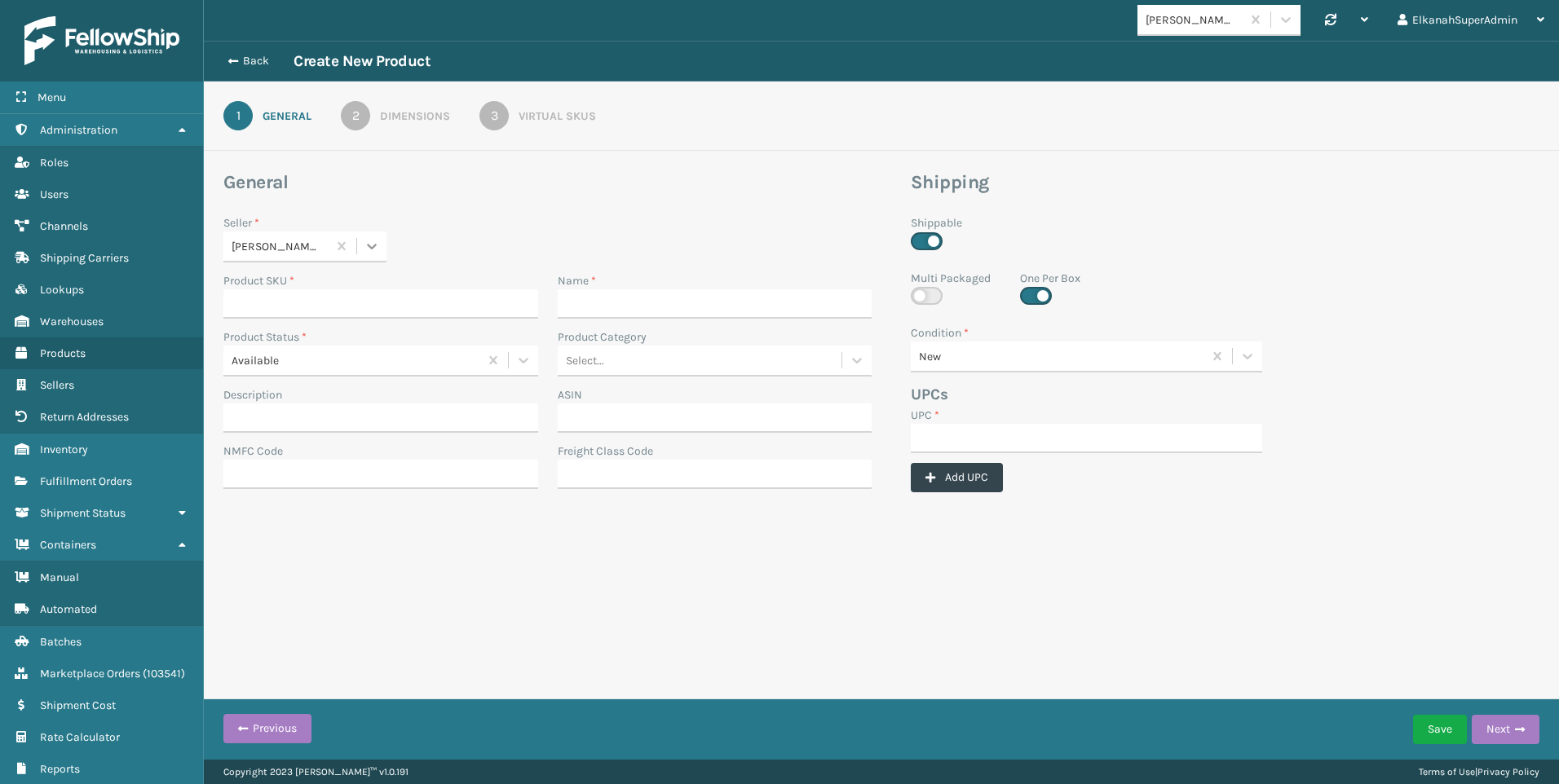
click at [370, 239] on icon at bounding box center [373, 247] width 17 height 17
type input "SBY"
click at [311, 291] on div "SBYL [GEOGRAPHIC_DATA]" at bounding box center [305, 287] width 163 height 30
click at [295, 297] on input "Product SKU *" at bounding box center [381, 304] width 315 height 30
click at [381, 301] on input "Product SKU *" at bounding box center [381, 304] width 315 height 30
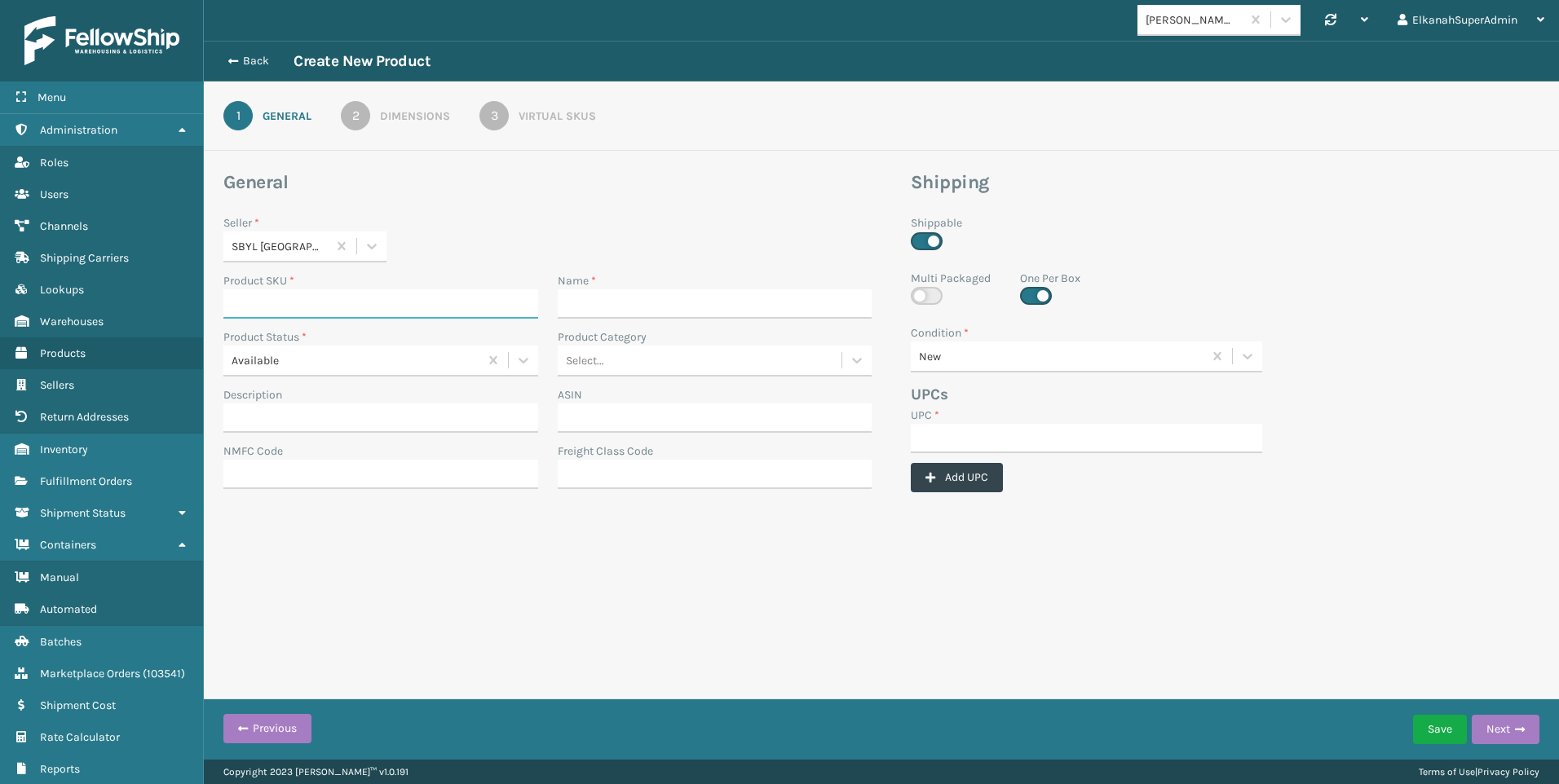
paste input "MIL-HK612-6-25"
type input "MIL-HK612-6-25"
click at [614, 306] on input "Name *" at bounding box center [715, 304] width 315 height 30
paste input "Trifold 6" [MEDICAL_DATA] 25" Wide, Gray"
type input "Trifold 6" [MEDICAL_DATA] 25" Wide, Gray"
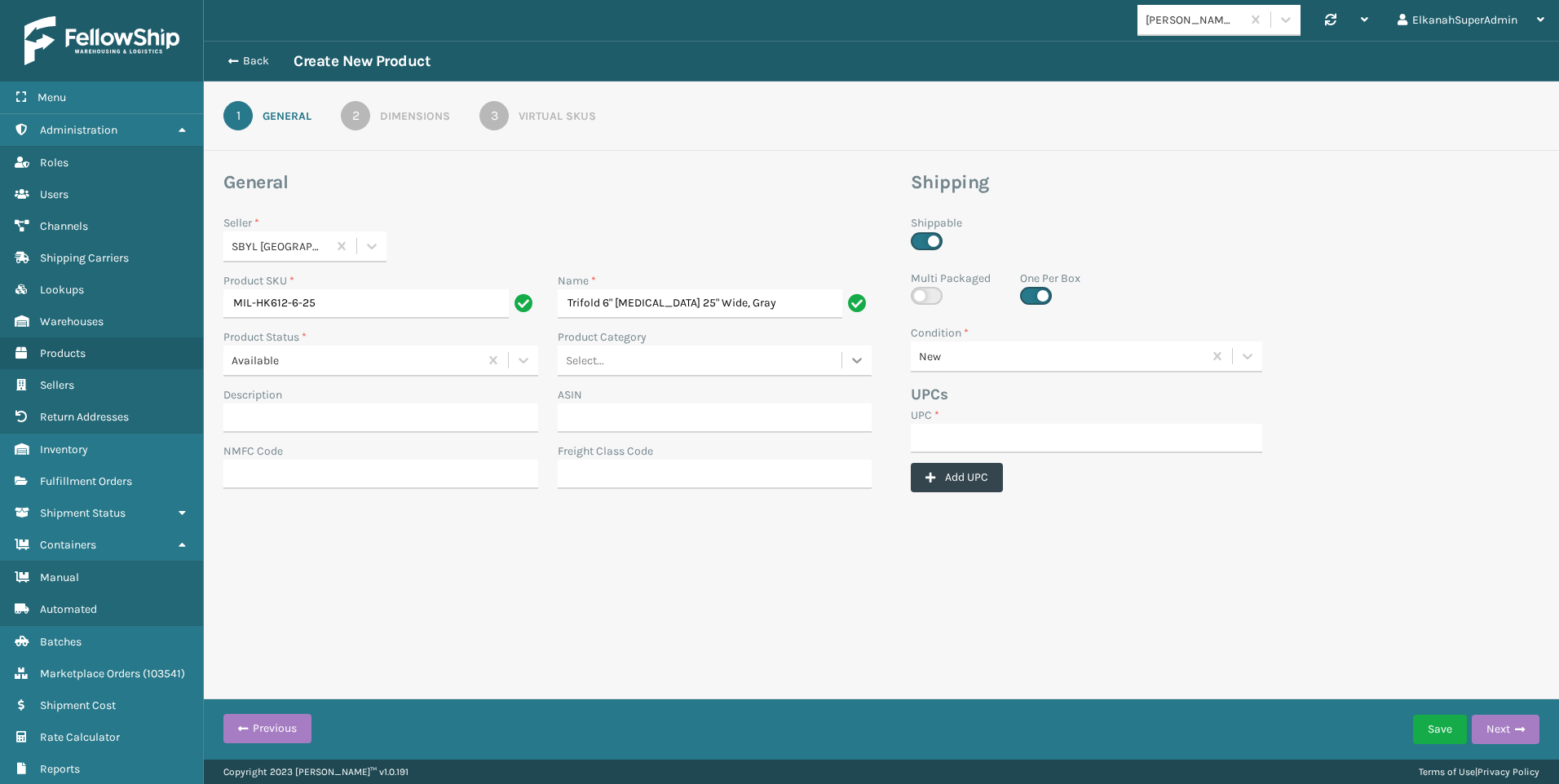
click at [861, 359] on icon at bounding box center [857, 360] width 10 height 6
click at [619, 549] on div "Home and Garden" at bounding box center [715, 552] width 315 height 30
click at [1012, 435] on input "UPC *" at bounding box center [1086, 439] width 351 height 30
paste input "840985125387"
type input "840985125387"
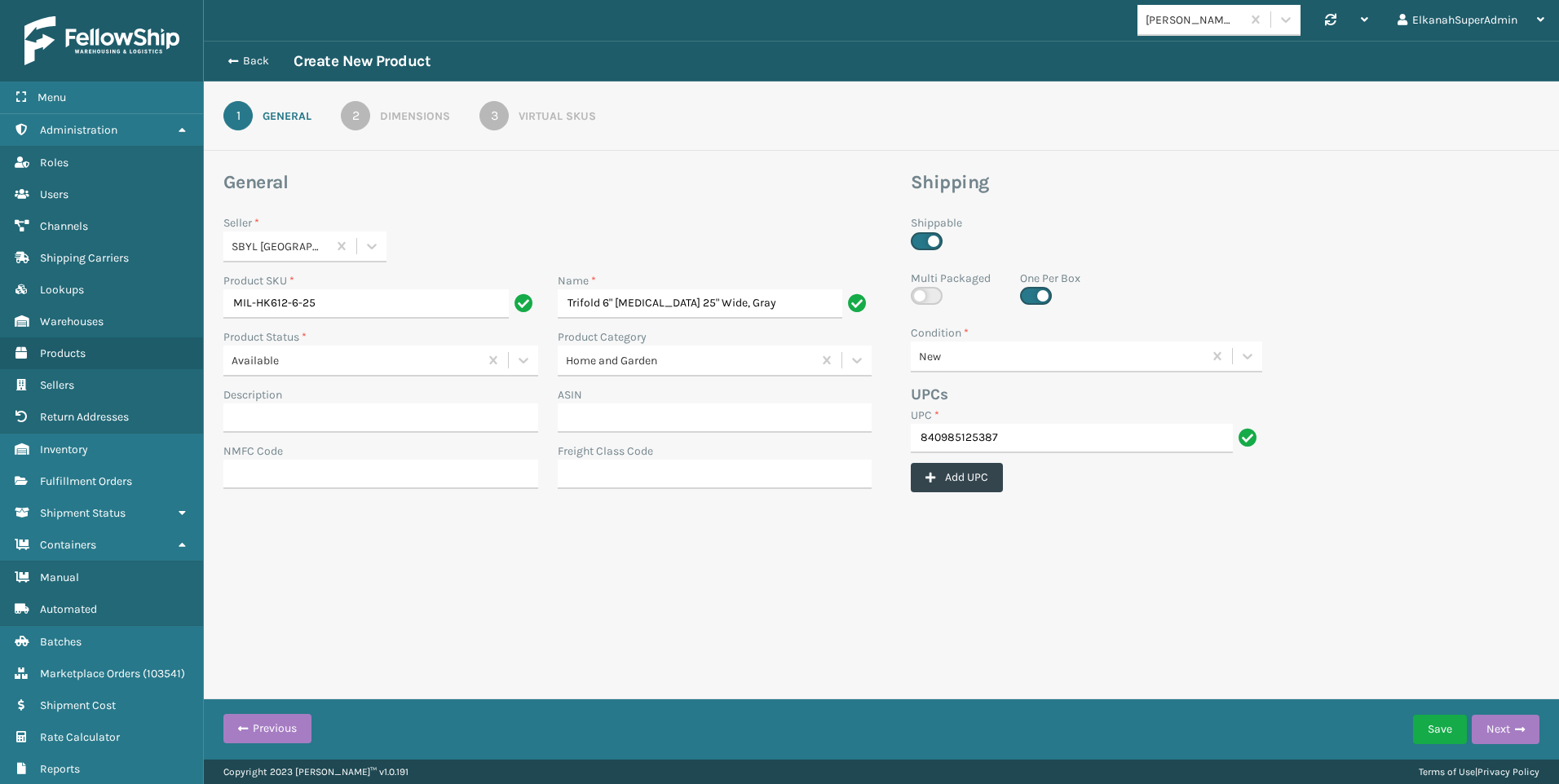
click at [419, 124] on div "Dimensions" at bounding box center [414, 116] width 70 height 17
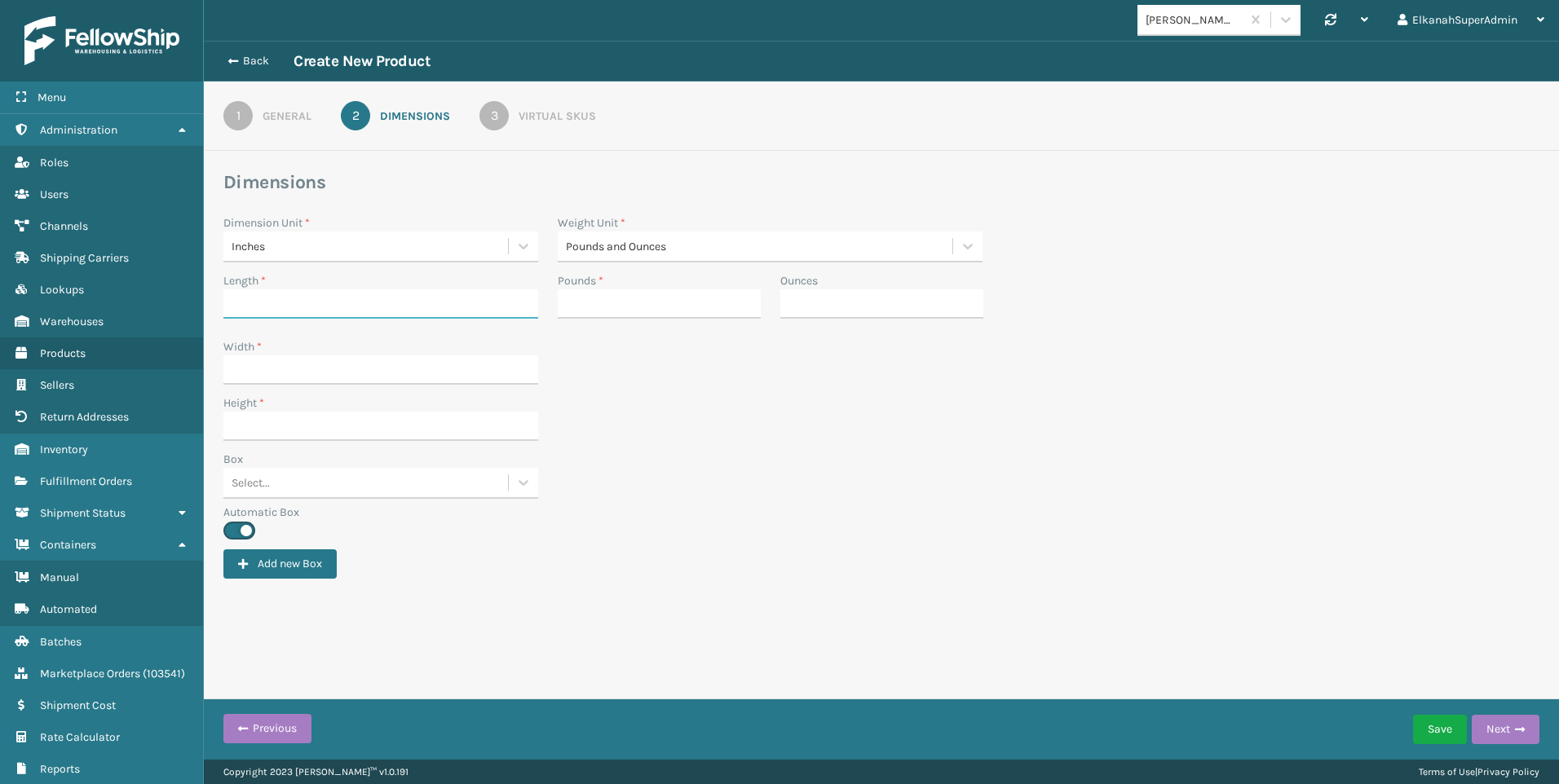
click at [313, 304] on input "Length *" at bounding box center [381, 304] width 315 height 30
type input "27.5"
click at [304, 379] on input "Width *" at bounding box center [381, 371] width 315 height 30
type input "11"
click at [790, 394] on div "Width * 11" at bounding box center [881, 366] width 1335 height 56
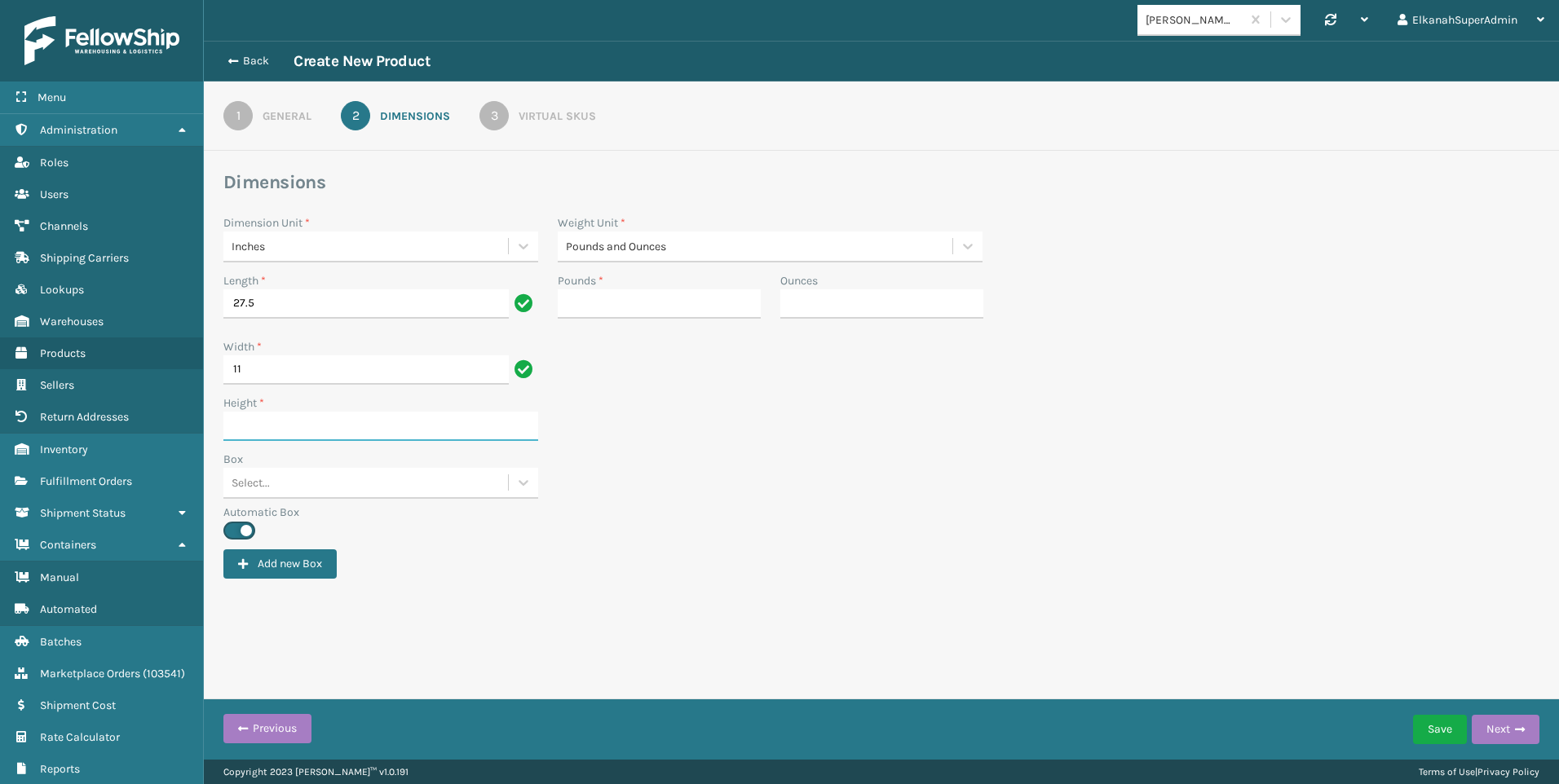
click at [253, 426] on input "Height *" at bounding box center [381, 426] width 315 height 30
type input "11"
click at [600, 453] on div "Box Select..." at bounding box center [881, 477] width 1335 height 53
click at [638, 318] on input "Pounds *" at bounding box center [659, 304] width 203 height 30
type input "10"
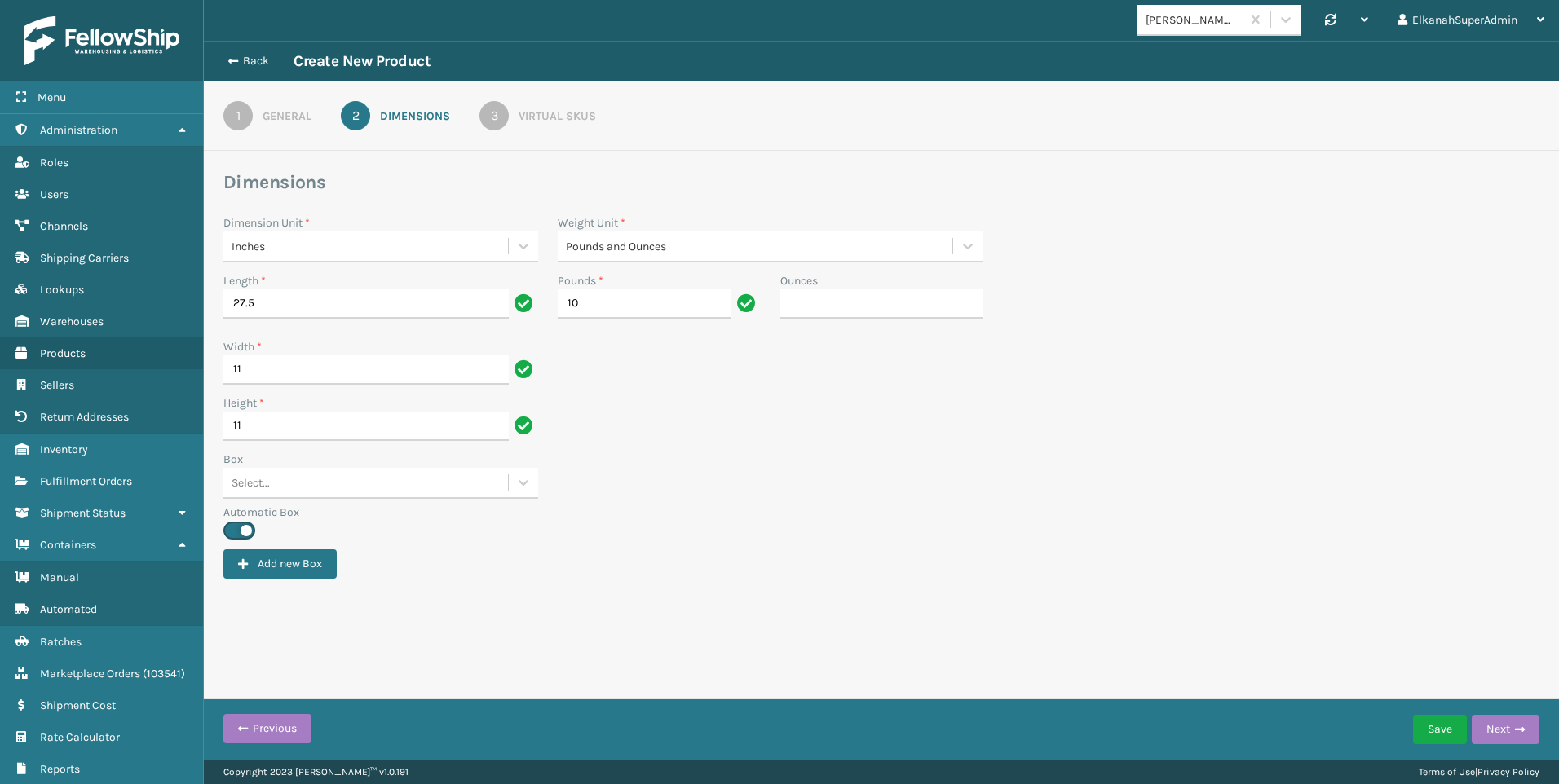
click at [683, 541] on div "Dimensions Dimension Unit * Inches Weight Unit * Pounds and Ounces Length * 27.…" at bounding box center [881, 374] width 1316 height 409
click at [506, 109] on div "3" at bounding box center [495, 116] width 30 height 30
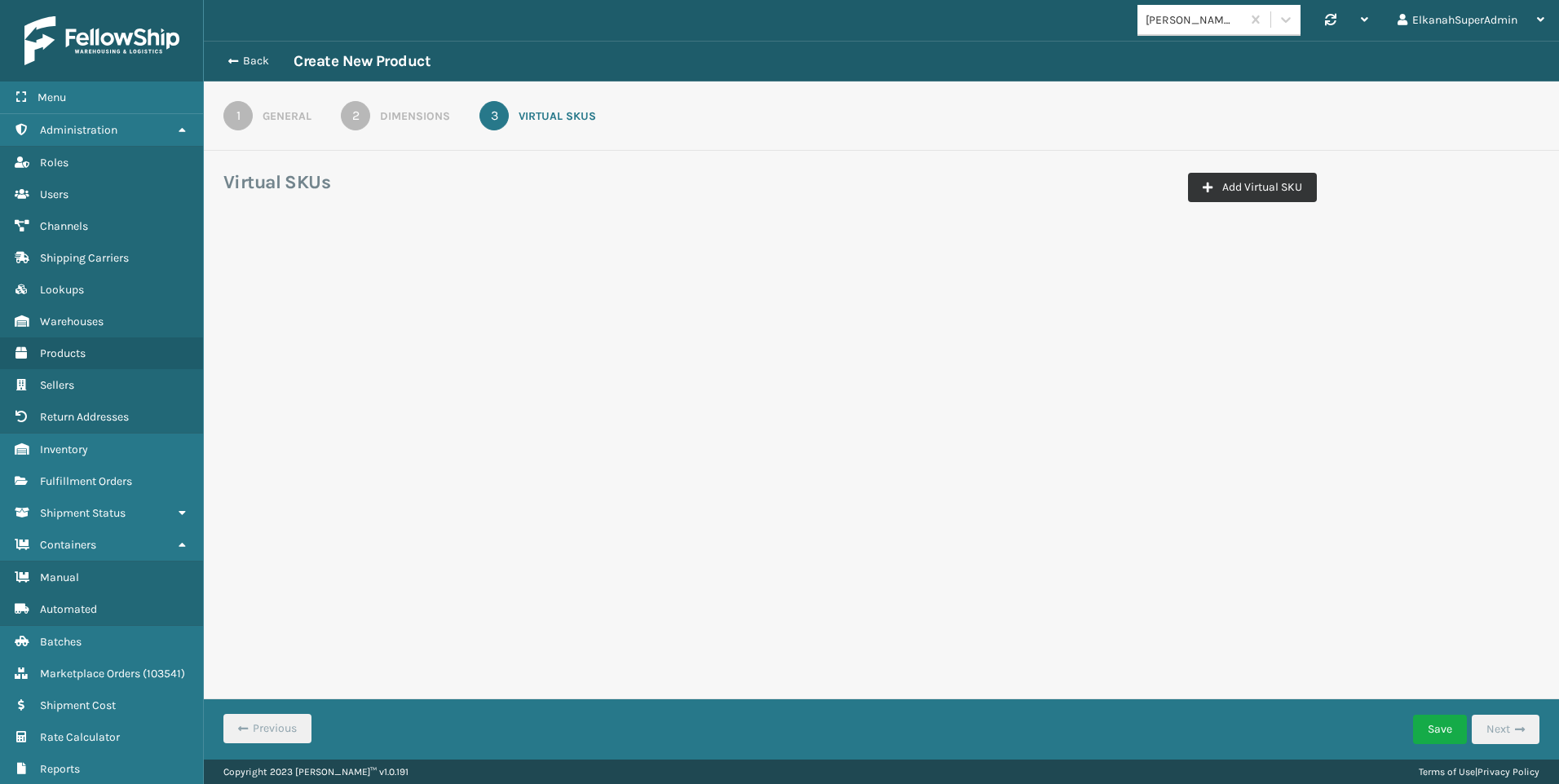
click at [1238, 183] on button "Add Virtual SKU" at bounding box center [1253, 188] width 129 height 30
click at [252, 295] on input "Virtual SKU *" at bounding box center [315, 287] width 162 height 30
type input "PLS-HK612-6-25"
click at [556, 298] on div at bounding box center [563, 287] width 30 height 30
click at [530, 316] on div "SBYL Amazon" at bounding box center [497, 327] width 162 height 30
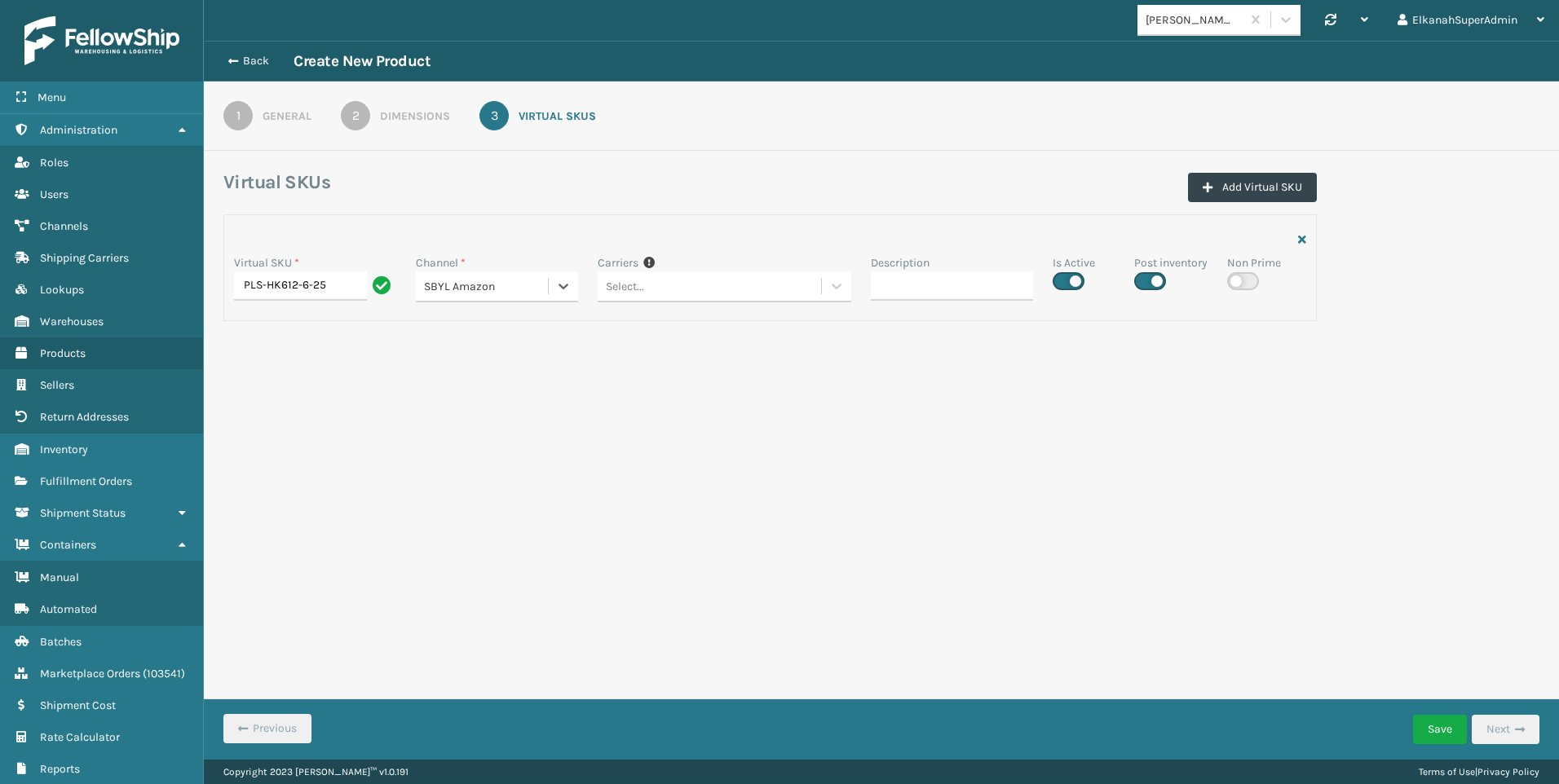
click at [1086, 278] on div "Is Active" at bounding box center [1074, 272] width 43 height 36
click at [1075, 278] on label at bounding box center [1068, 280] width 32 height 18
click at [1064, 278] on input "checkbox" at bounding box center [1057, 277] width 10 height 10
checkbox input "false"
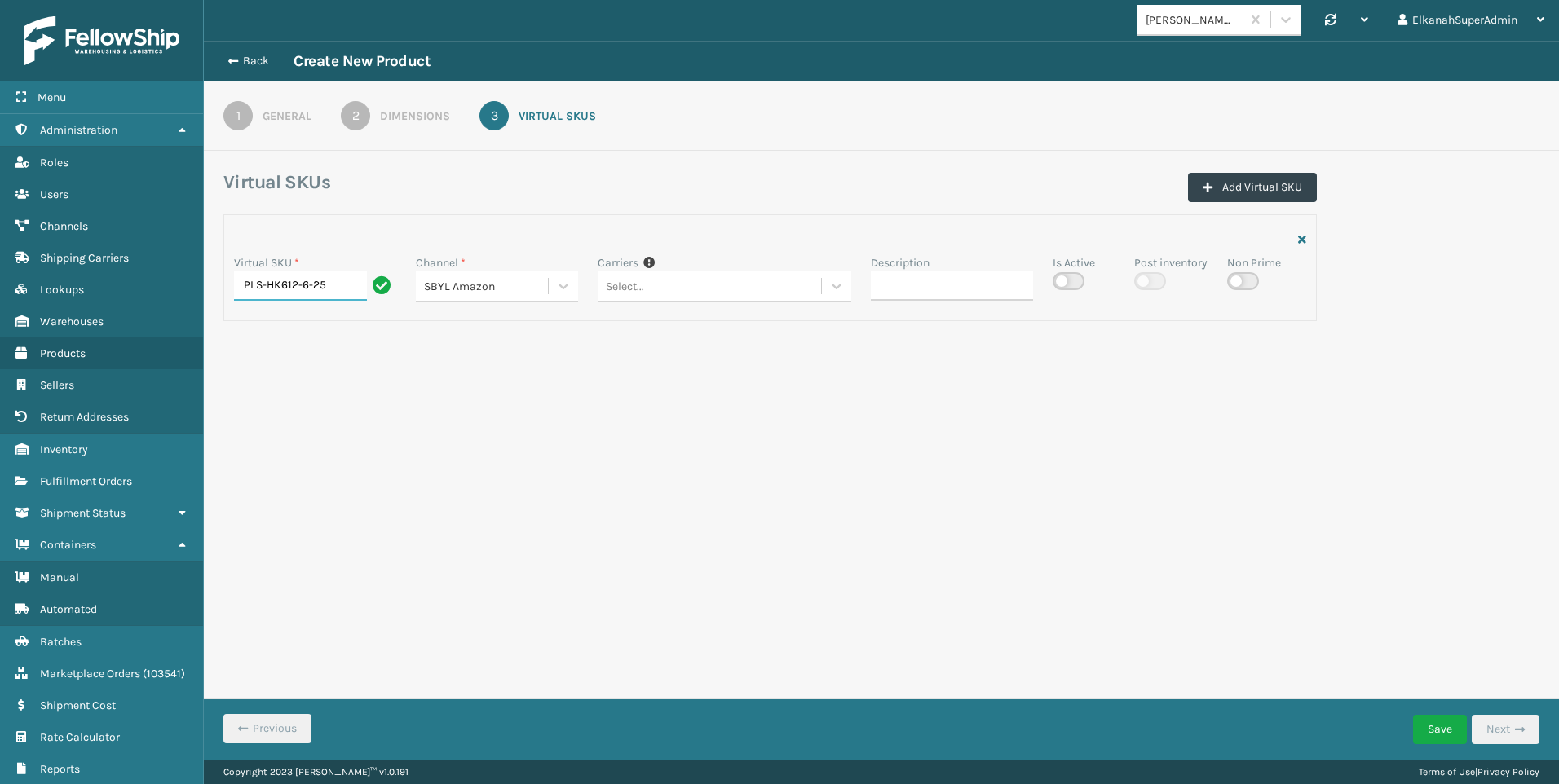
click at [277, 285] on input "PLS-HK612-6-25" at bounding box center [300, 287] width 133 height 30
drag, startPoint x: 267, startPoint y: 285, endPoint x: 328, endPoint y: 276, distance: 61.7
click at [328, 276] on input "PLS-HK612-6-25" at bounding box center [300, 287] width 133 height 30
click at [458, 438] on div "[PERSON_NAME] Brands Synchronise all channels ElkanahSuperAdmin Log Out Back Cr…" at bounding box center [881, 380] width 1355 height 760
click at [1434, 727] on button "Save" at bounding box center [1440, 730] width 54 height 30
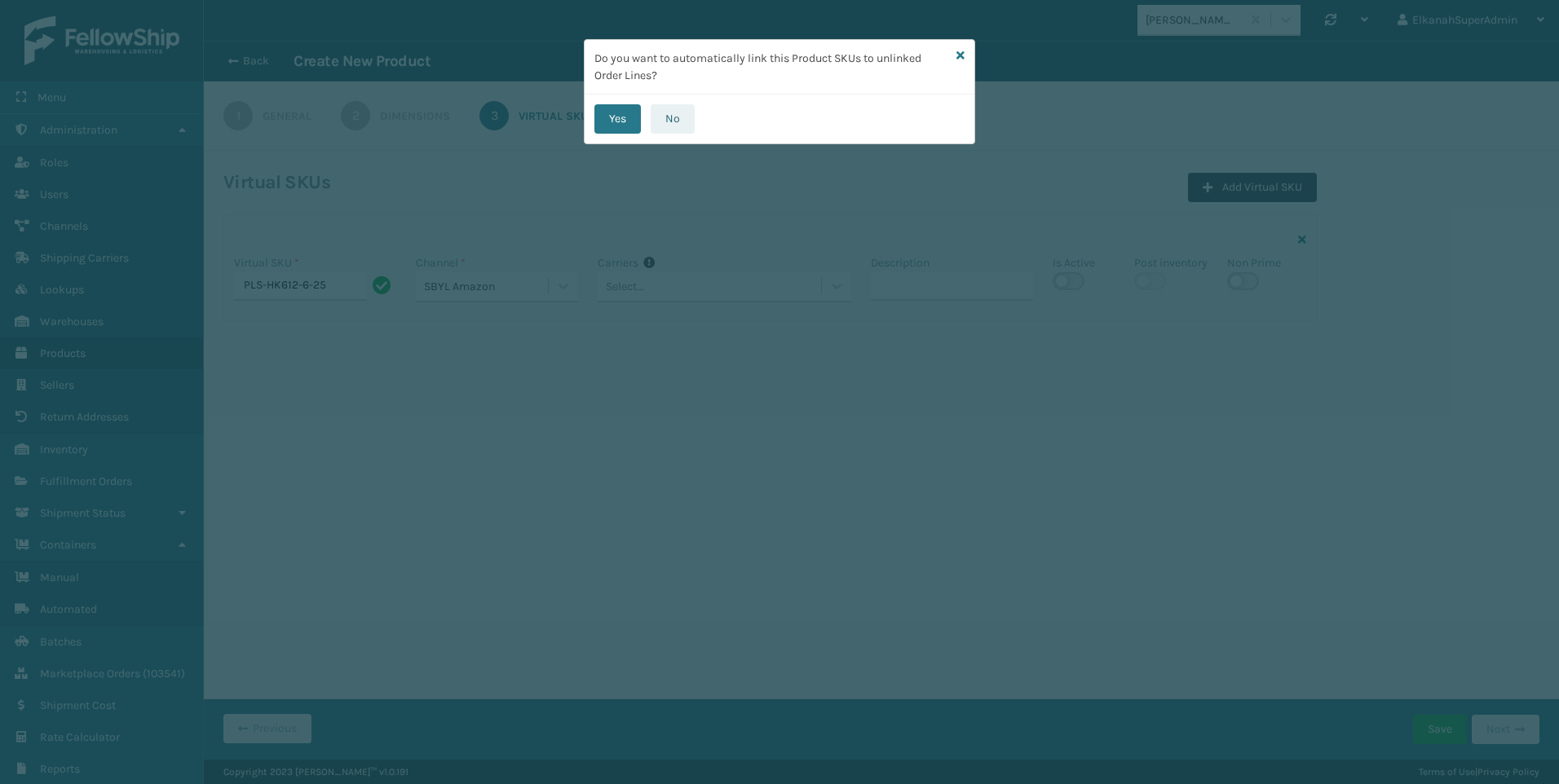
click at [667, 111] on button "No" at bounding box center [672, 119] width 44 height 30
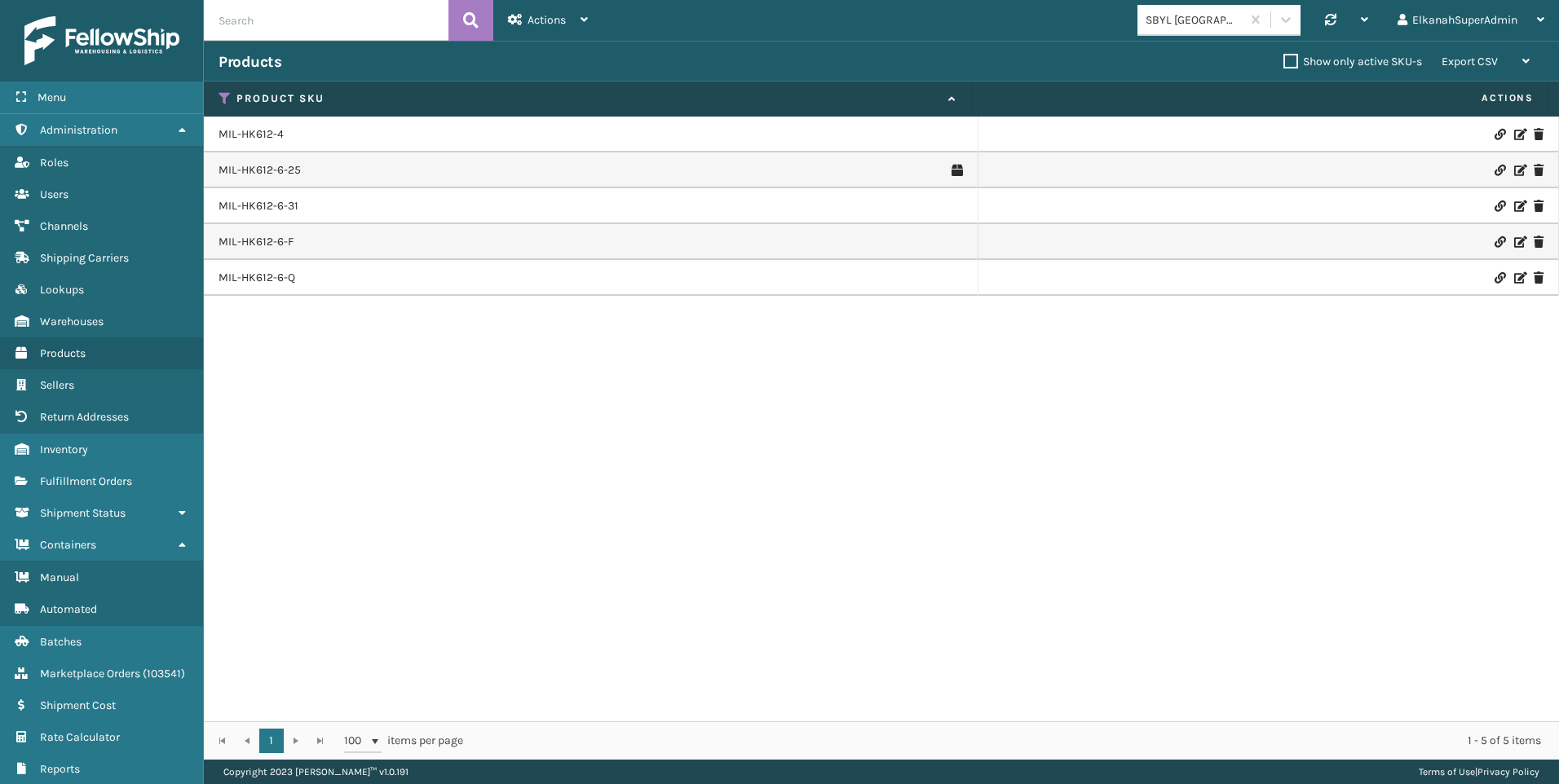
click at [612, 478] on div "MIL-HK612-4 MIL-HK612-6-25 MIL-HK612-6-31 MIL-HK612-6-F MIL-HK612-6-Q" at bounding box center [881, 419] width 1355 height 605
click at [72, 531] on link "Containers" at bounding box center [102, 545] width 203 height 32
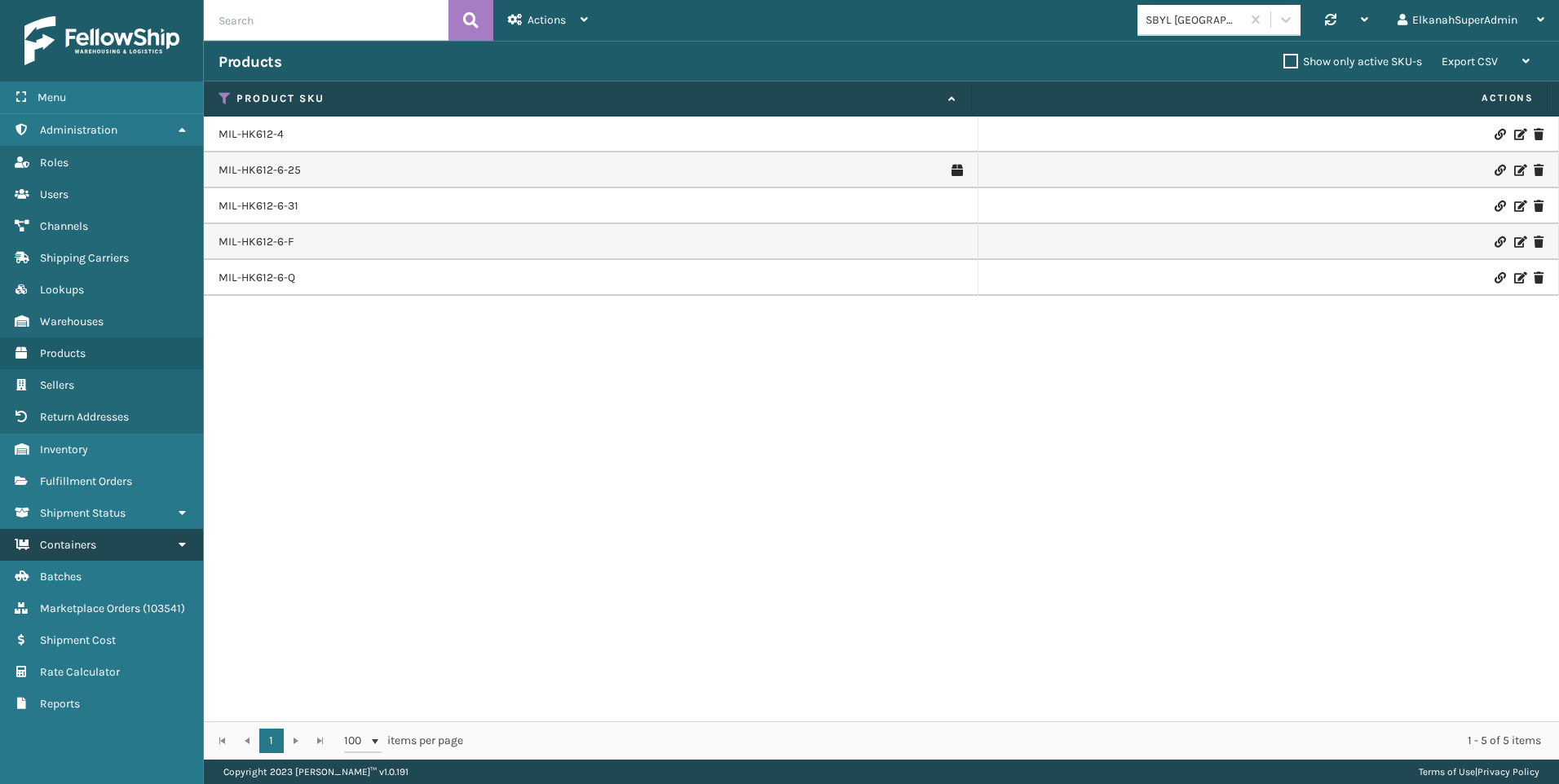
click at [95, 550] on span "Containers" at bounding box center [68, 545] width 56 height 14
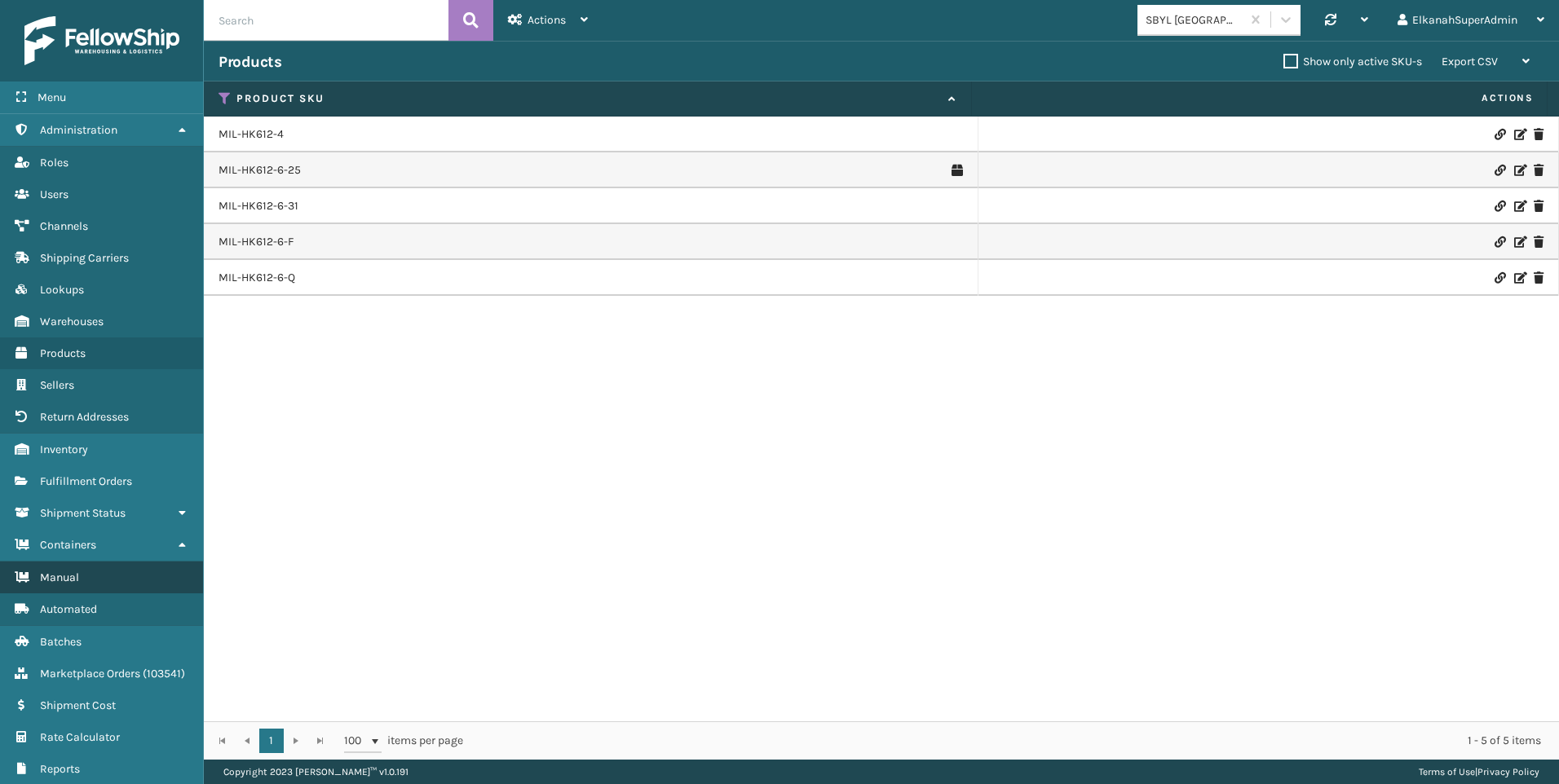
click at [75, 591] on link "Manual" at bounding box center [102, 577] width 203 height 32
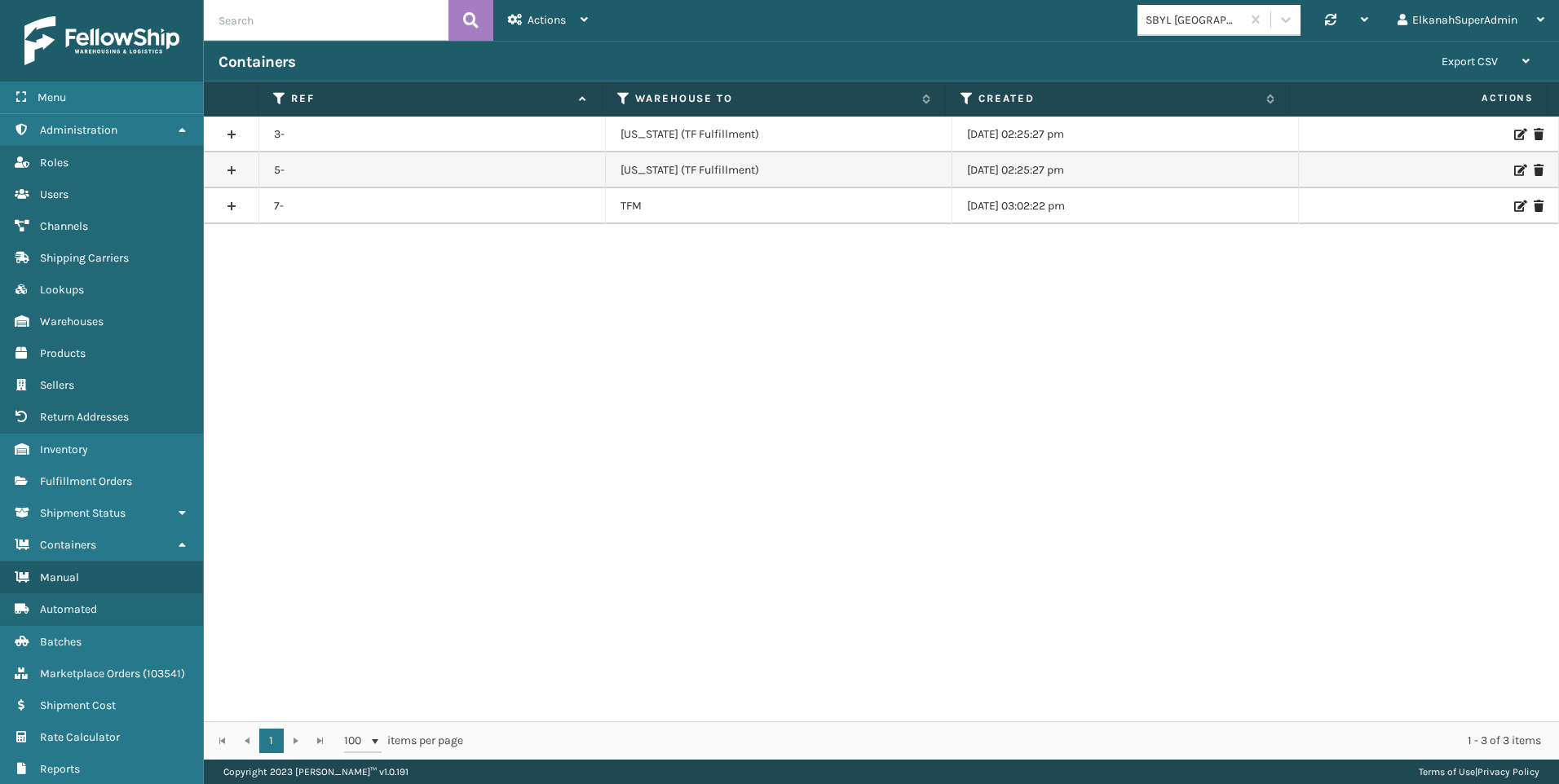
click at [1514, 210] on icon at bounding box center [1519, 206] width 10 height 11
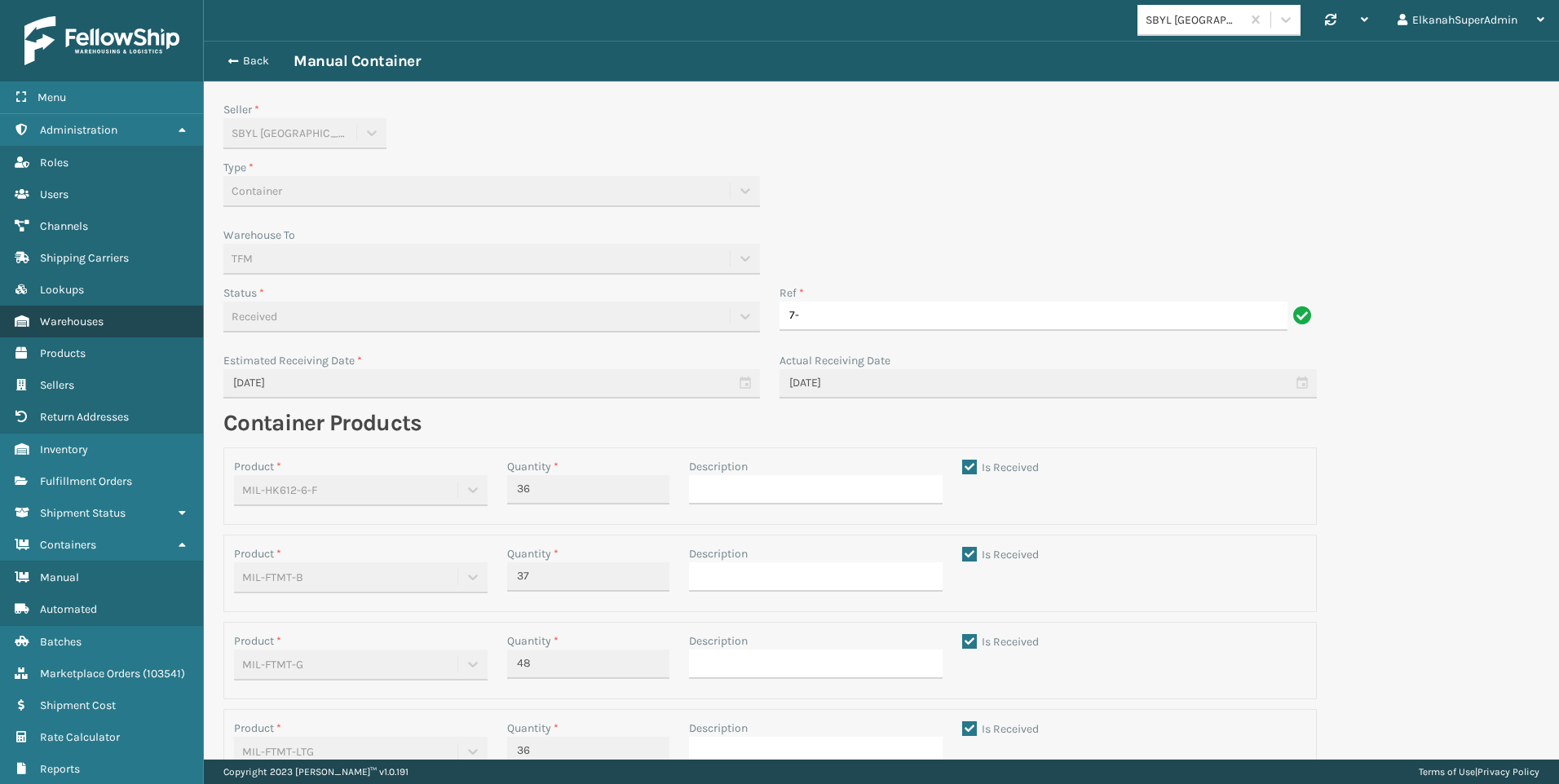
click at [57, 318] on span "Warehouses" at bounding box center [72, 321] width 63 height 14
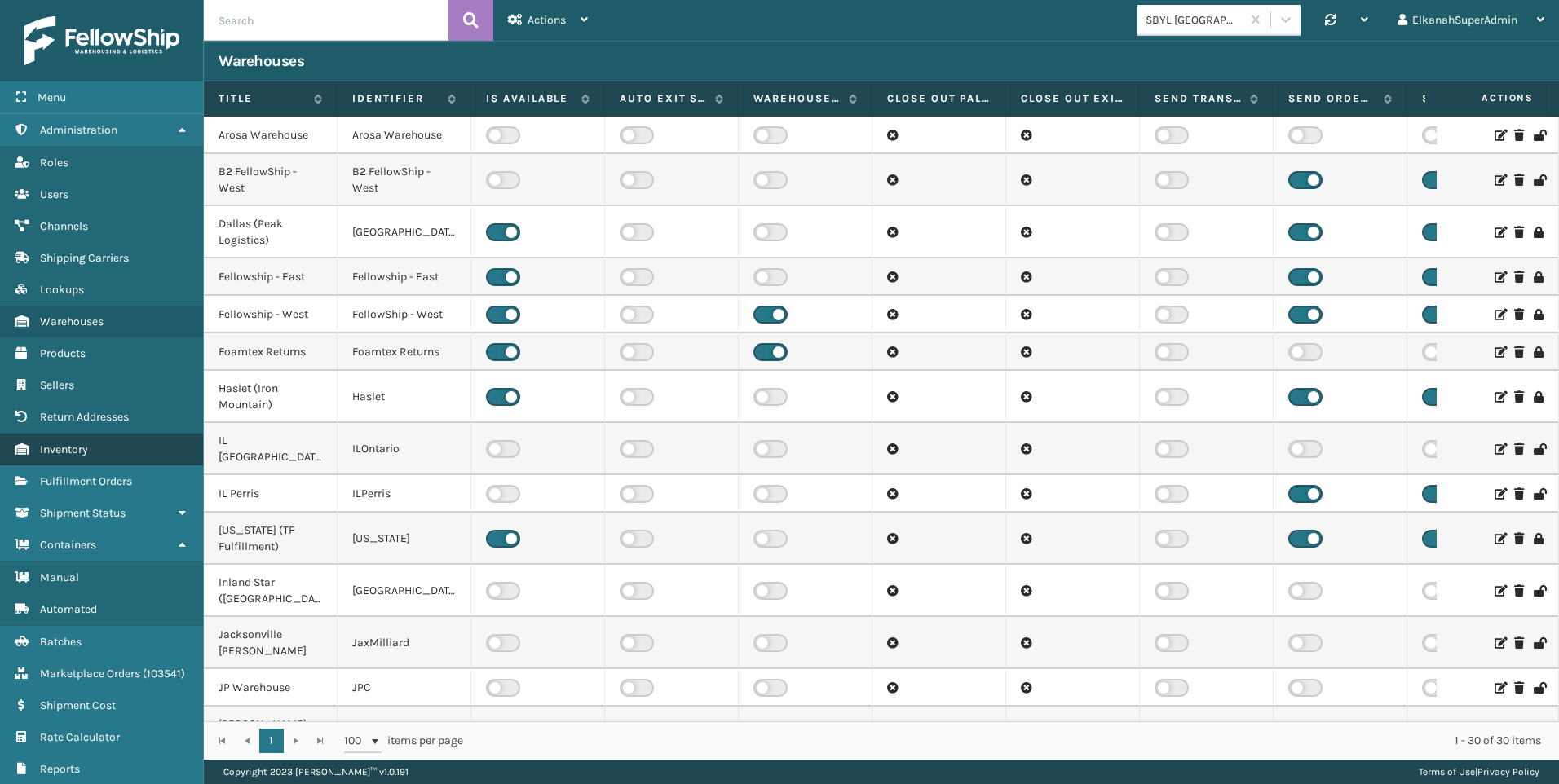
click at [69, 452] on span "Inventory" at bounding box center [64, 449] width 48 height 14
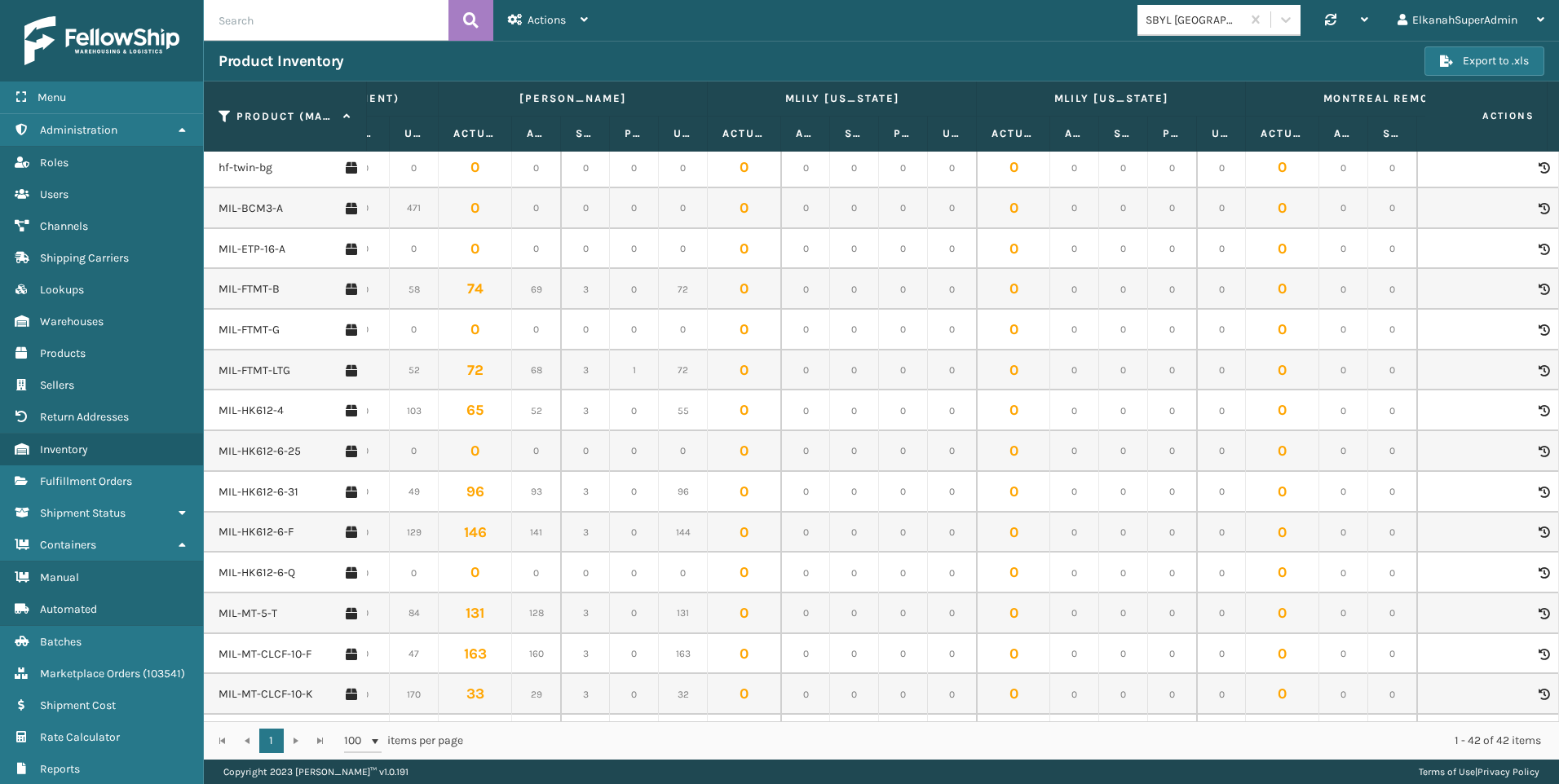
scroll to position [0, 1408]
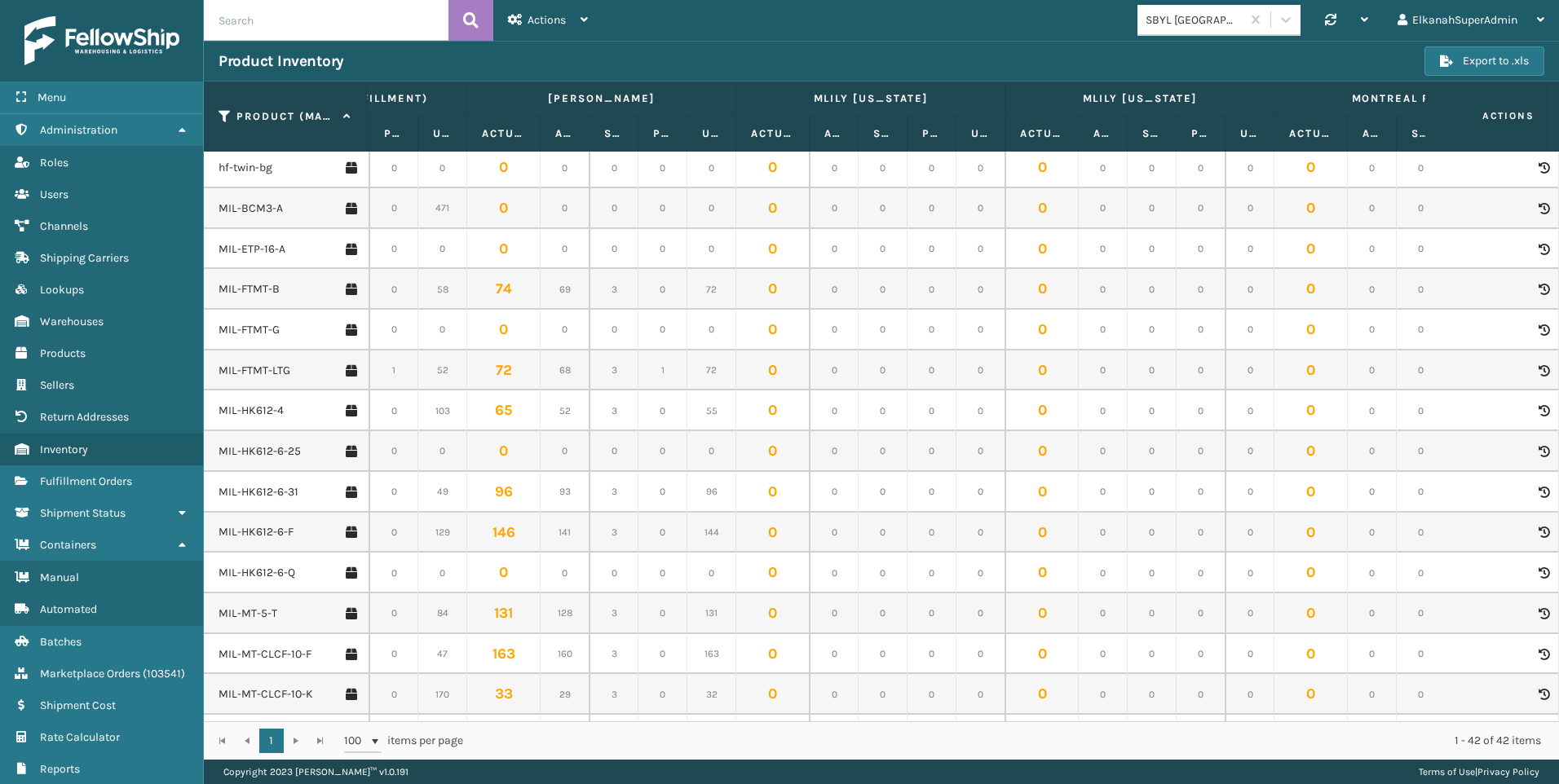
click at [1539, 290] on icon at bounding box center [1543, 290] width 10 height 11
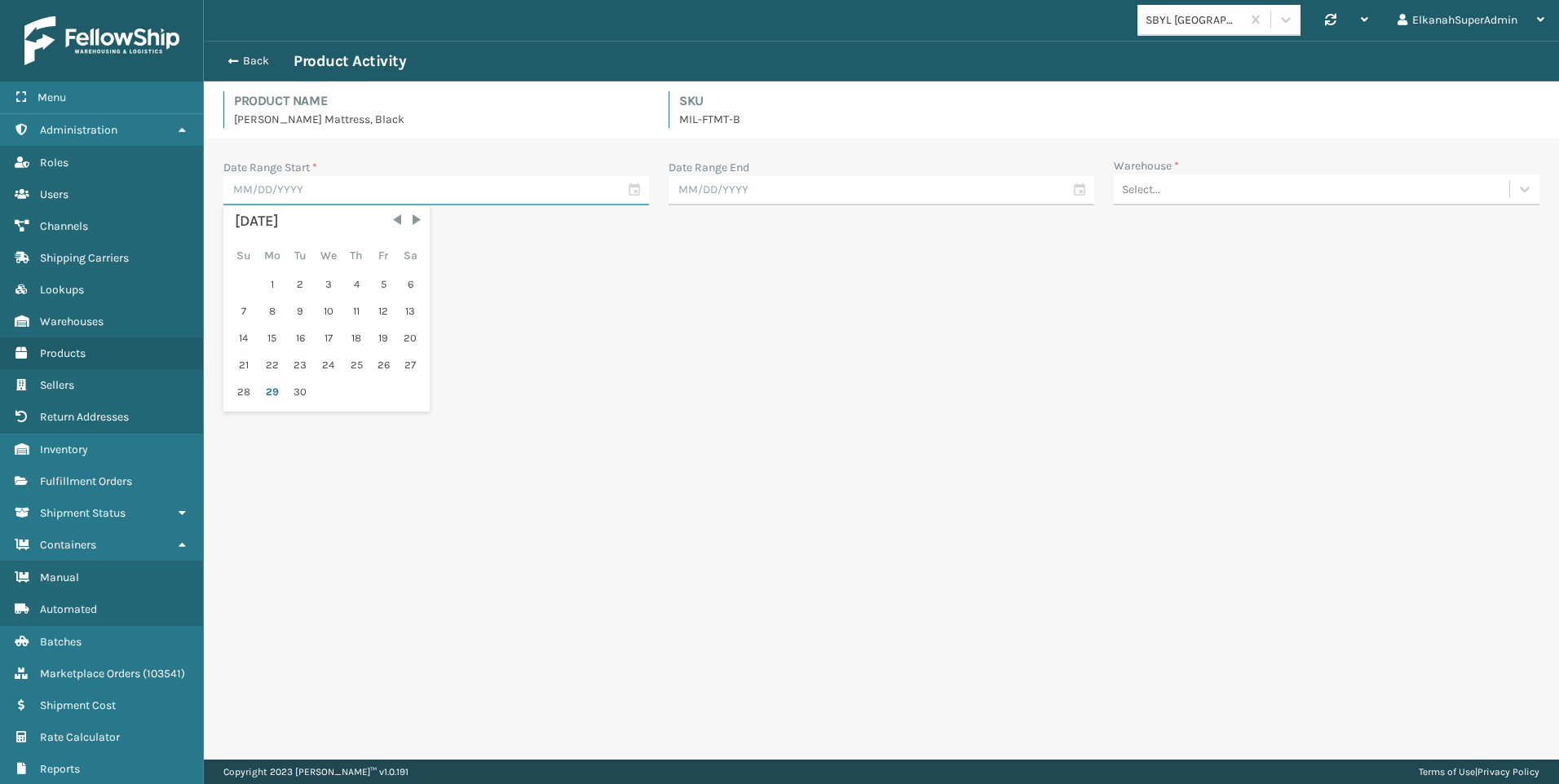
click at [628, 196] on input "text" at bounding box center [436, 191] width 426 height 30
click at [299, 364] on div "23" at bounding box center [300, 365] width 24 height 24
type input "[DATE]"
click at [736, 197] on input "text" at bounding box center [881, 191] width 426 height 30
click at [719, 391] on div "29" at bounding box center [717, 392] width 27 height 24
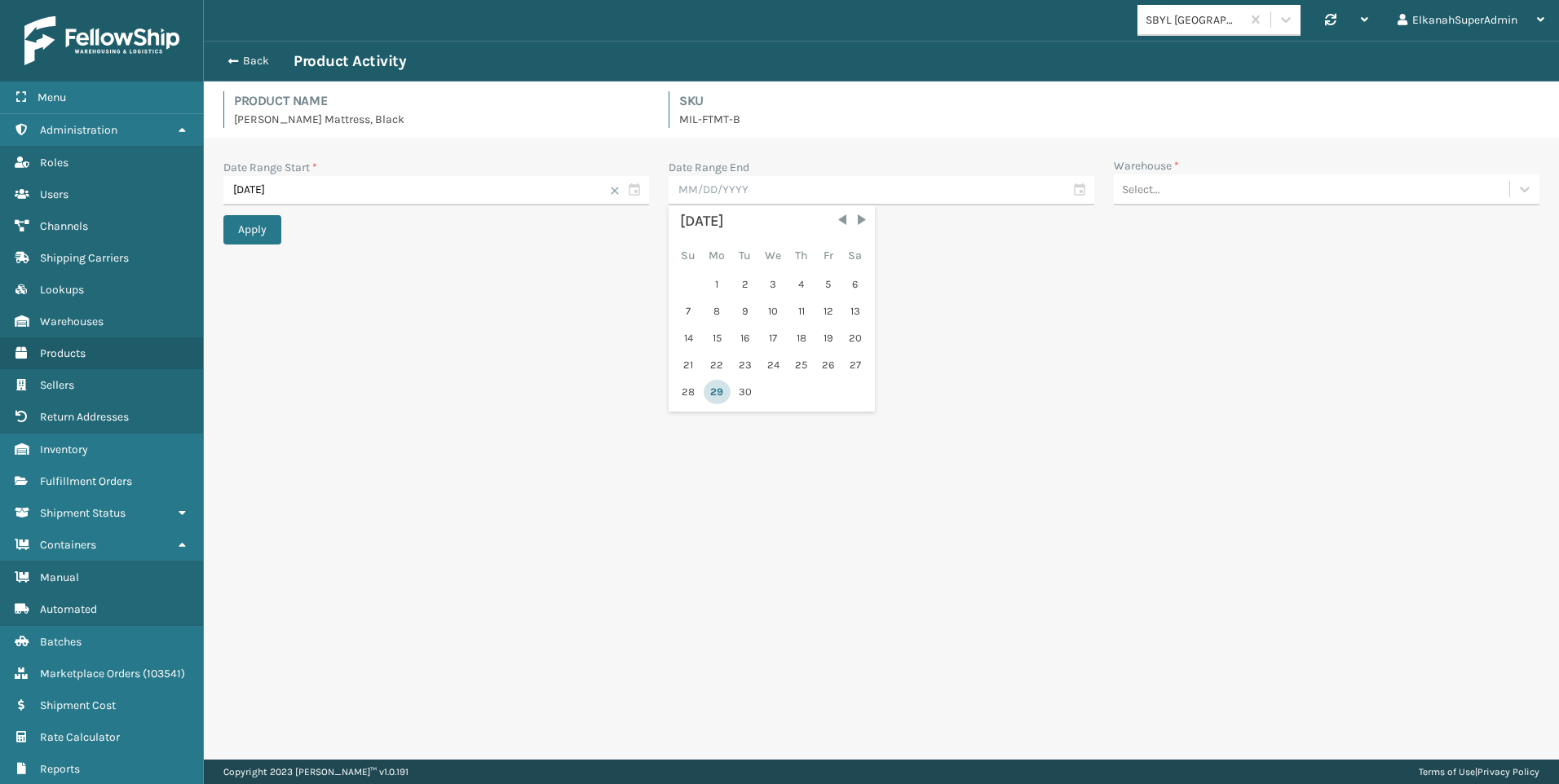
type input "[DATE]"
click at [1186, 190] on div "Select..." at bounding box center [1311, 189] width 396 height 27
click at [1186, 367] on div "[PERSON_NAME]" at bounding box center [1326, 381] width 426 height 30
click at [272, 226] on button "Apply" at bounding box center [252, 230] width 58 height 30
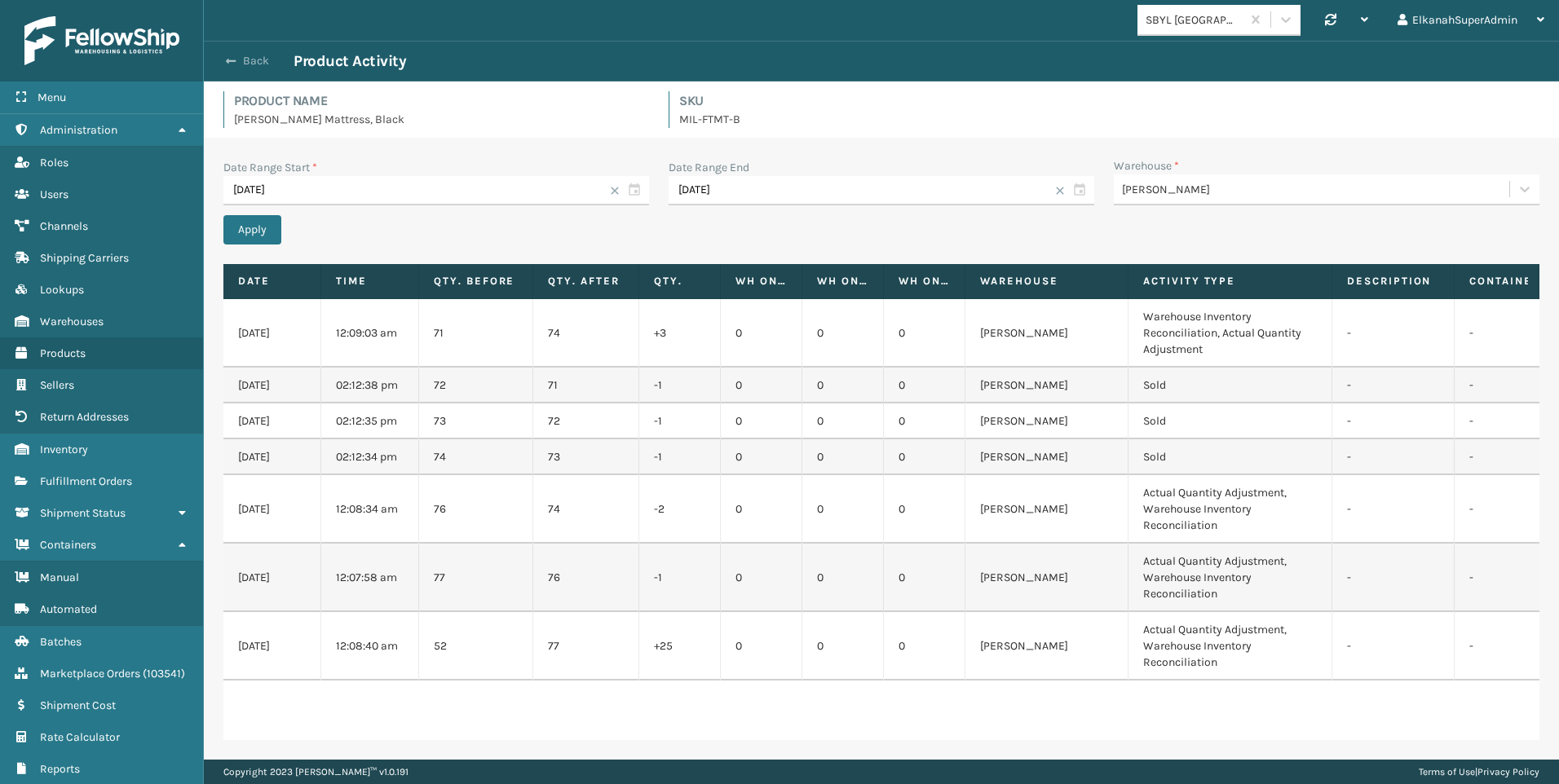
click at [235, 57] on span "button" at bounding box center [231, 61] width 10 height 11
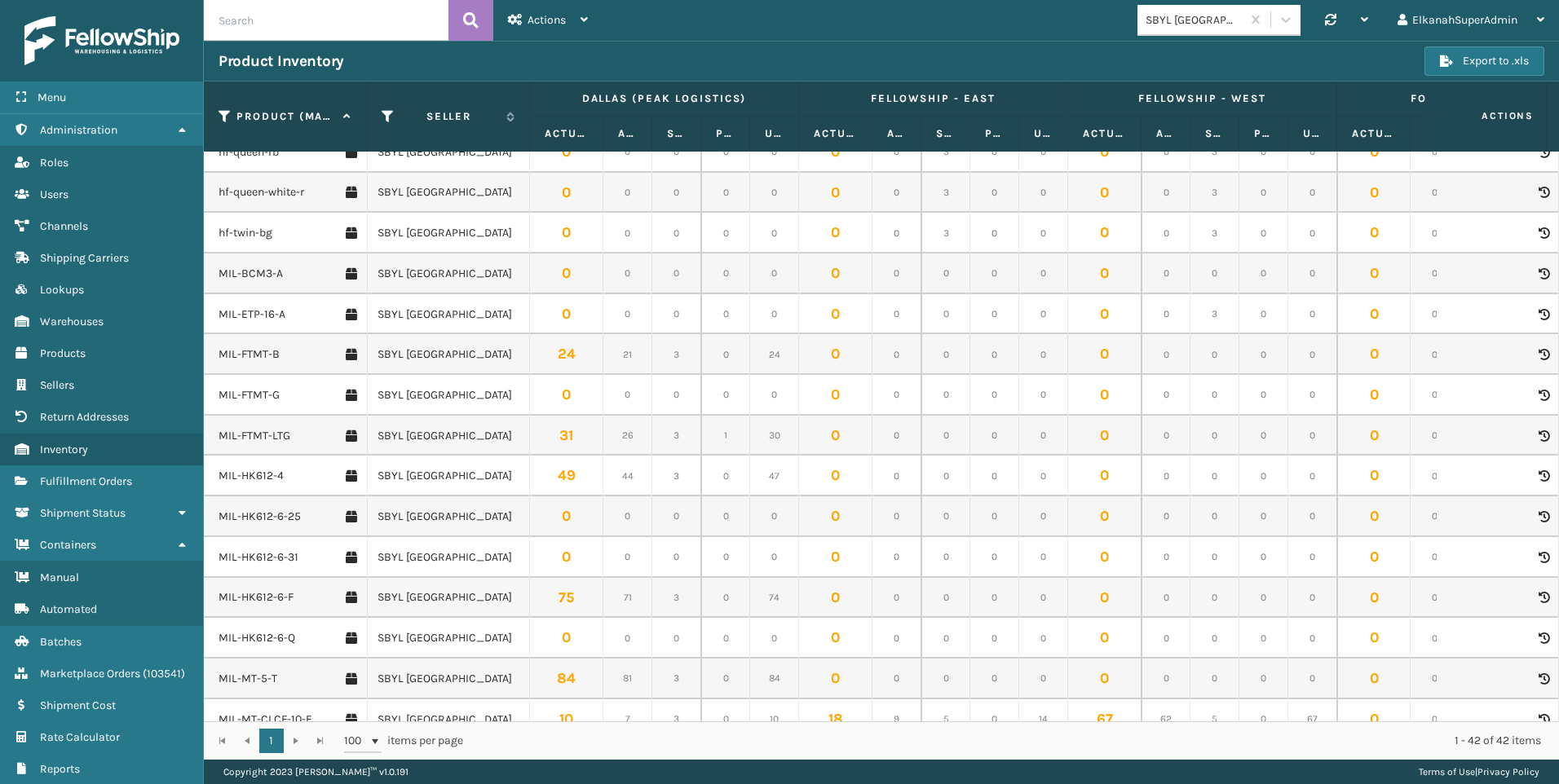
scroll to position [816, 0]
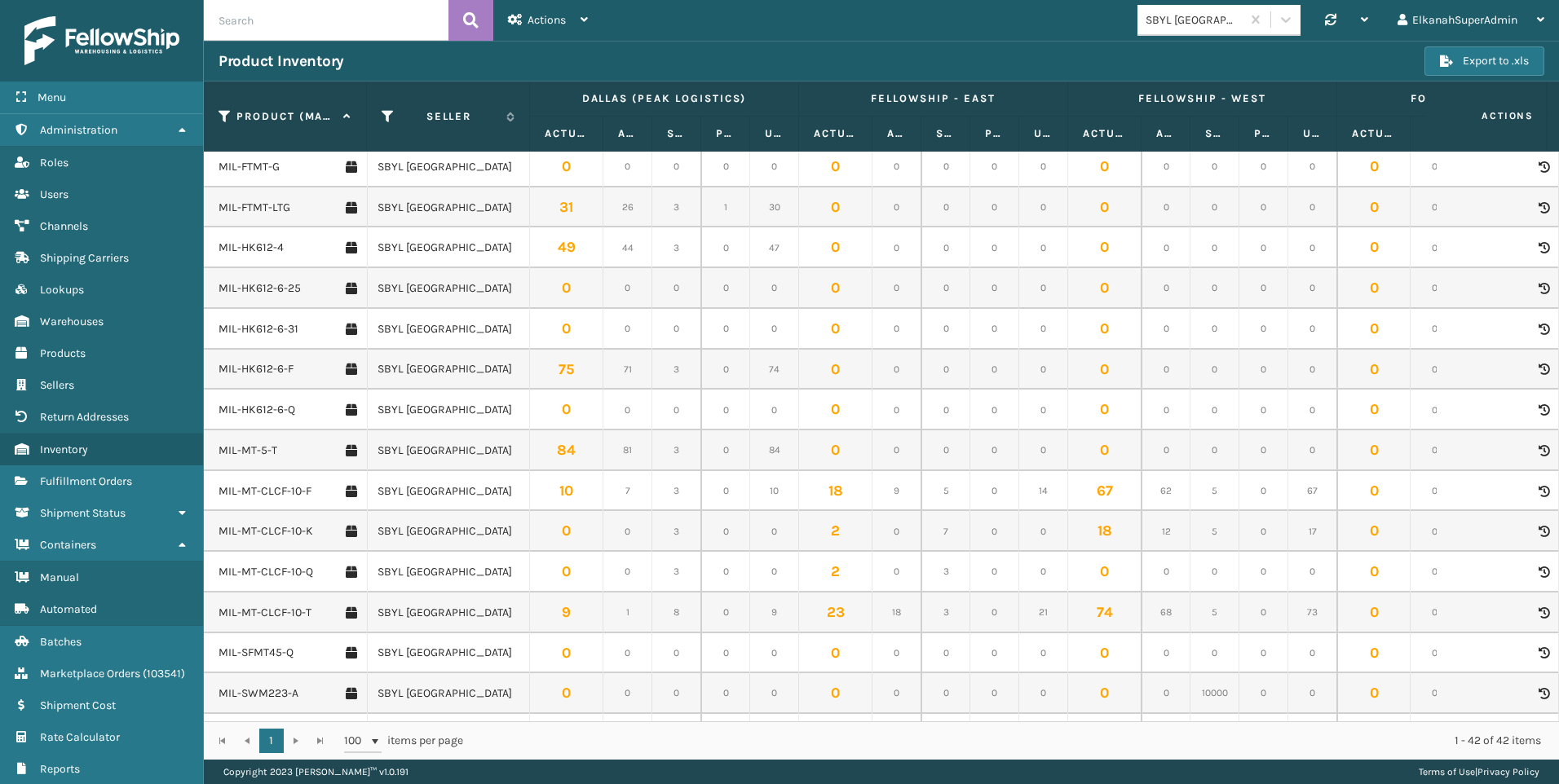
click at [1539, 451] on icon at bounding box center [1543, 451] width 10 height 11
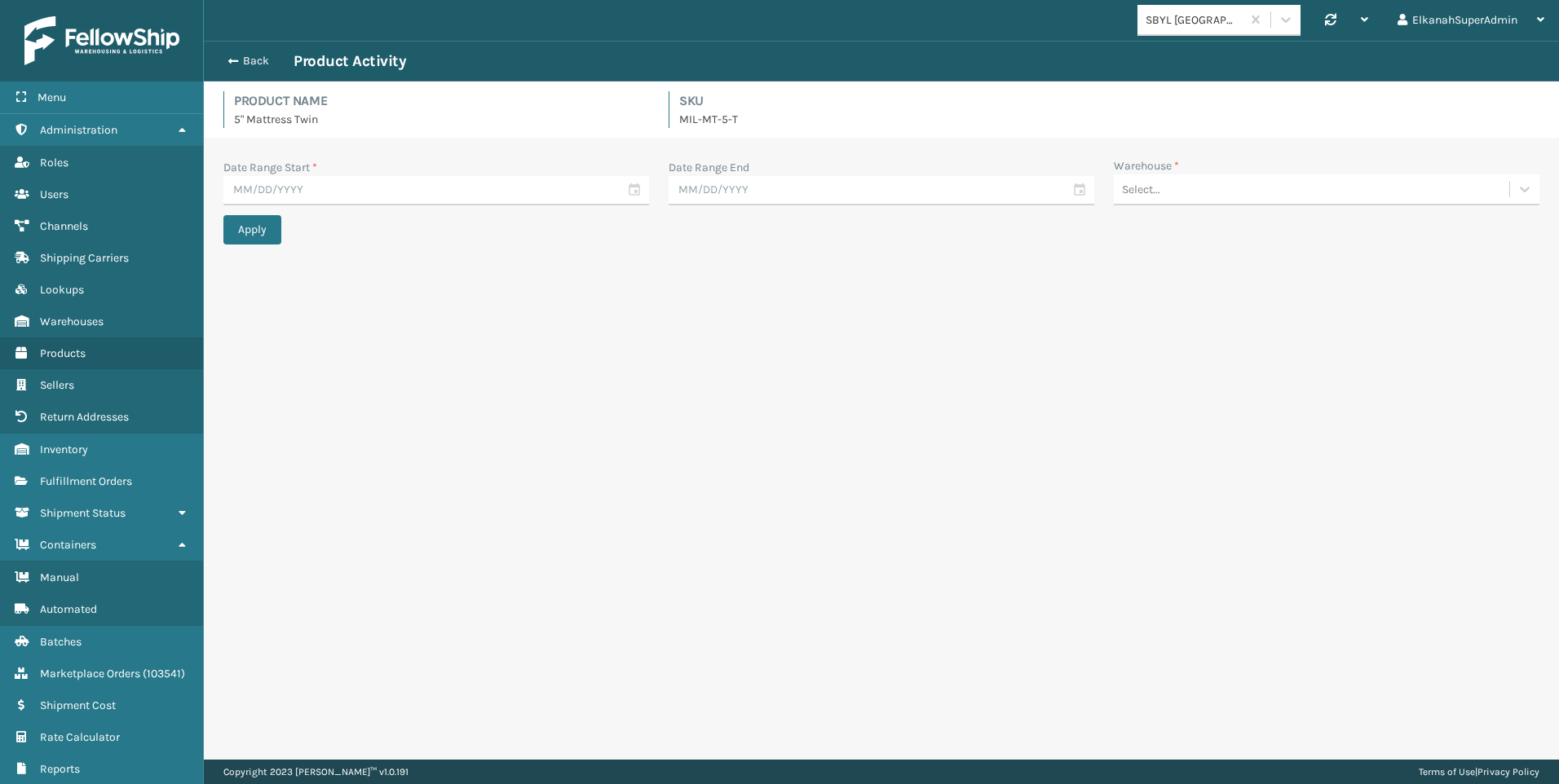
click at [1136, 194] on div "Select..." at bounding box center [1141, 189] width 38 height 17
click at [1184, 375] on div "[PERSON_NAME]" at bounding box center [1326, 381] width 426 height 30
click at [639, 191] on input "text" at bounding box center [436, 191] width 426 height 30
click at [278, 365] on div "22" at bounding box center [272, 365] width 27 height 24
type input "[DATE]"
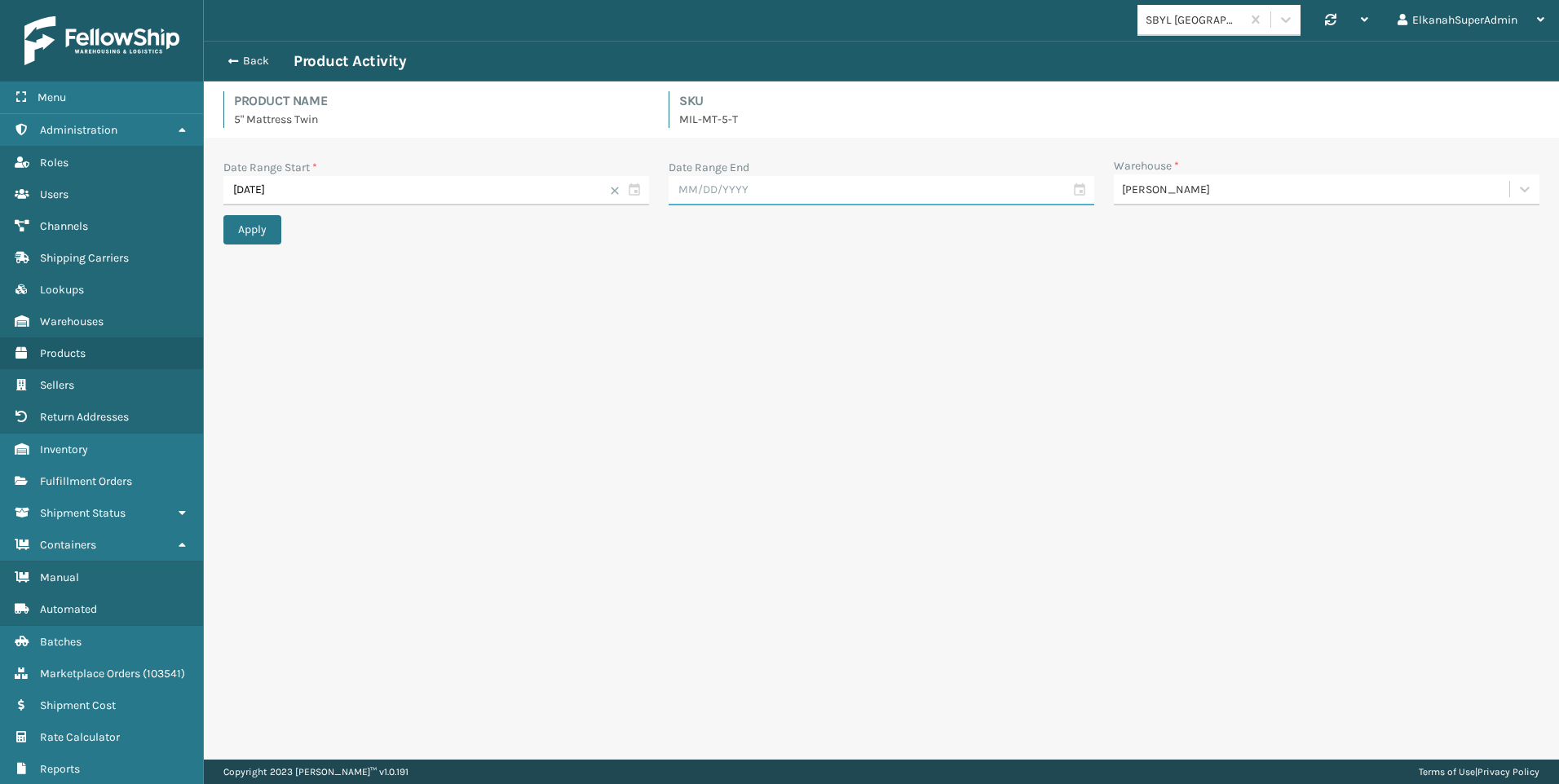
click at [760, 190] on input "text" at bounding box center [881, 191] width 426 height 30
click at [716, 385] on div "29" at bounding box center [717, 392] width 27 height 24
type input "[DATE]"
click at [283, 240] on div "Apply" at bounding box center [881, 230] width 1316 height 30
click at [277, 239] on button "Apply" at bounding box center [252, 230] width 58 height 30
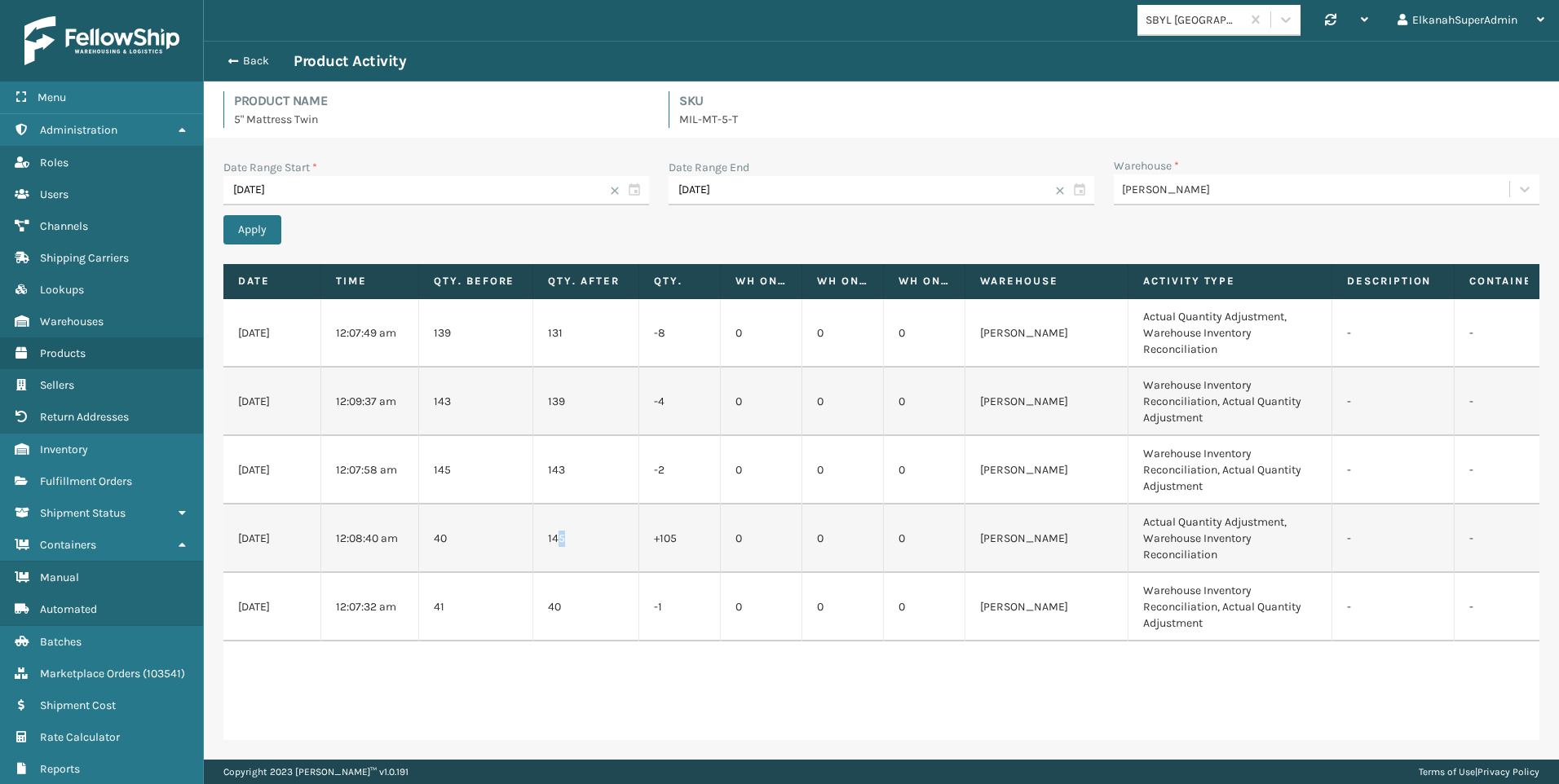
drag, startPoint x: 580, startPoint y: 539, endPoint x: 557, endPoint y: 541, distance: 23.1
click at [557, 541] on td "145" at bounding box center [587, 539] width 106 height 69
drag, startPoint x: 557, startPoint y: 541, endPoint x: 656, endPoint y: 536, distance: 99.1
click at [656, 536] on td "+105" at bounding box center [680, 539] width 82 height 69
drag, startPoint x: 656, startPoint y: 536, endPoint x: 693, endPoint y: 534, distance: 37.1
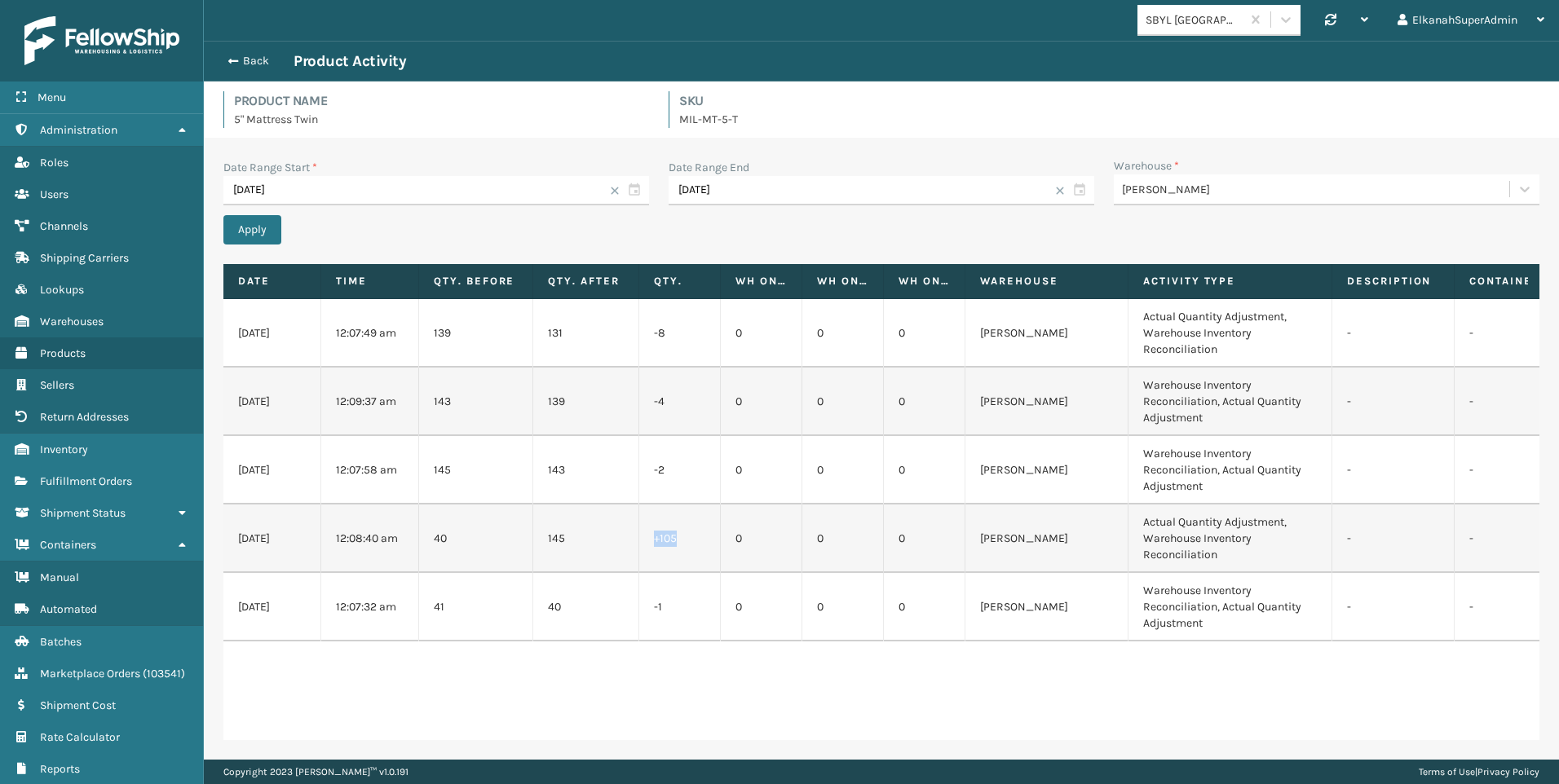
click at [693, 534] on td "+105" at bounding box center [680, 539] width 82 height 69
